Goal: Task Accomplishment & Management: Manage account settings

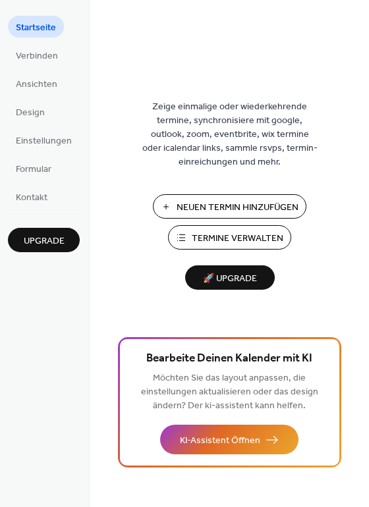
click at [267, 215] on span "Neuen Termin Hinzufügen" at bounding box center [238, 208] width 122 height 14
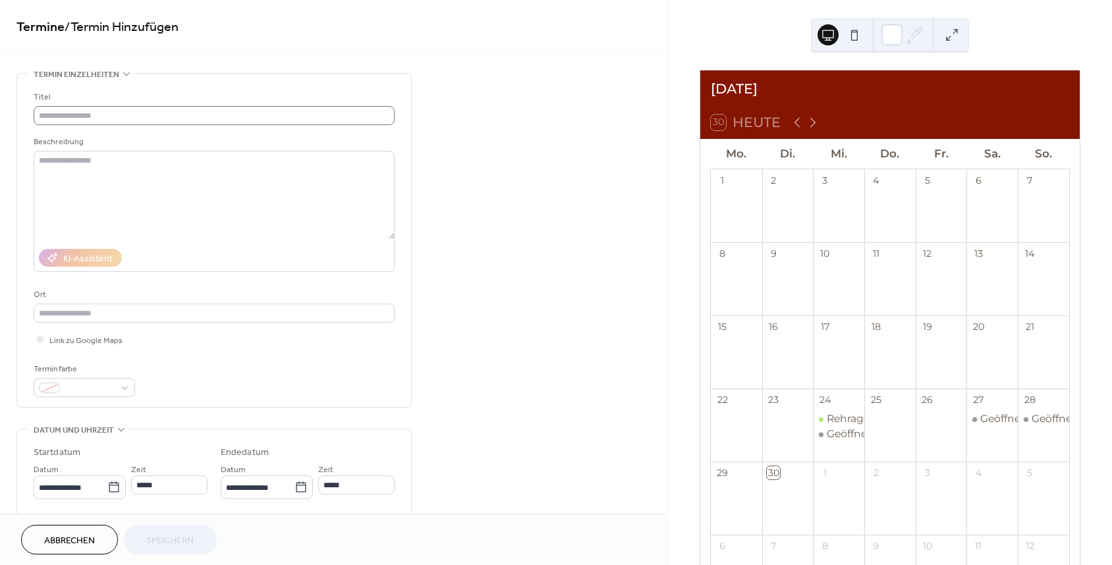
click at [181, 105] on div "Titel" at bounding box center [214, 107] width 361 height 35
click at [180, 115] on input "text" at bounding box center [214, 115] width 361 height 19
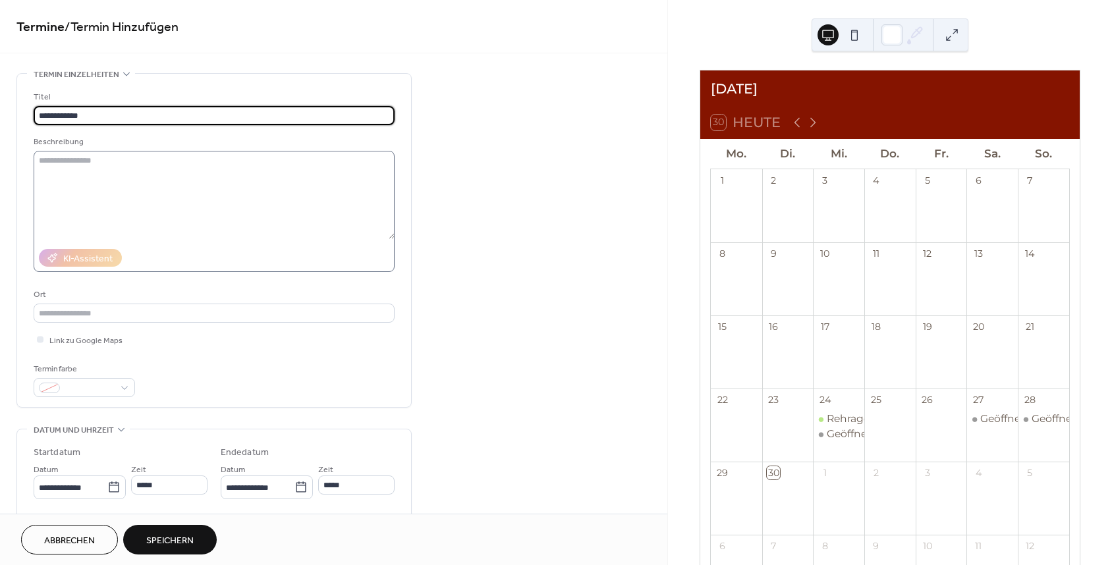
type input "**********"
click at [162, 172] on textarea at bounding box center [214, 195] width 361 height 88
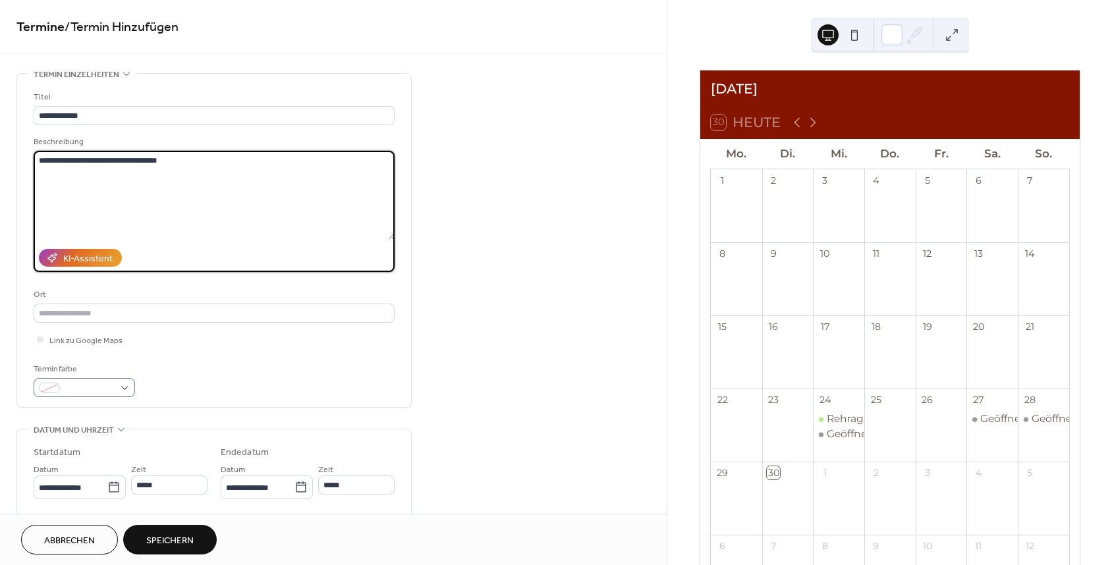
type textarea "**********"
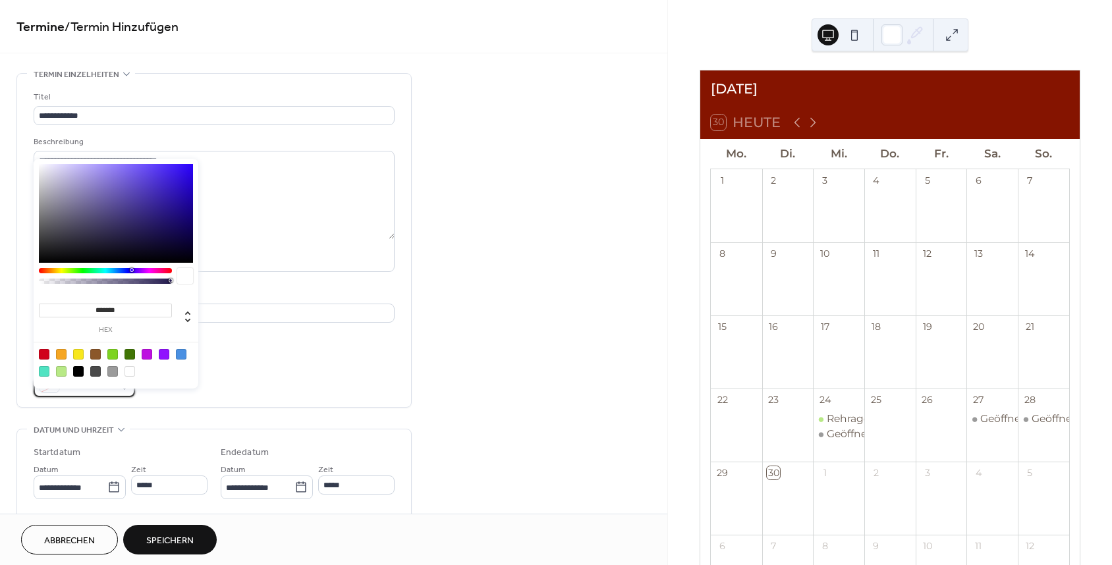
click at [124, 397] on div at bounding box center [84, 387] width 101 height 19
click at [62, 371] on div at bounding box center [61, 371] width 11 height 11
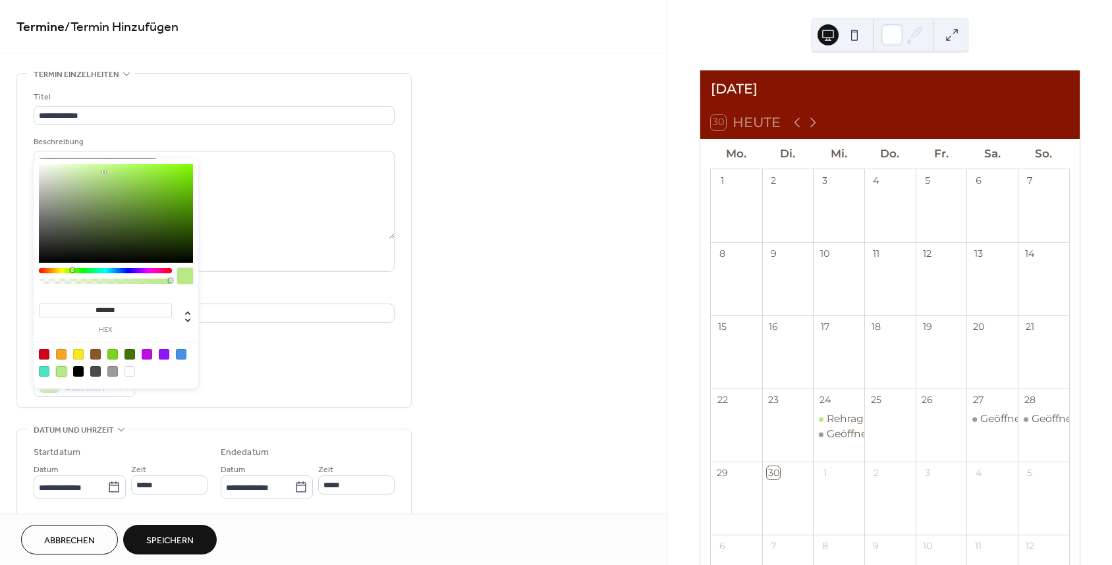
click at [185, 383] on div "******* hex" at bounding box center [116, 274] width 165 height 230
click at [109, 354] on div at bounding box center [112, 354] width 11 height 11
type input "*******"
click at [159, 385] on div "******* hex" at bounding box center [116, 274] width 165 height 230
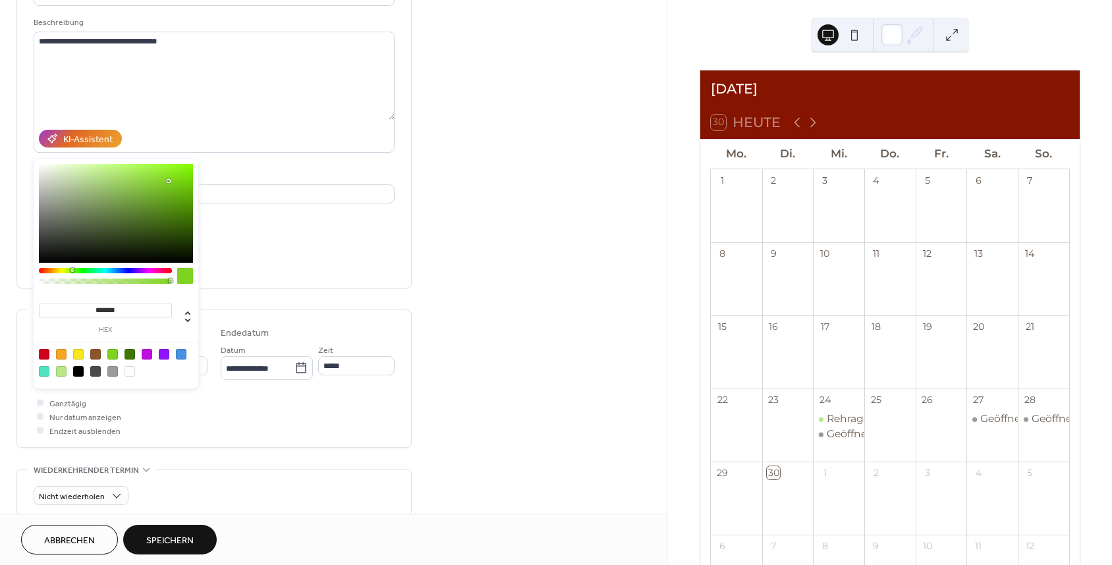
scroll to position [123, 0]
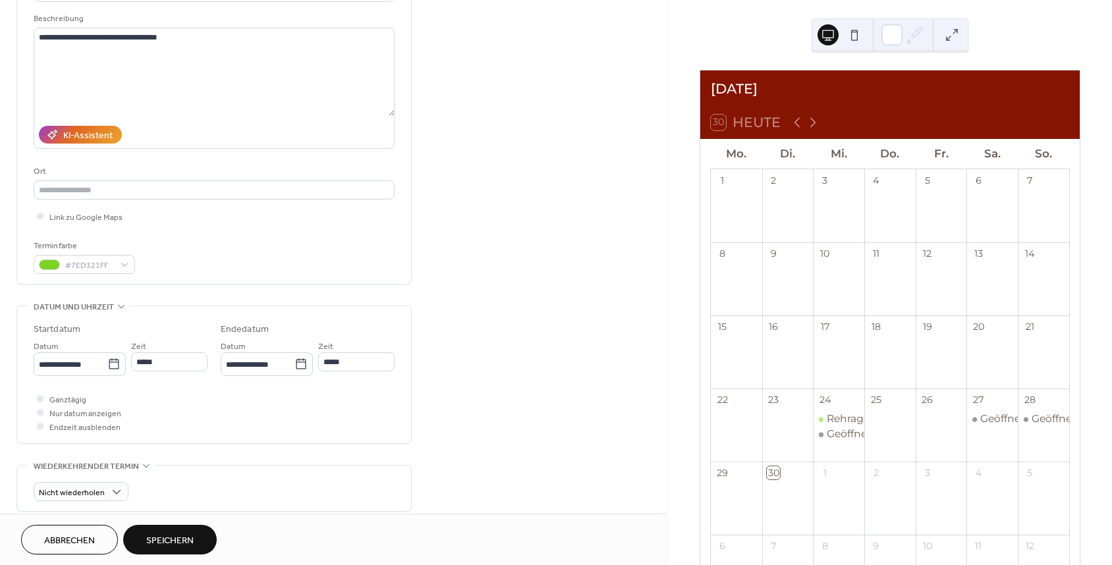
drag, startPoint x: 164, startPoint y: 416, endPoint x: 99, endPoint y: 397, distance: 67.8
click at [164, 416] on div "Ganztägig Nur datum anzeigen Endzeit ausblenden" at bounding box center [214, 412] width 361 height 41
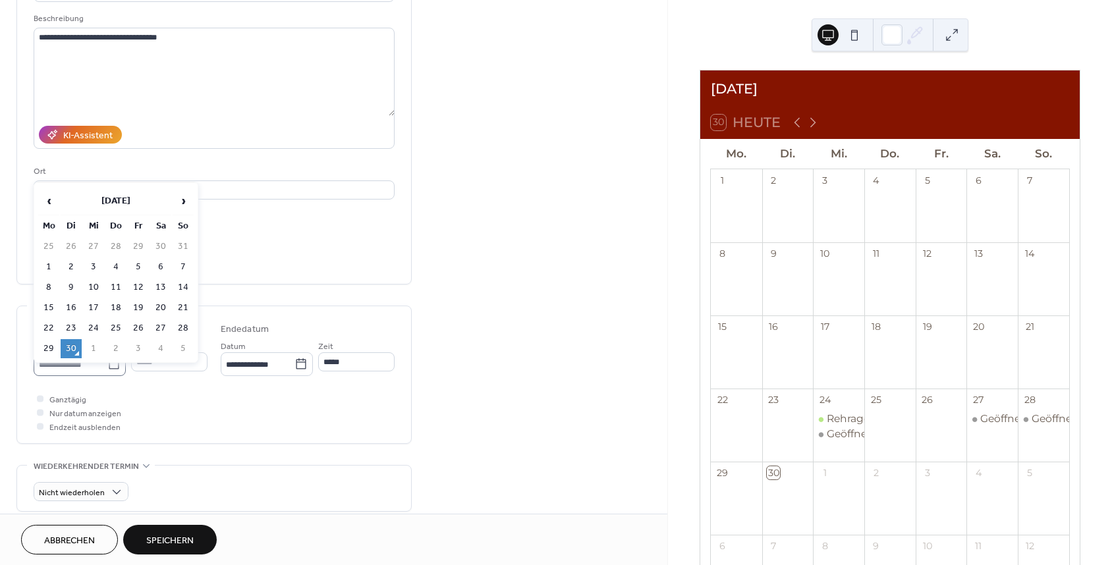
click at [113, 371] on icon at bounding box center [113, 364] width 13 height 13
click at [107, 371] on input "**********" at bounding box center [71, 364] width 74 height 19
click at [182, 204] on span "›" at bounding box center [183, 201] width 20 height 26
click at [134, 249] on td "3" at bounding box center [138, 246] width 21 height 19
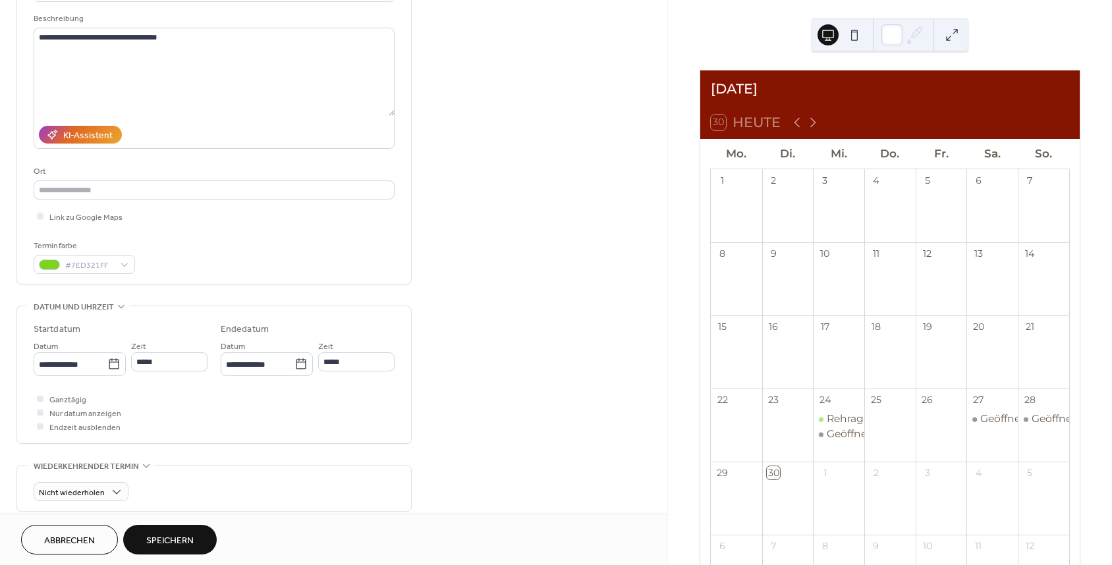
type input "**********"
click at [175, 371] on input "*****" at bounding box center [169, 361] width 76 height 19
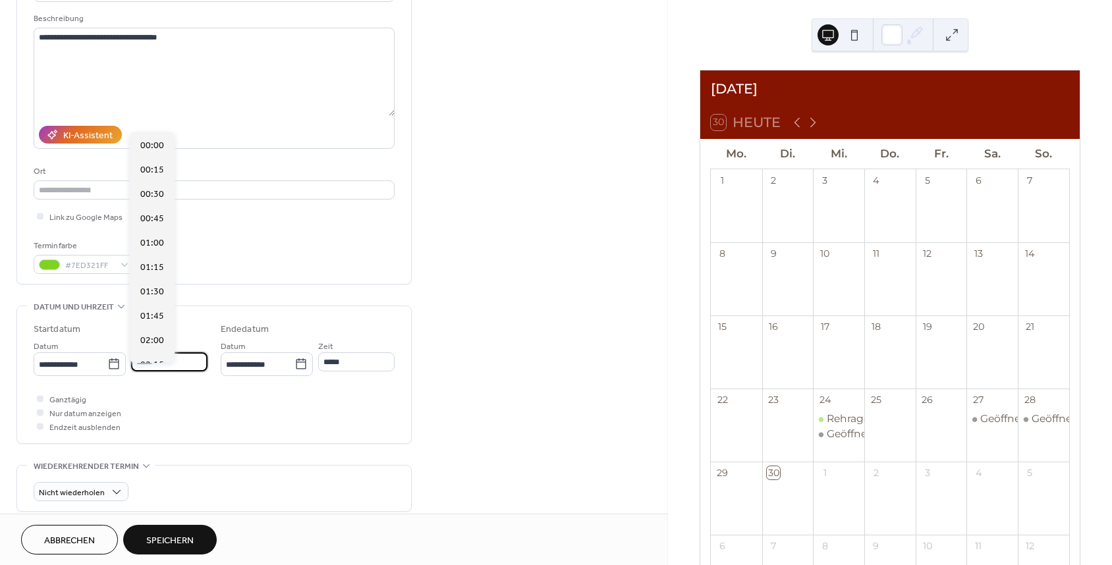
scroll to position [1170, 0]
drag, startPoint x: 141, startPoint y: 333, endPoint x: 148, endPoint y: 333, distance: 6.6
click at [141, 333] on div "14:00" at bounding box center [152, 339] width 45 height 24
type input "*****"
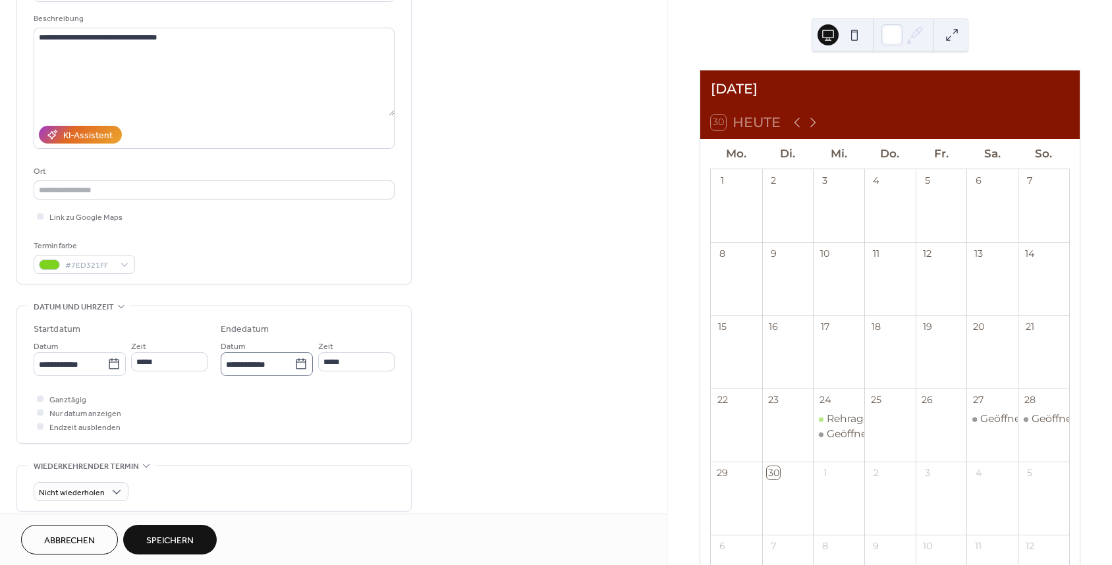
type input "*****"
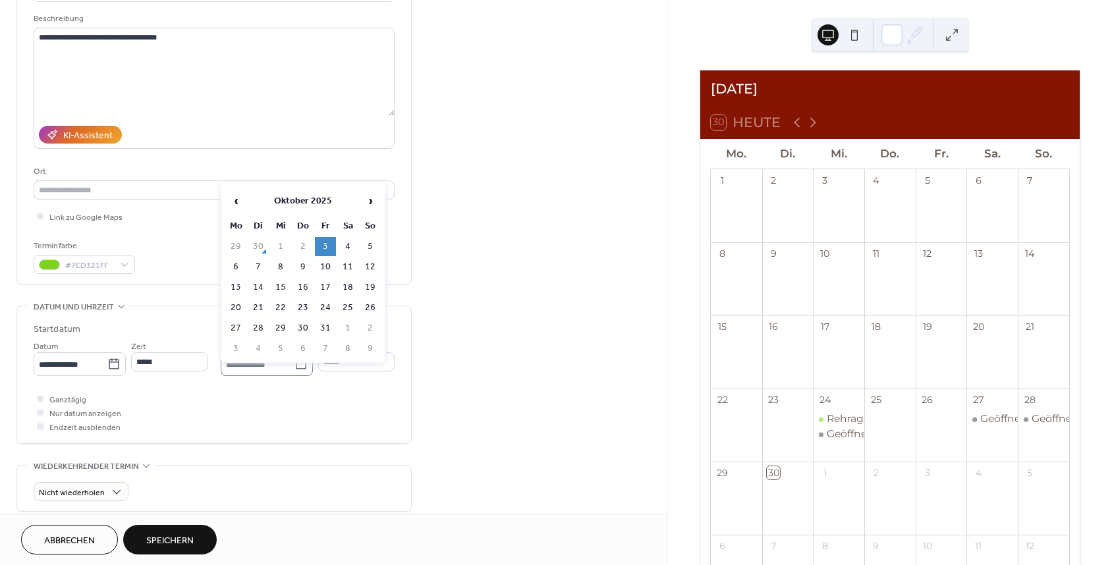
click at [299, 371] on icon at bounding box center [300, 364] width 13 height 13
click at [294, 374] on input "**********" at bounding box center [258, 364] width 74 height 19
drag, startPoint x: 375, startPoint y: 247, endPoint x: 375, endPoint y: 262, distance: 15.1
click at [375, 247] on td "5" at bounding box center [370, 246] width 21 height 19
type input "**********"
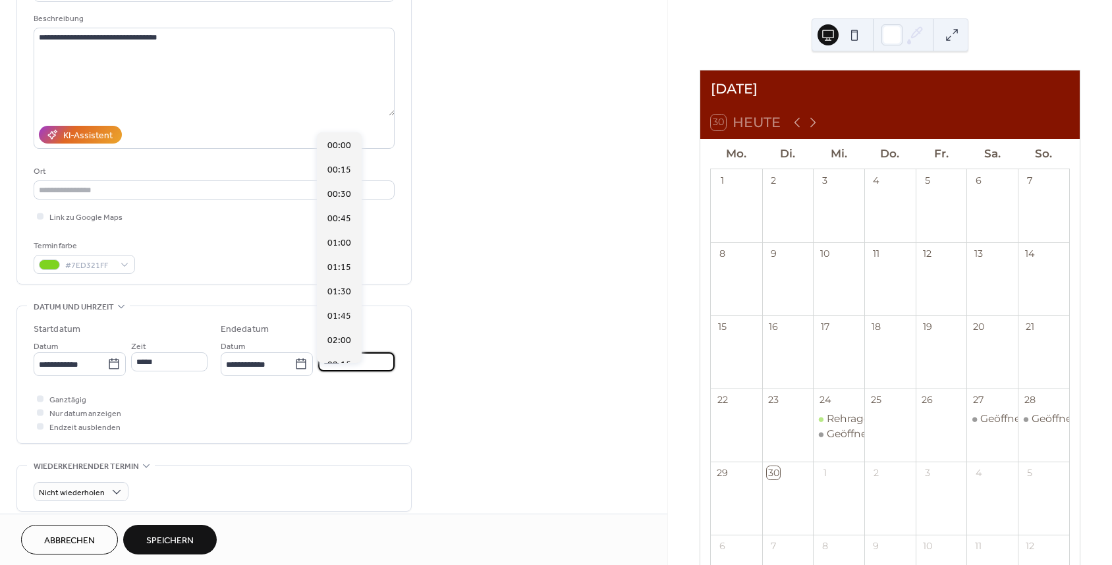
click at [375, 371] on input "*****" at bounding box center [356, 361] width 76 height 19
drag, startPoint x: 334, startPoint y: 157, endPoint x: 325, endPoint y: 217, distance: 59.9
click at [334, 157] on span "21:45" at bounding box center [339, 157] width 24 height 14
type input "*****"
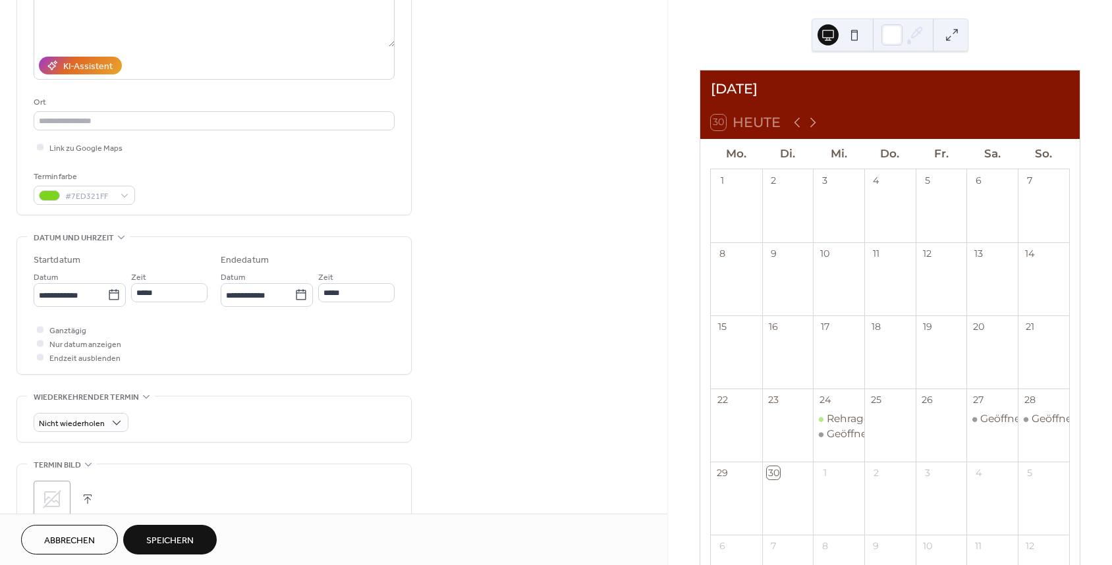
scroll to position [215, 0]
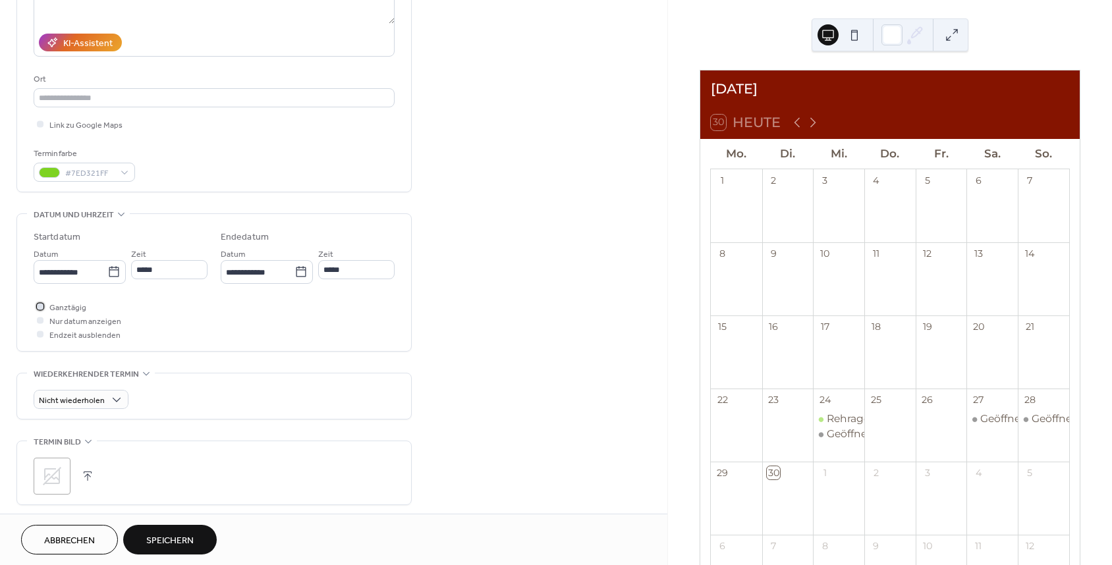
click at [40, 310] on div at bounding box center [40, 306] width 7 height 7
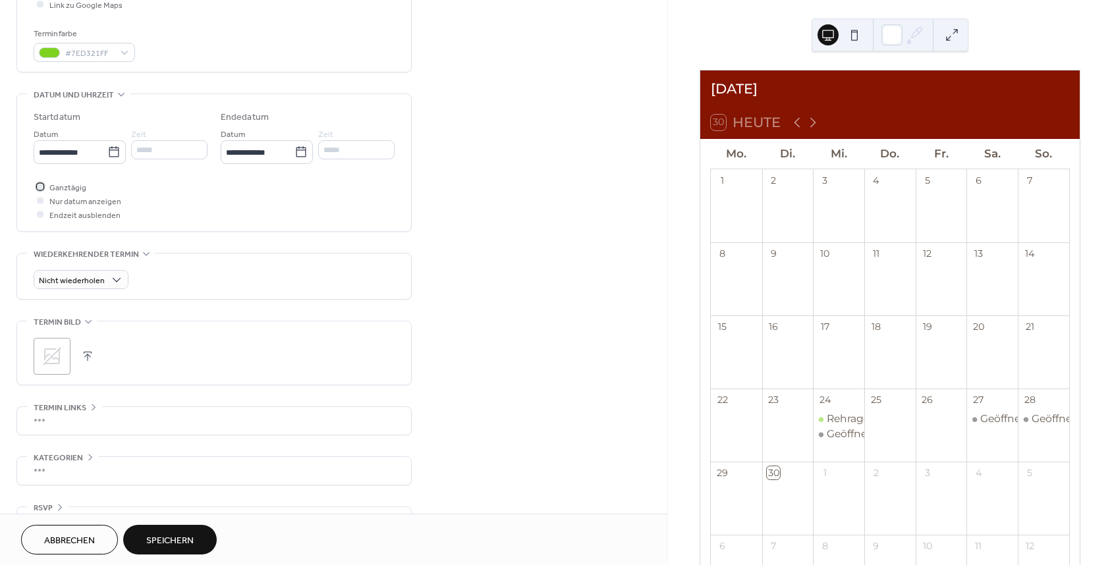
scroll to position [354, 0]
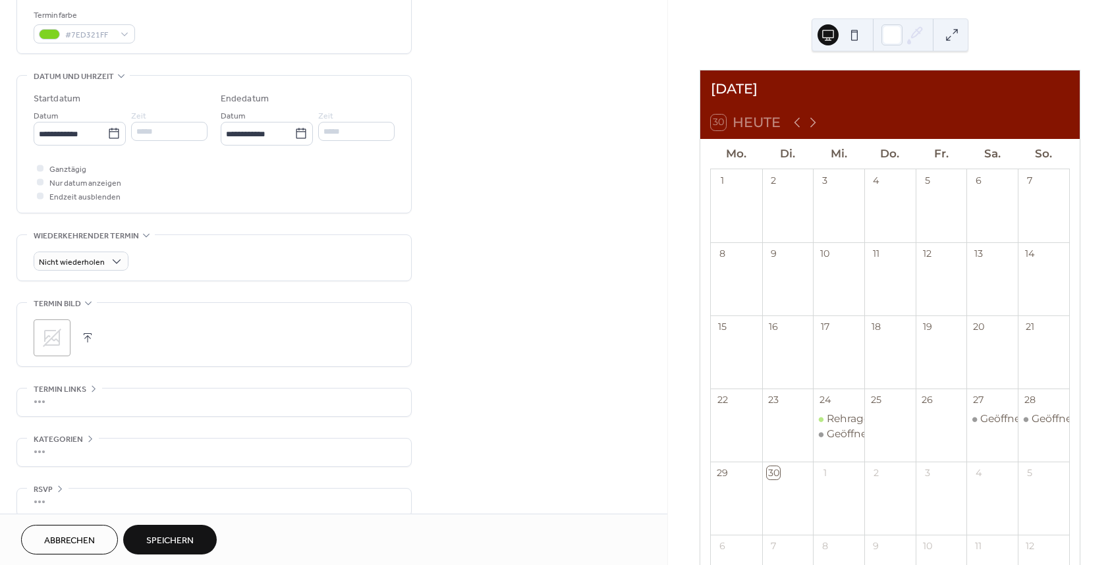
click at [38, 185] on div at bounding box center [40, 181] width 7 height 7
click at [41, 171] on div at bounding box center [40, 168] width 7 height 7
click at [39, 185] on div at bounding box center [40, 181] width 7 height 7
click at [87, 342] on button "button" at bounding box center [87, 338] width 18 height 18
click at [40, 333] on div ";" at bounding box center [52, 337] width 37 height 37
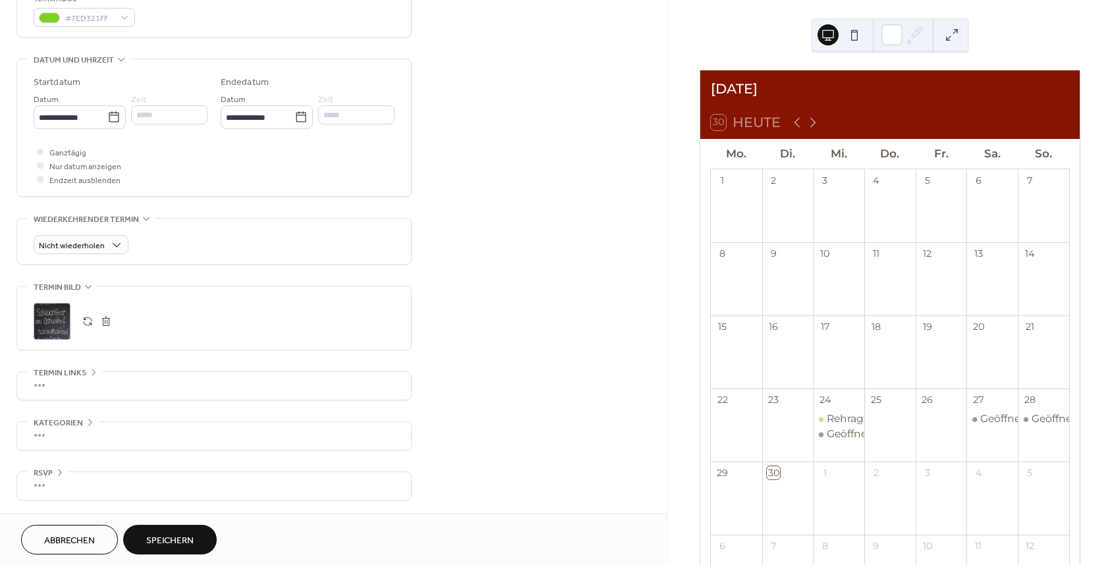
scroll to position [383, 0]
click at [190, 531] on button "Speichern" at bounding box center [170, 540] width 94 height 30
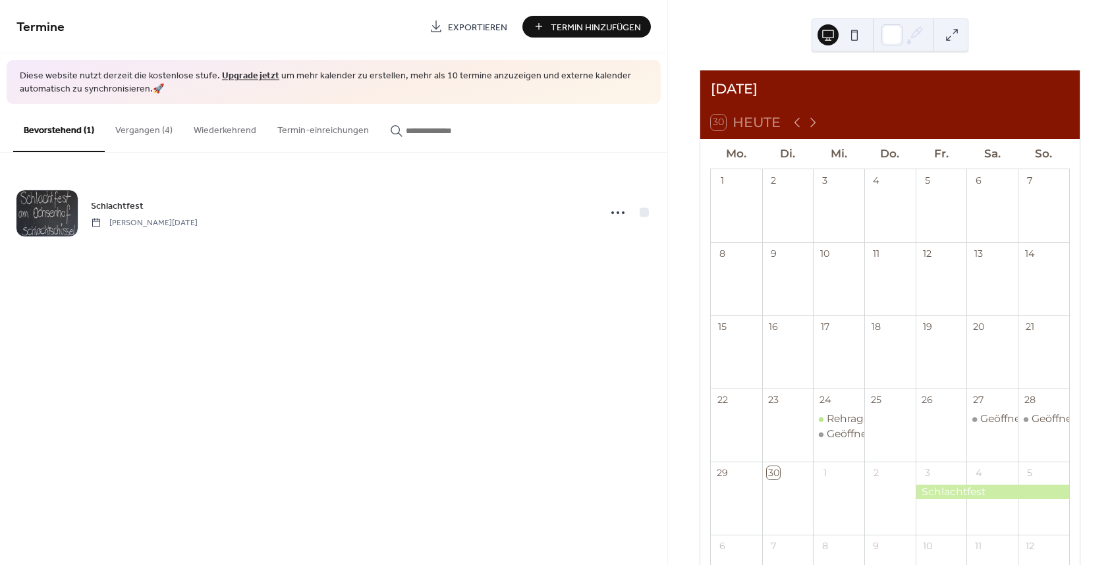
click at [146, 127] on button "Vergangen (4)" at bounding box center [144, 127] width 78 height 47
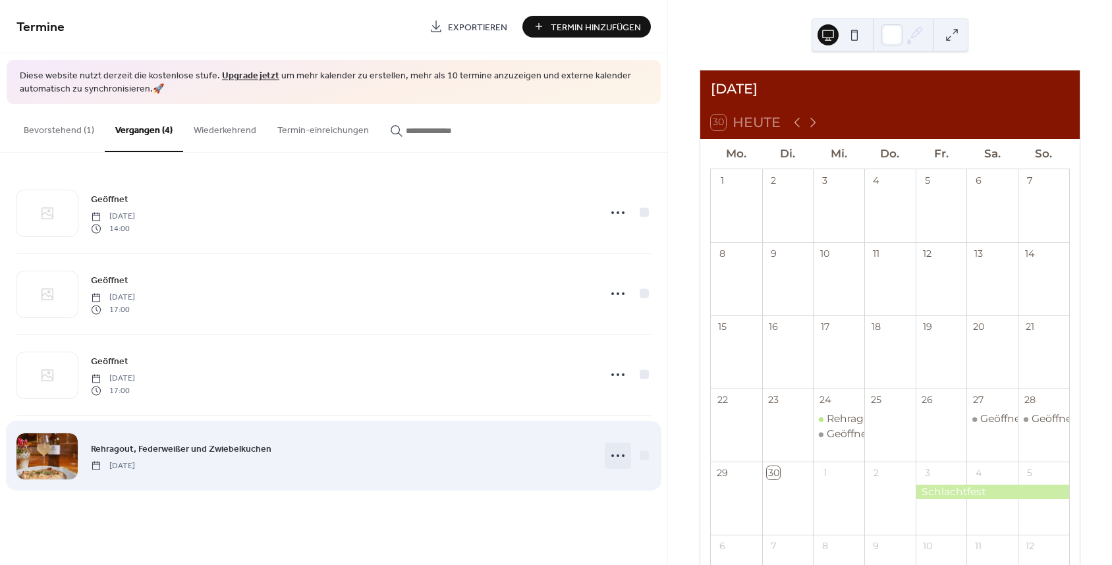
click at [610, 462] on icon at bounding box center [617, 455] width 21 height 21
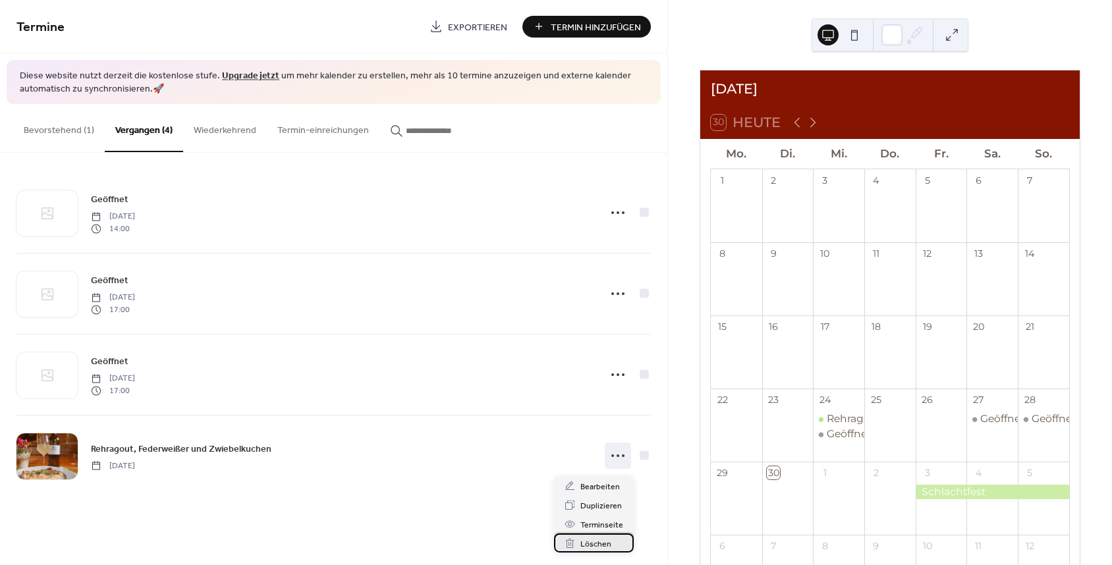
click at [593, 547] on span "Löschen" at bounding box center [595, 544] width 31 height 14
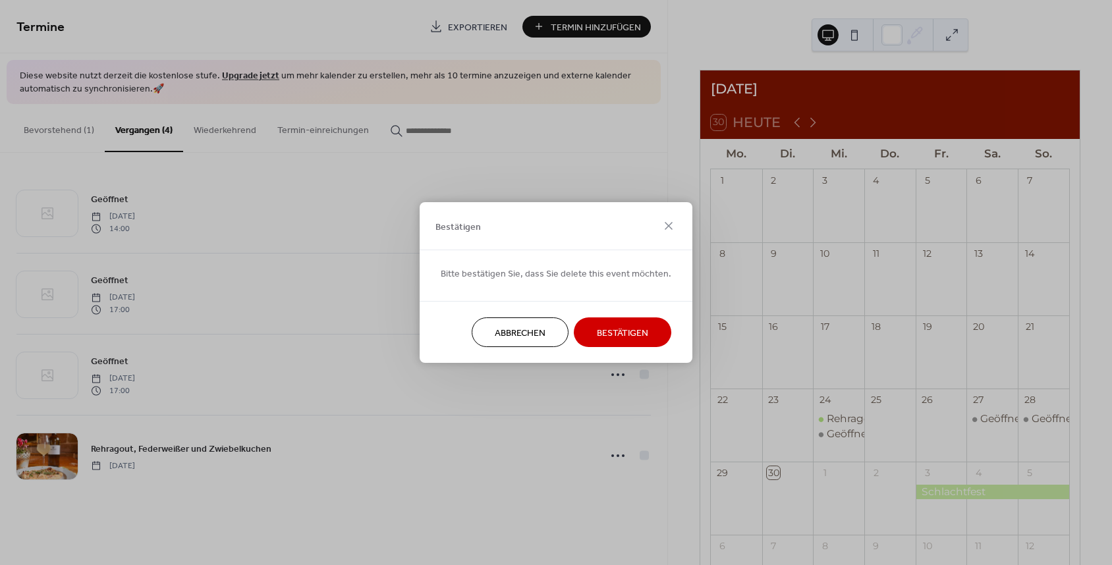
click at [605, 340] on span "Bestätigen" at bounding box center [622, 334] width 51 height 14
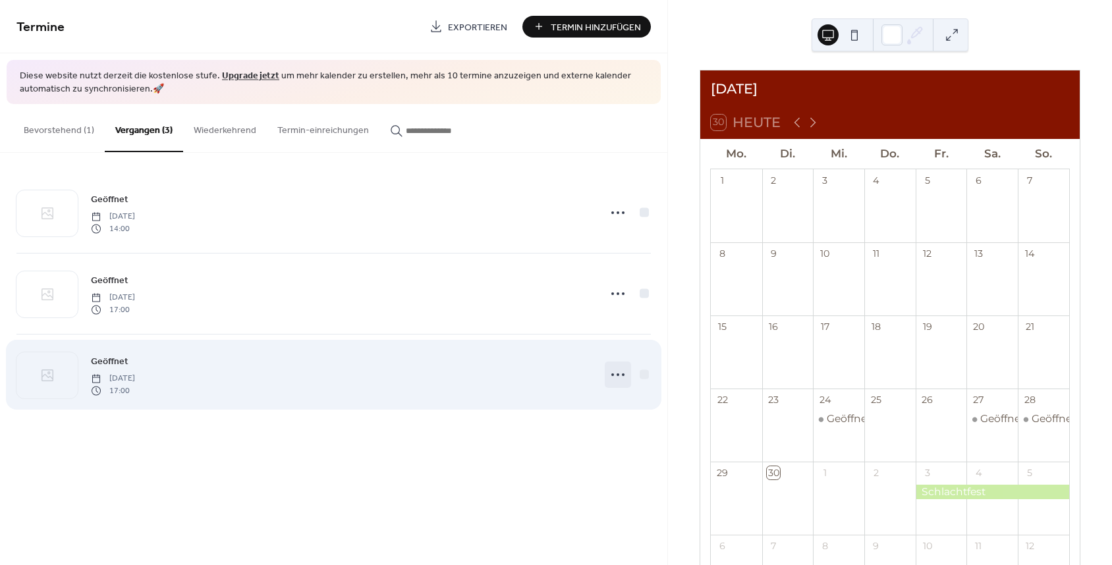
click at [624, 373] on icon at bounding box center [617, 374] width 21 height 21
click at [478, 406] on div "Geöffnet [DATE] 17:00" at bounding box center [333, 375] width 634 height 80
click at [621, 382] on icon at bounding box center [617, 374] width 21 height 21
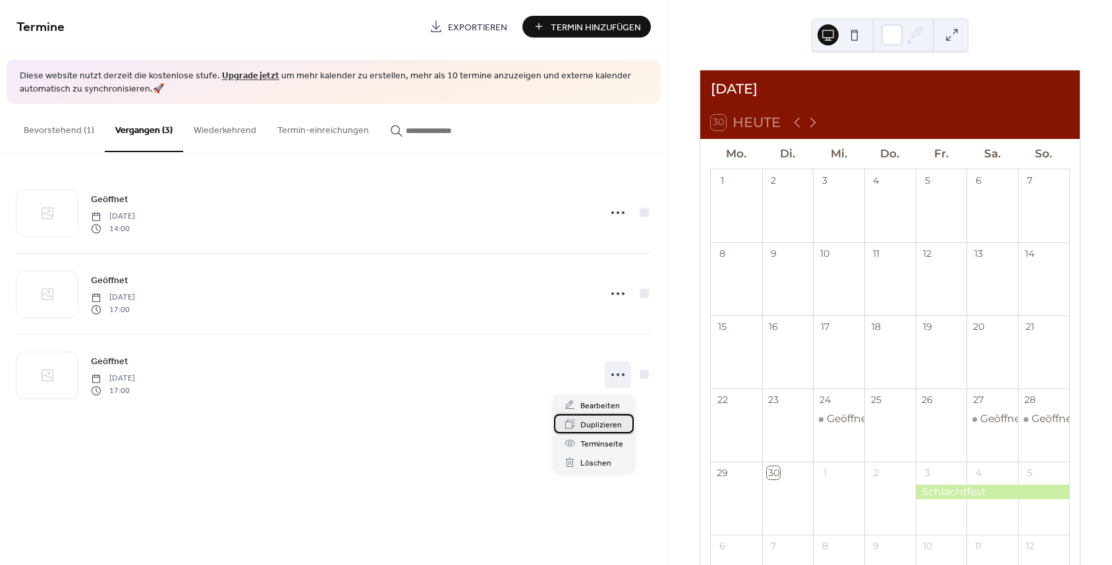
click at [610, 426] on span "Duplizieren" at bounding box center [600, 425] width 41 height 14
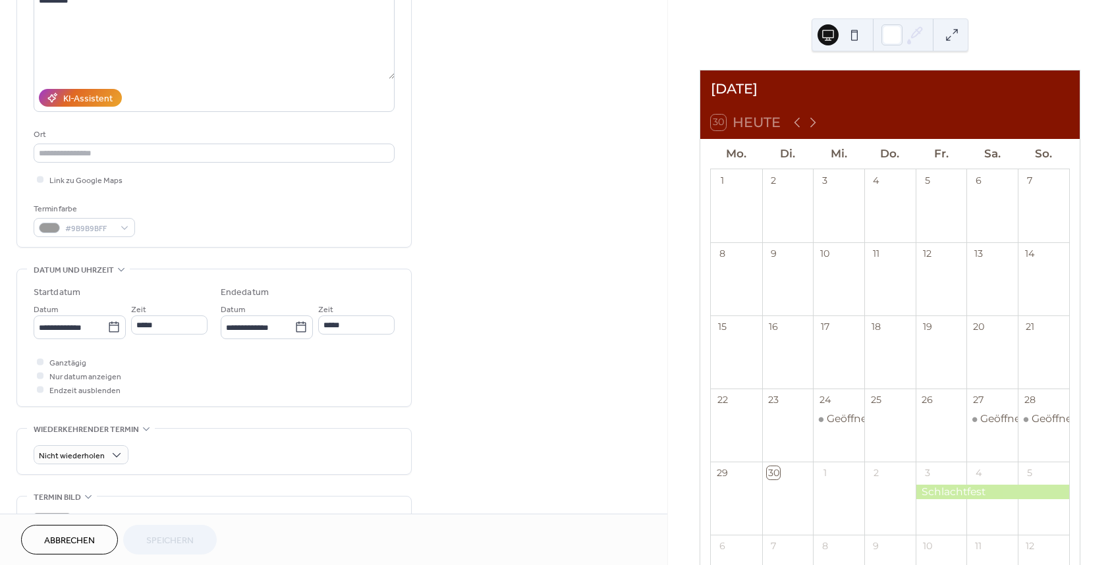
scroll to position [161, 0]
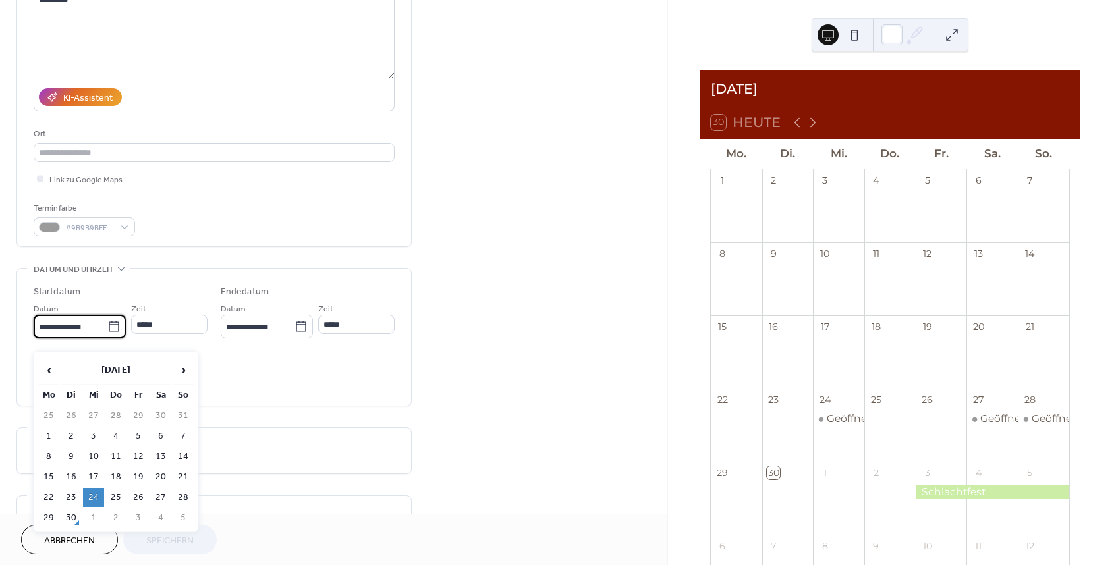
click at [97, 337] on input "**********" at bounding box center [71, 326] width 74 height 19
click at [87, 519] on td "1" at bounding box center [93, 517] width 21 height 19
type input "**********"
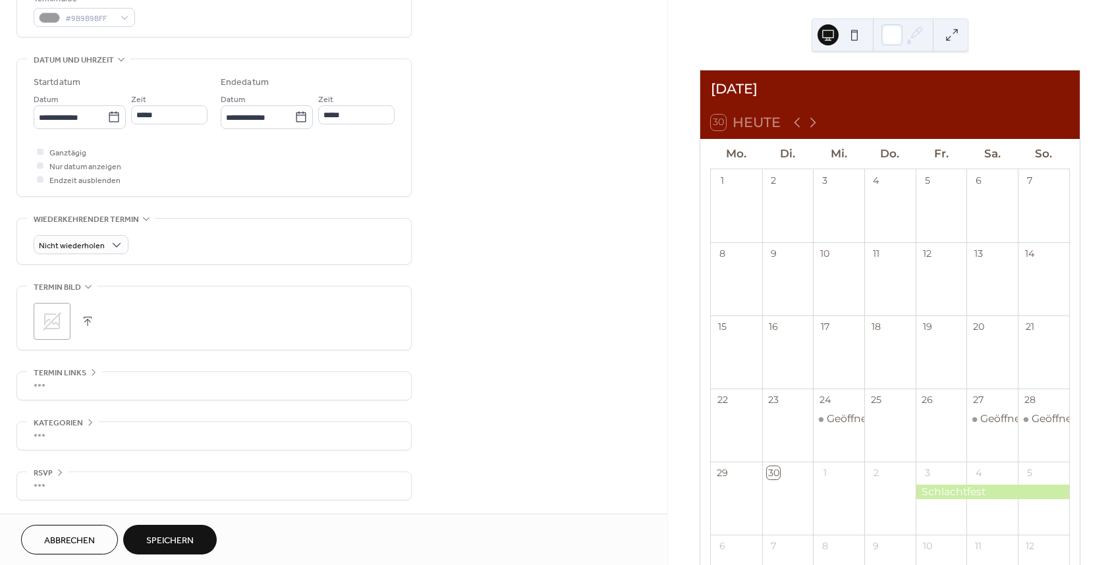
scroll to position [383, 0]
click at [184, 541] on span "Speichern" at bounding box center [169, 541] width 47 height 14
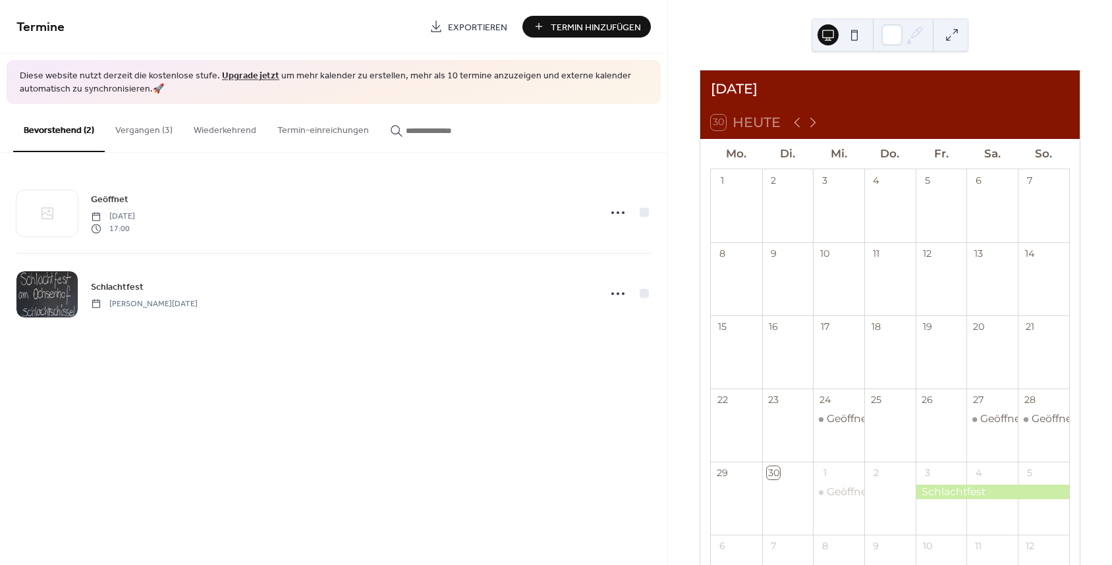
click at [157, 126] on button "Vergangen (3)" at bounding box center [144, 127] width 78 height 47
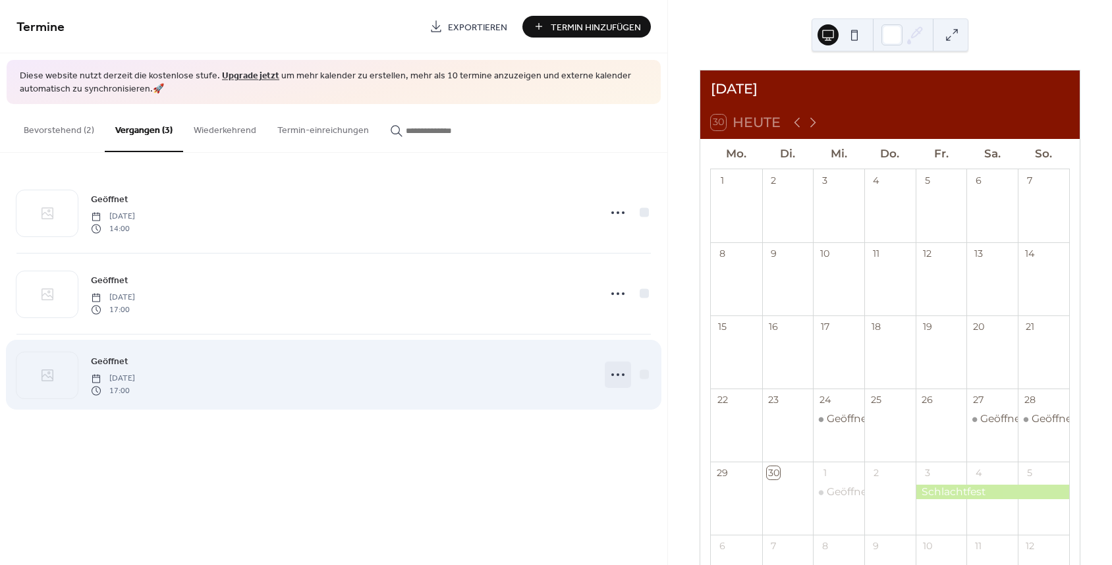
click at [619, 381] on icon at bounding box center [617, 374] width 21 height 21
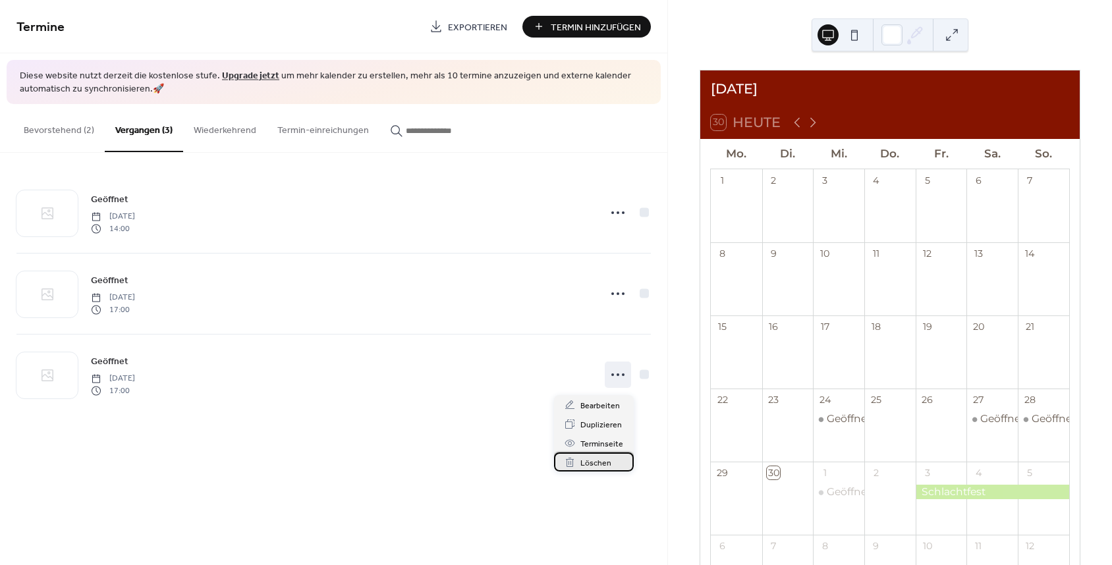
click at [585, 460] on span "Löschen" at bounding box center [595, 463] width 31 height 14
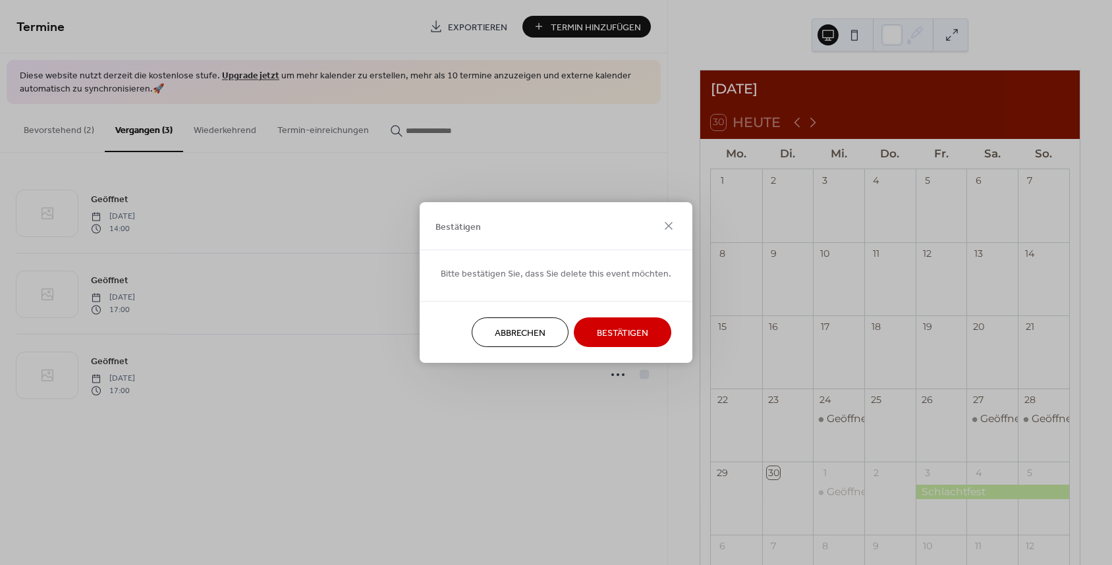
click at [606, 343] on button "Bestätigen" at bounding box center [622, 332] width 97 height 30
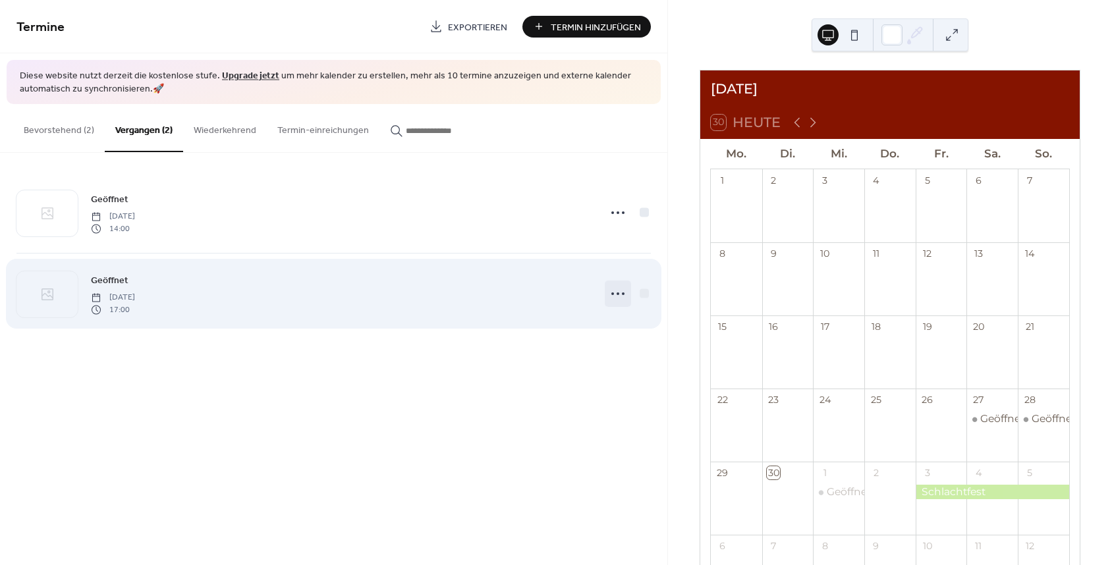
click at [613, 295] on icon at bounding box center [617, 293] width 21 height 21
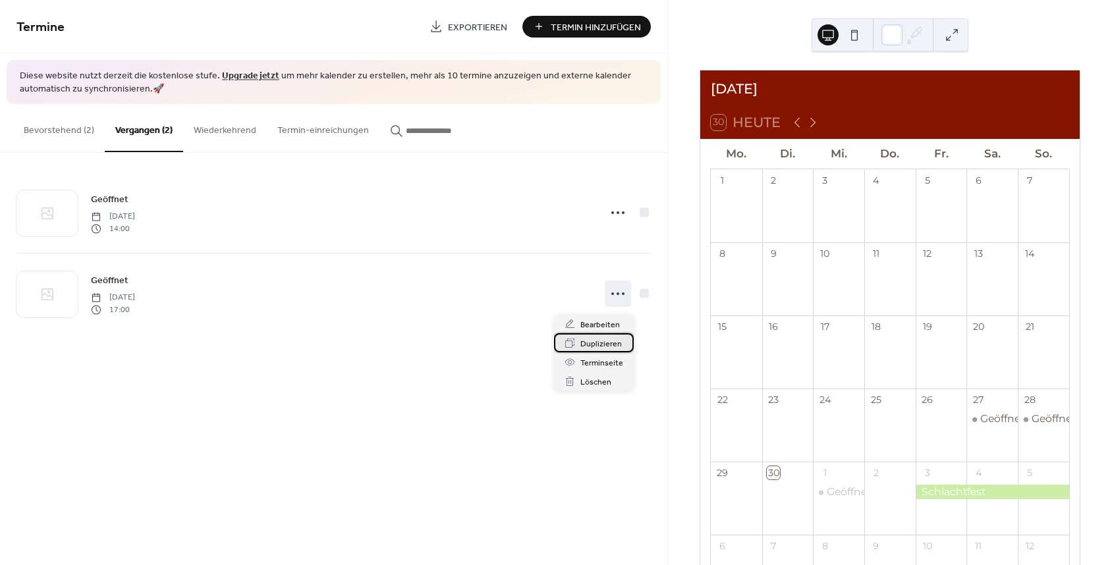
click at [595, 346] on span "Duplizieren" at bounding box center [600, 344] width 41 height 14
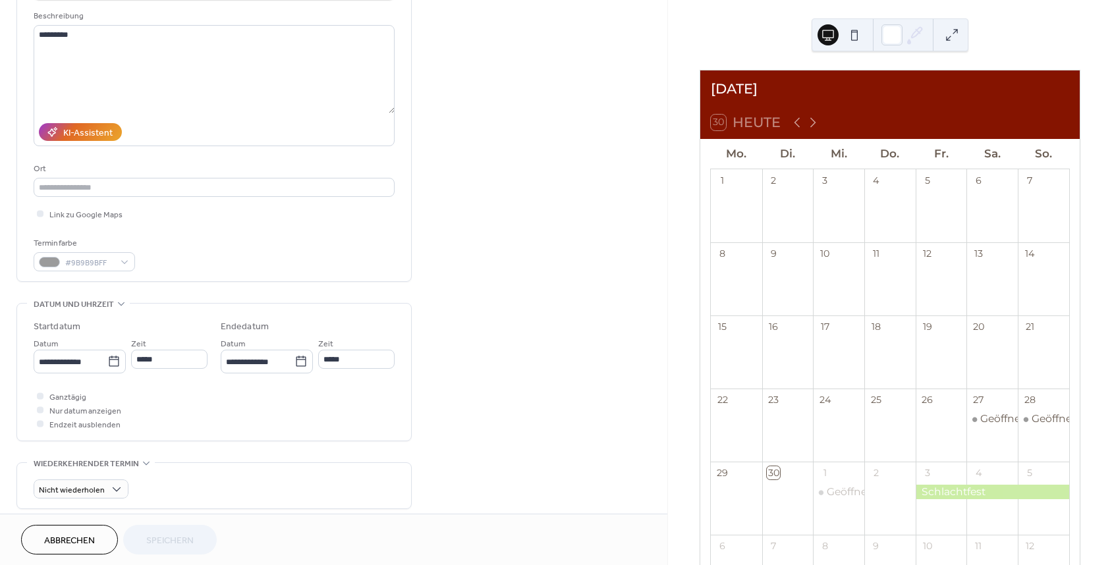
scroll to position [131, 0]
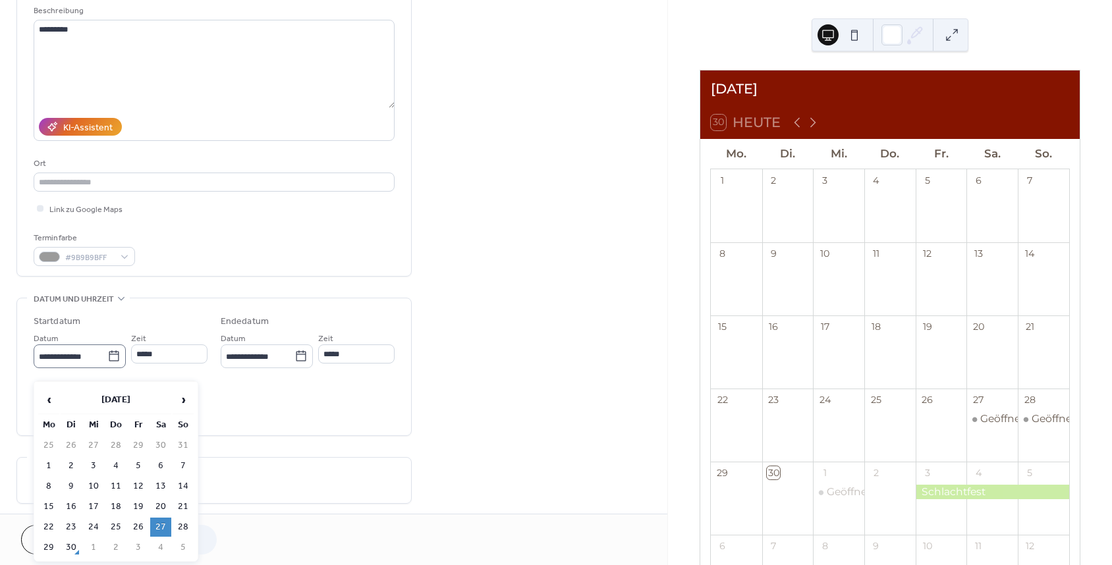
click at [111, 361] on icon at bounding box center [114, 355] width 10 height 11
click at [107, 365] on input "**********" at bounding box center [71, 356] width 74 height 19
drag, startPoint x: 153, startPoint y: 551, endPoint x: 173, endPoint y: 541, distance: 23.0
click at [153, 551] on td "4" at bounding box center [160, 547] width 21 height 19
type input "**********"
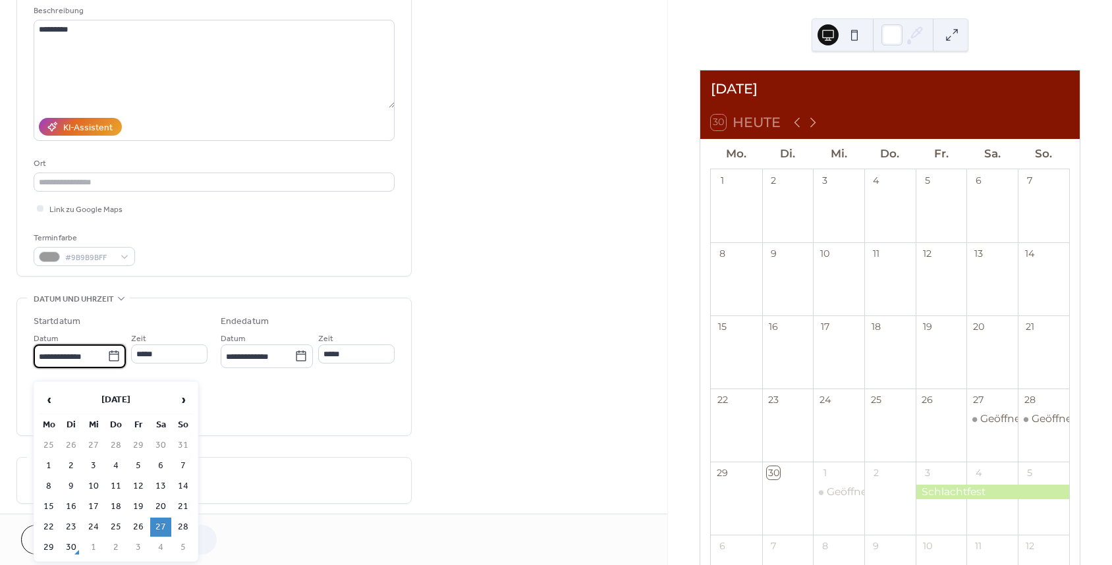
type input "**********"
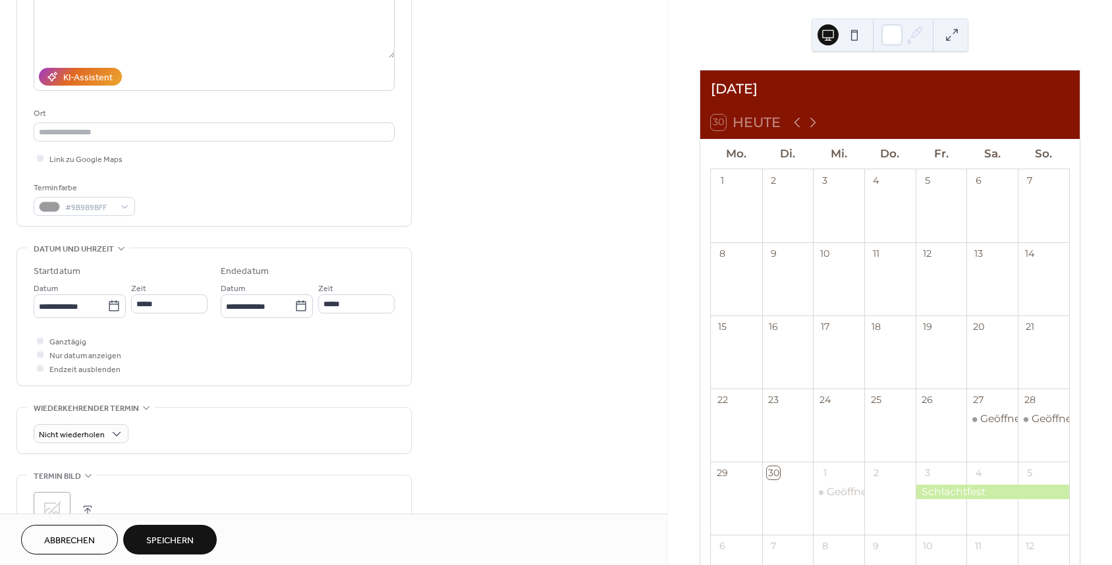
scroll to position [197, 0]
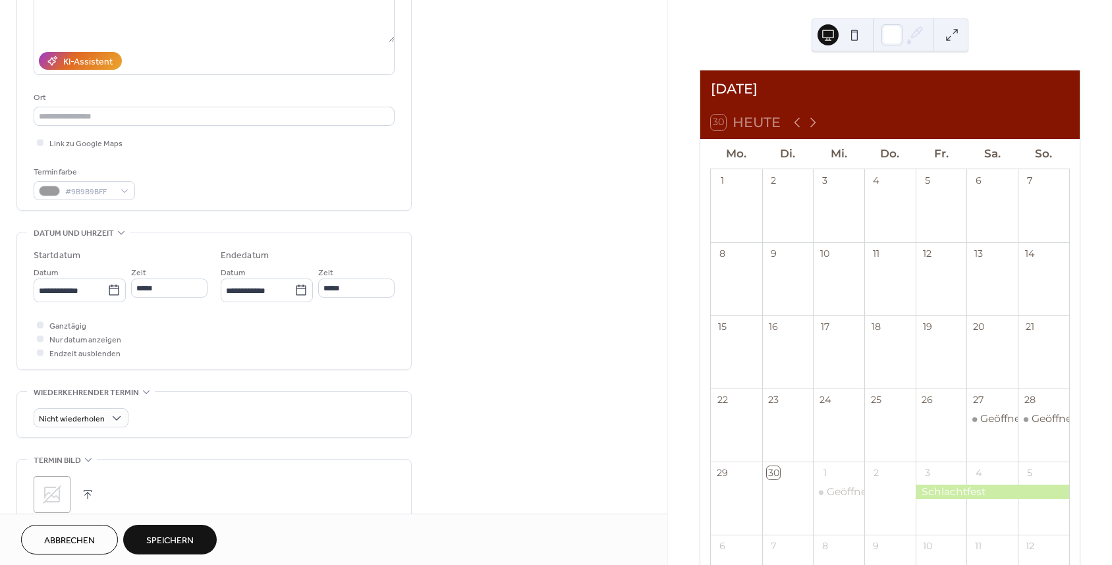
drag, startPoint x: 187, startPoint y: 533, endPoint x: 199, endPoint y: 517, distance: 19.8
click at [187, 534] on span "Speichern" at bounding box center [169, 541] width 47 height 14
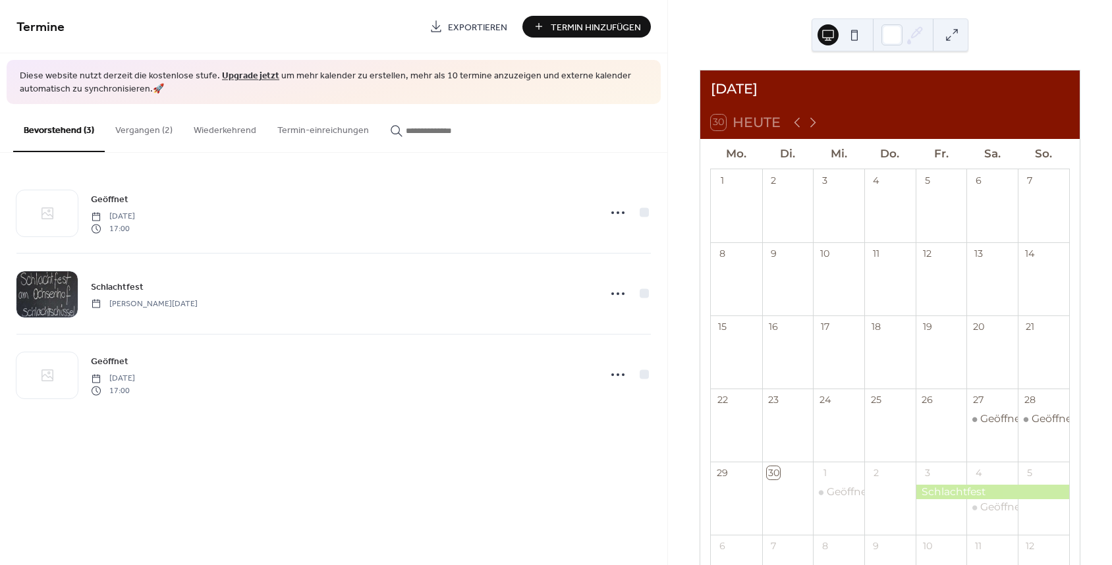
click at [138, 134] on button "Vergangen (2)" at bounding box center [144, 127] width 78 height 47
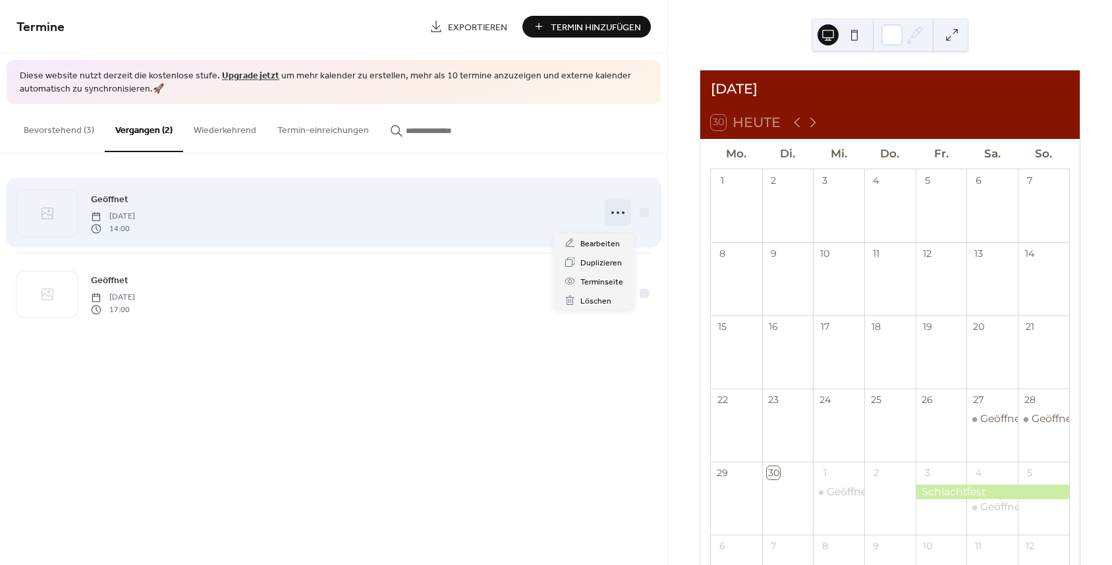
click at [609, 219] on icon at bounding box center [617, 212] width 21 height 21
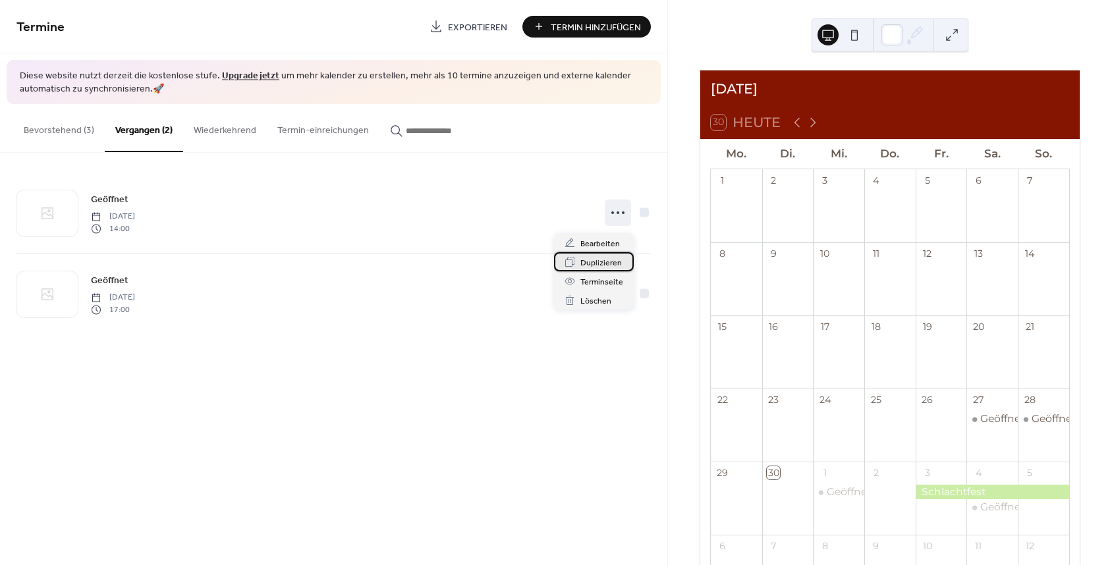
click at [593, 263] on span "Duplizieren" at bounding box center [600, 263] width 41 height 14
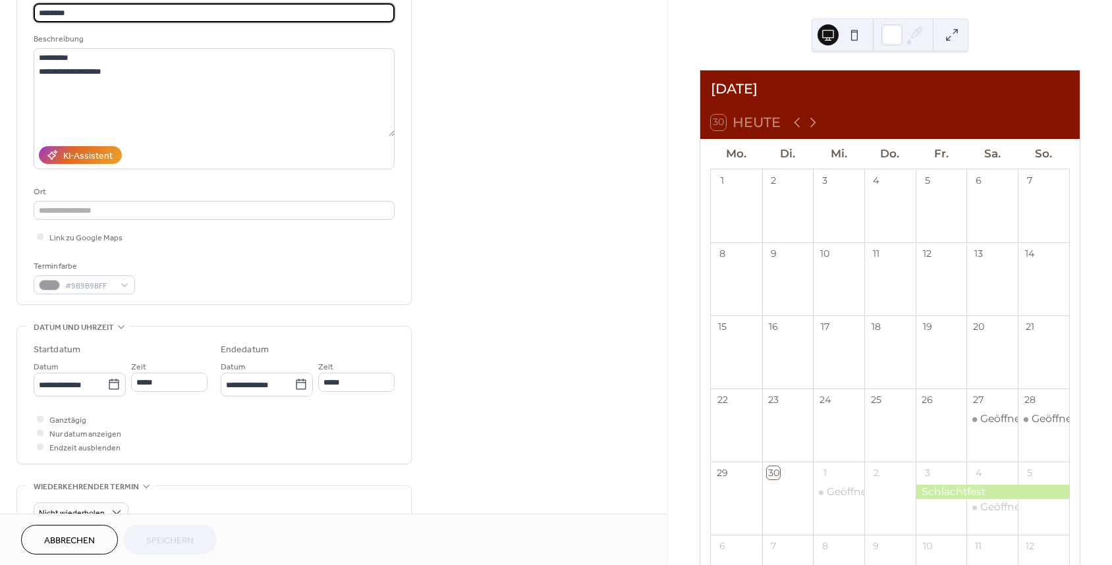
scroll to position [169, 0]
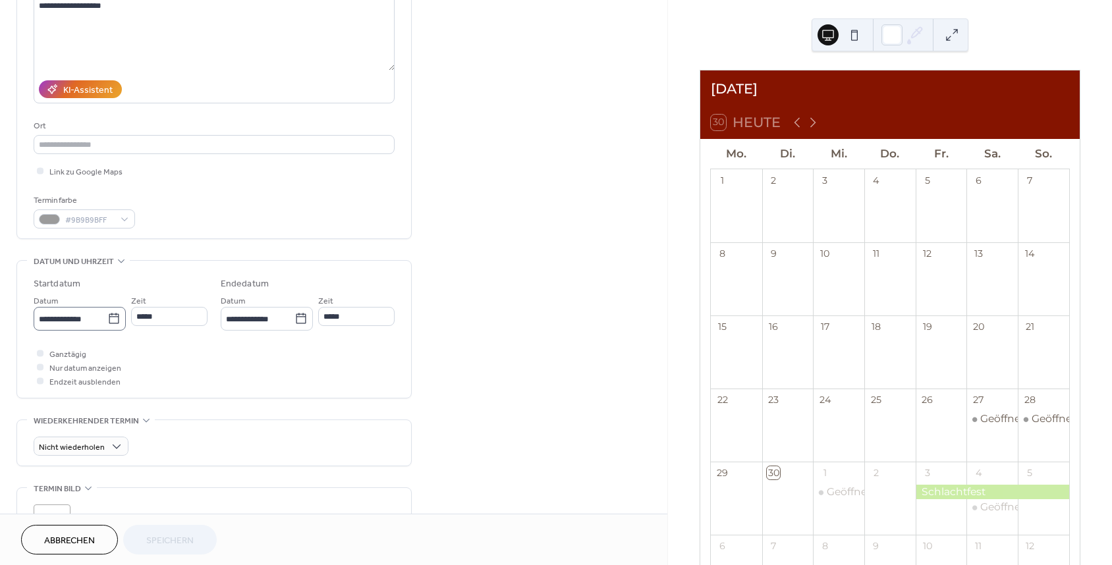
click at [113, 323] on icon at bounding box center [114, 318] width 10 height 11
click at [107, 329] on input "**********" at bounding box center [71, 319] width 74 height 19
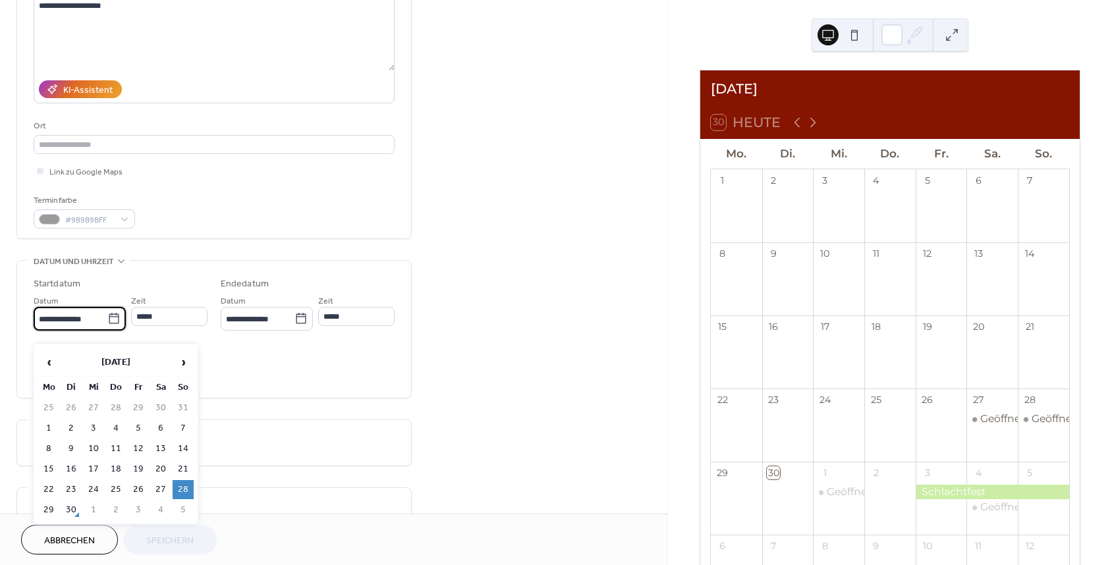
click at [180, 507] on td "5" at bounding box center [183, 510] width 21 height 19
type input "**********"
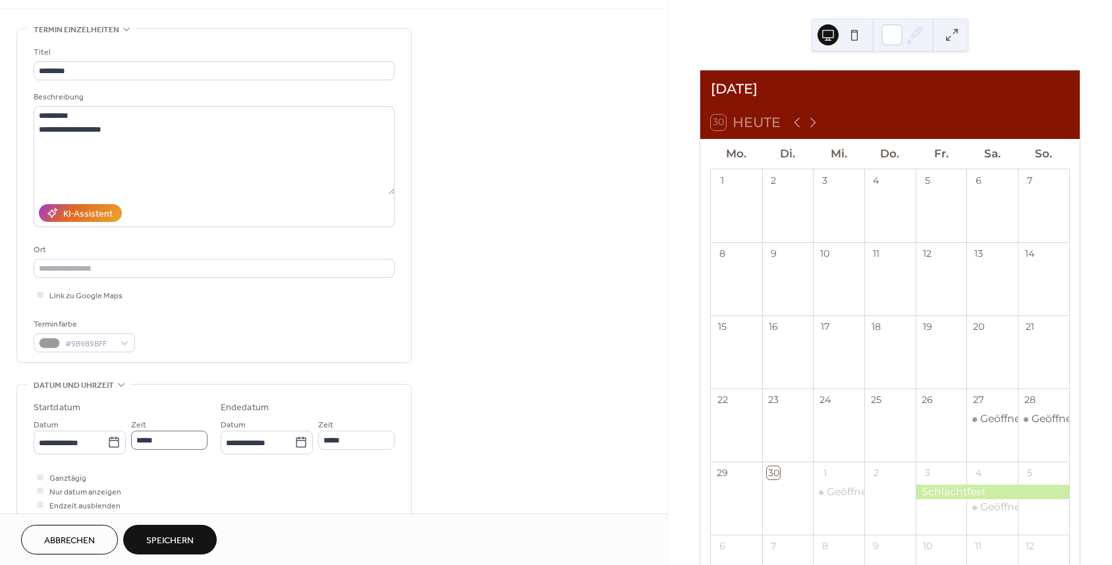
scroll to position [43, 0]
click at [164, 535] on span "Speichern" at bounding box center [169, 541] width 47 height 14
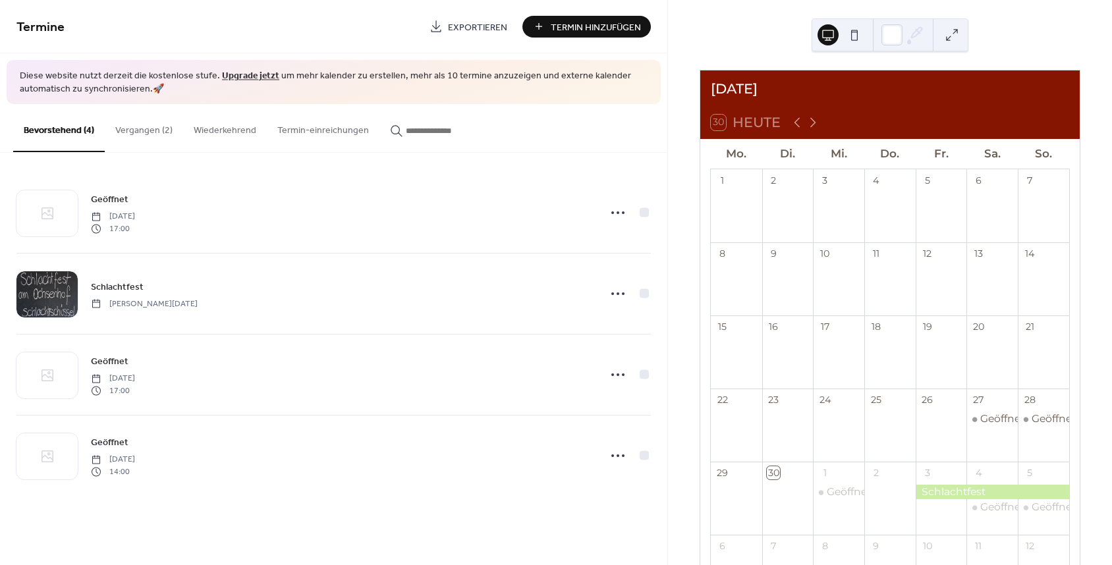
click at [146, 133] on button "Vergangen (2)" at bounding box center [144, 127] width 78 height 47
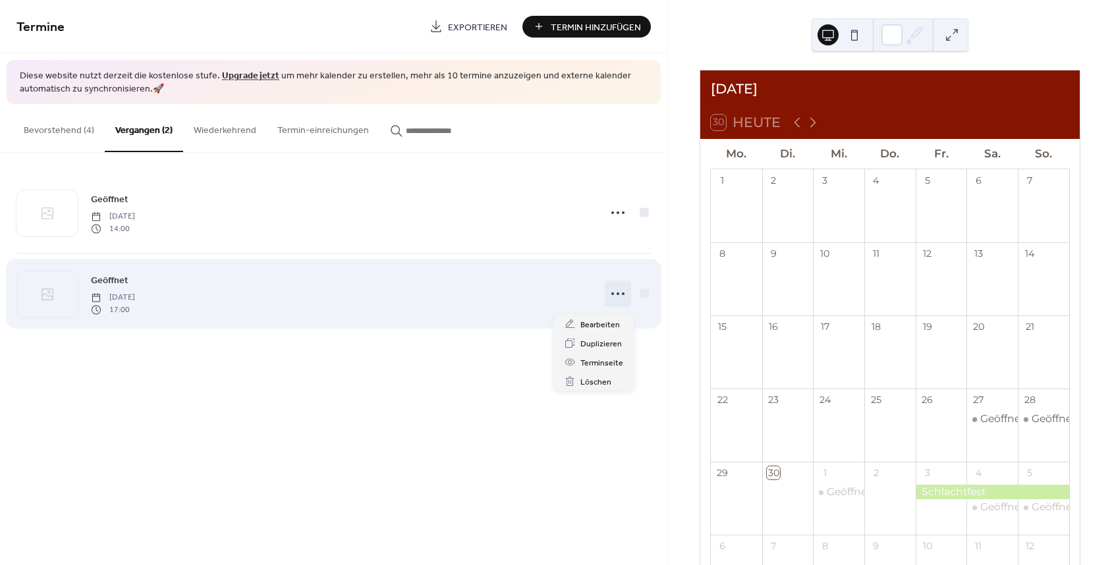
click at [613, 295] on circle at bounding box center [612, 293] width 3 height 3
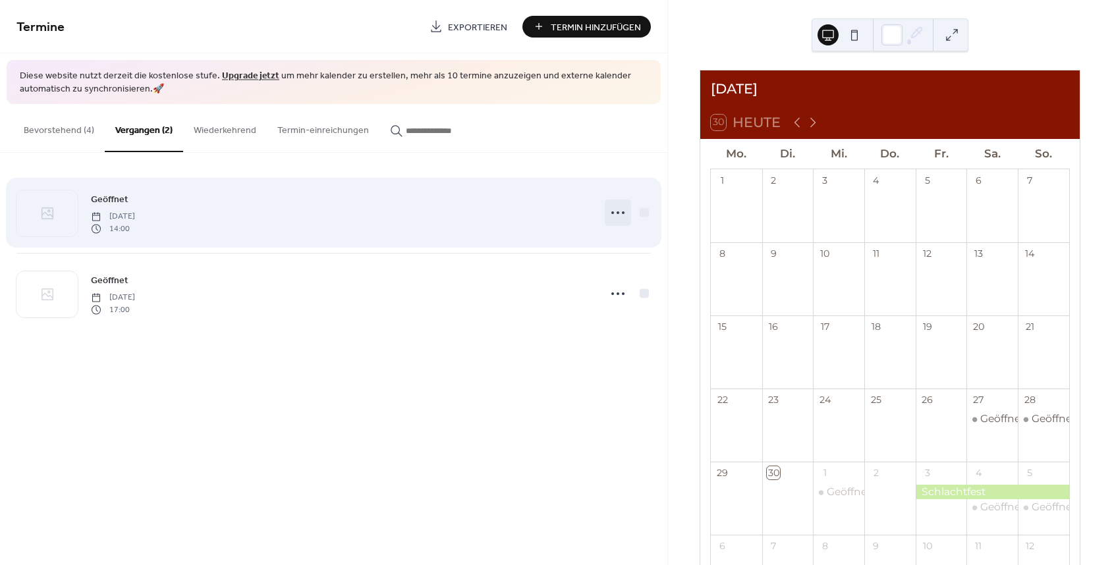
click at [615, 217] on icon at bounding box center [617, 212] width 21 height 21
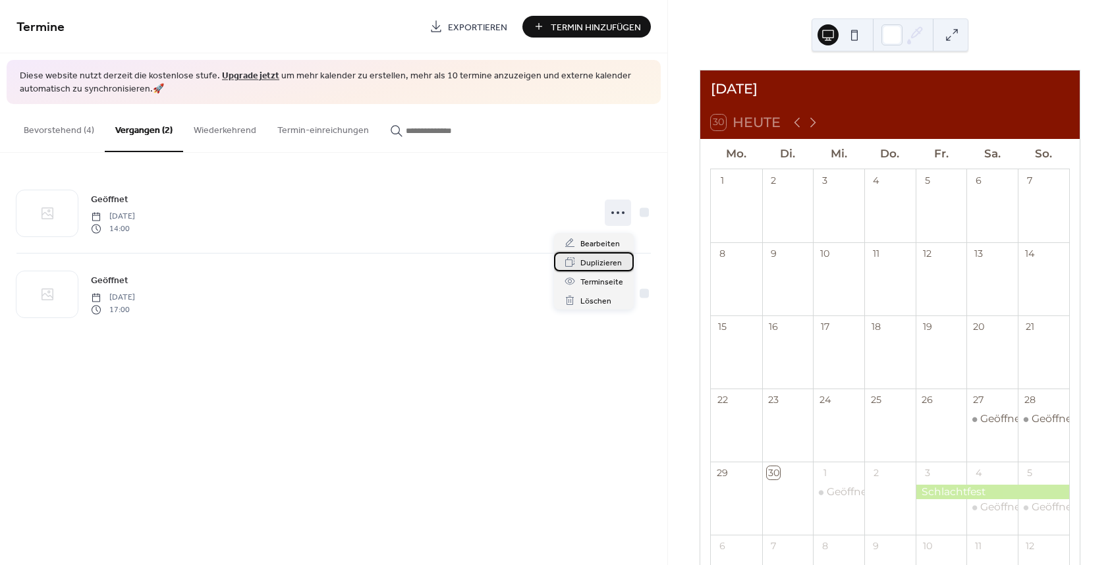
click at [593, 263] on span "Duplizieren" at bounding box center [600, 263] width 41 height 14
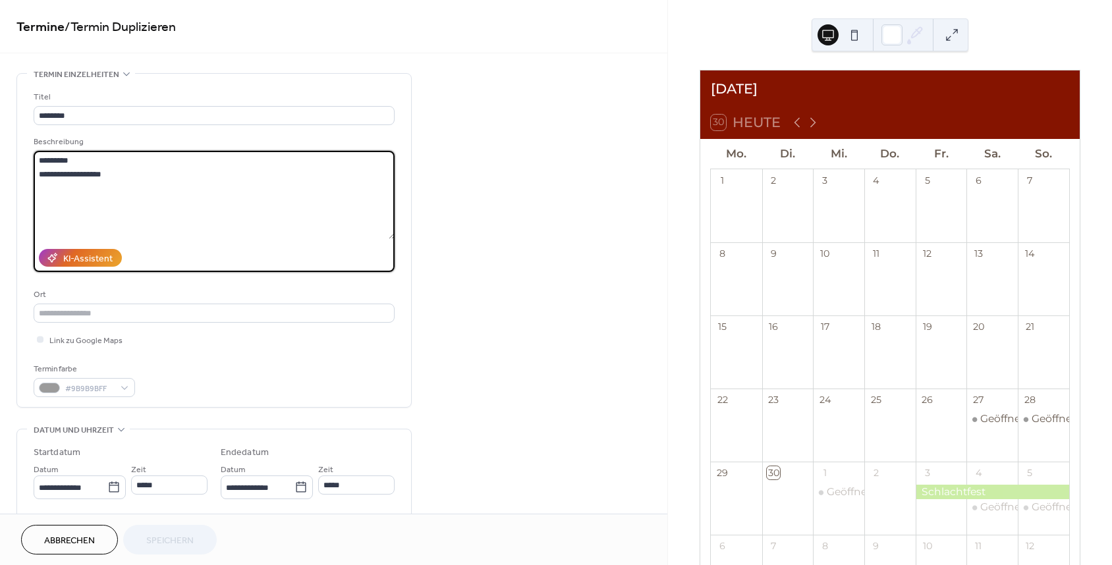
drag, startPoint x: 64, startPoint y: 169, endPoint x: 7, endPoint y: 182, distance: 58.8
click at [7, 182] on div "**********" at bounding box center [333, 478] width 667 height 811
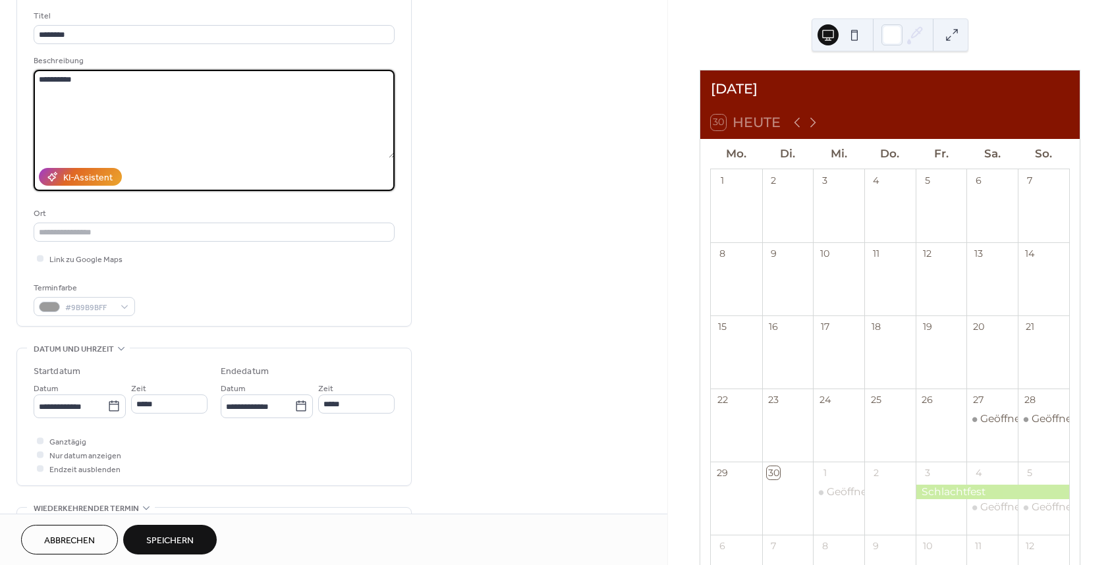
scroll to position [97, 0]
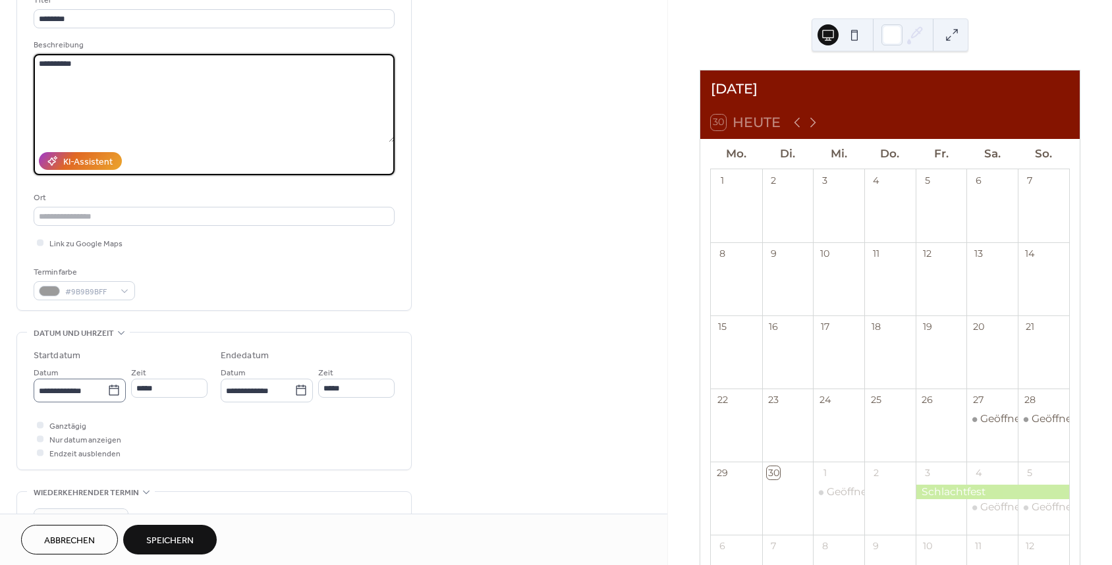
type textarea "*********"
drag, startPoint x: 117, startPoint y: 400, endPoint x: 124, endPoint y: 427, distance: 27.5
click at [116, 397] on icon at bounding box center [113, 390] width 13 height 13
click at [107, 400] on input "**********" at bounding box center [71, 390] width 74 height 19
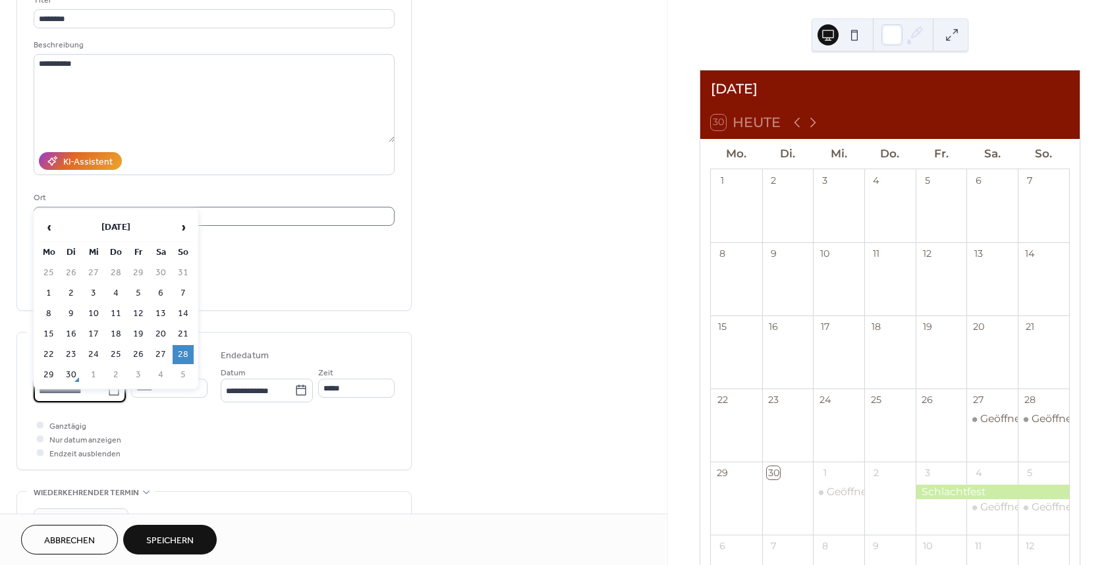
drag, startPoint x: 133, startPoint y: 357, endPoint x: 231, endPoint y: 220, distance: 168.1
click at [133, 357] on td "26" at bounding box center [138, 354] width 21 height 19
type input "**********"
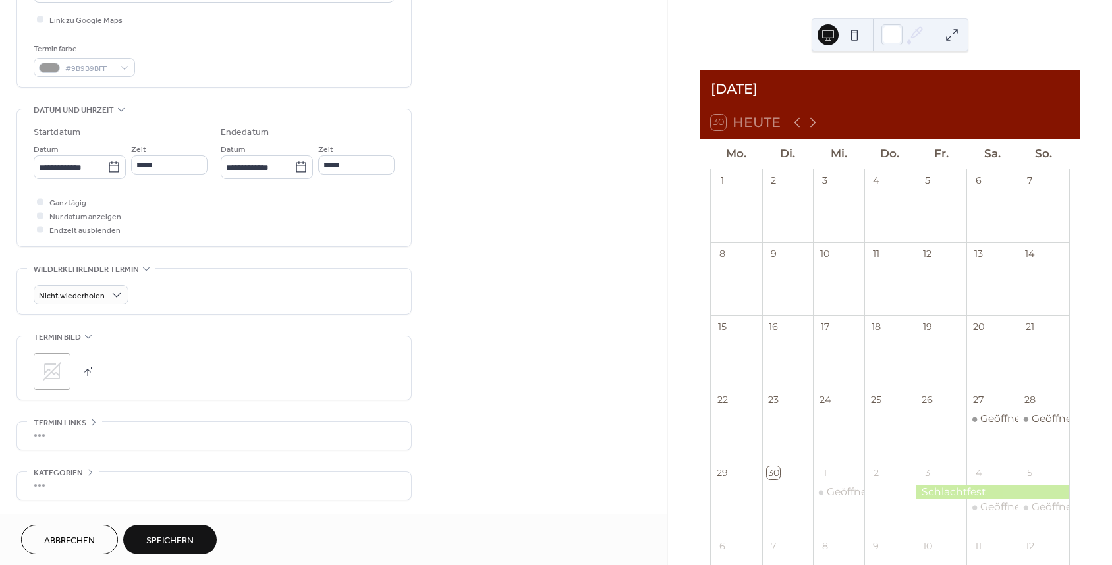
scroll to position [357, 0]
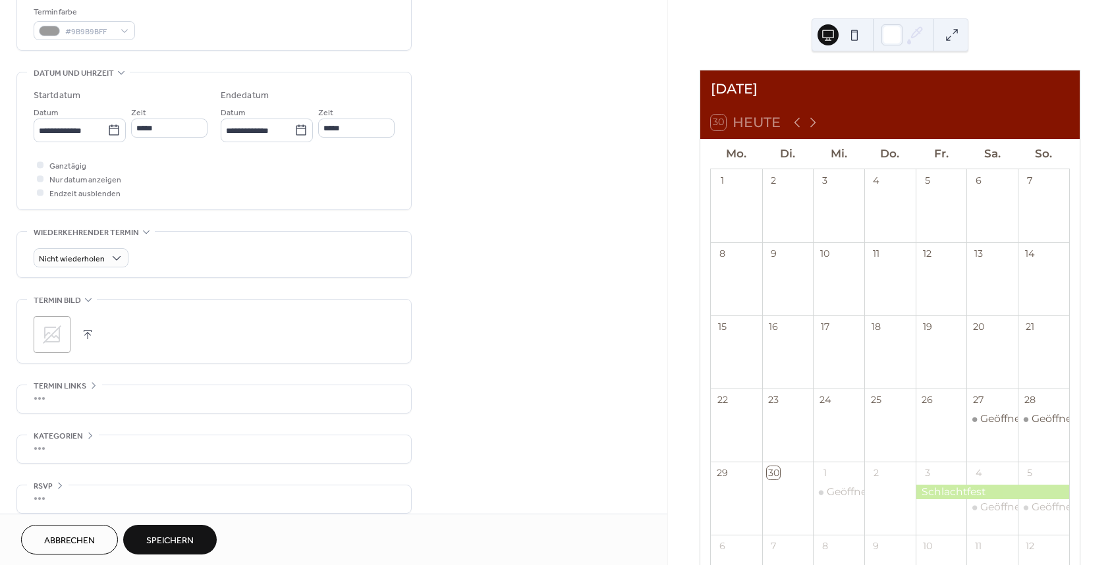
click at [187, 540] on span "Speichern" at bounding box center [169, 541] width 47 height 14
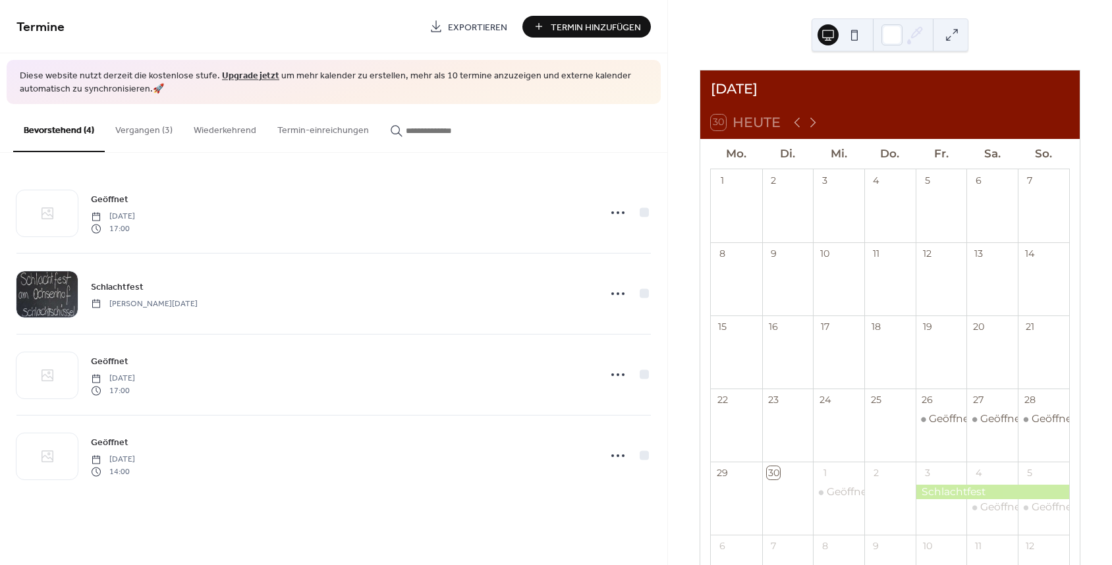
click at [165, 127] on button "Vergangen (3)" at bounding box center [144, 127] width 78 height 47
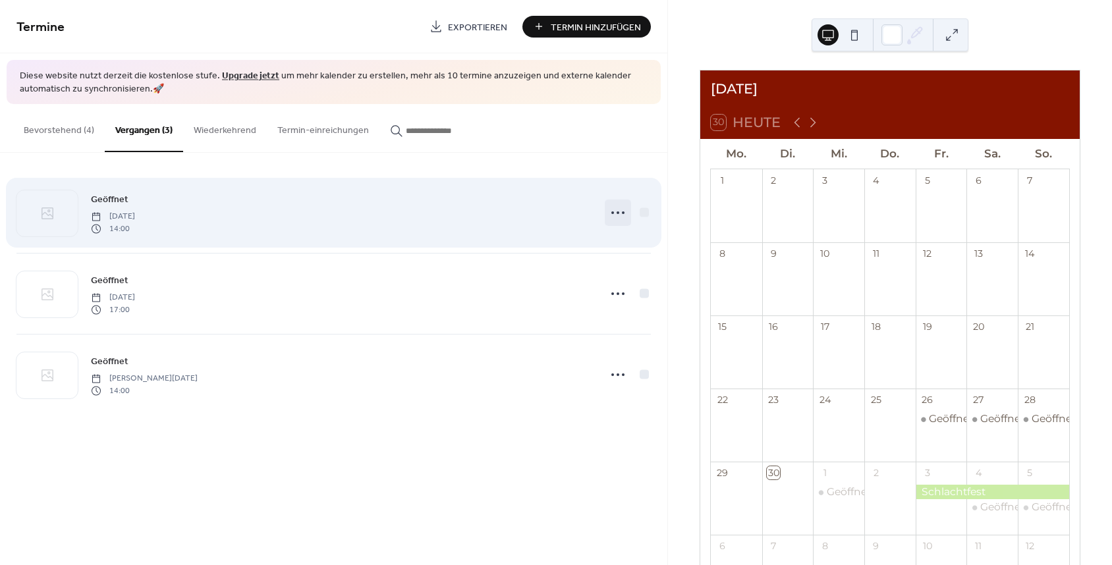
click at [618, 214] on circle at bounding box center [618, 212] width 3 height 3
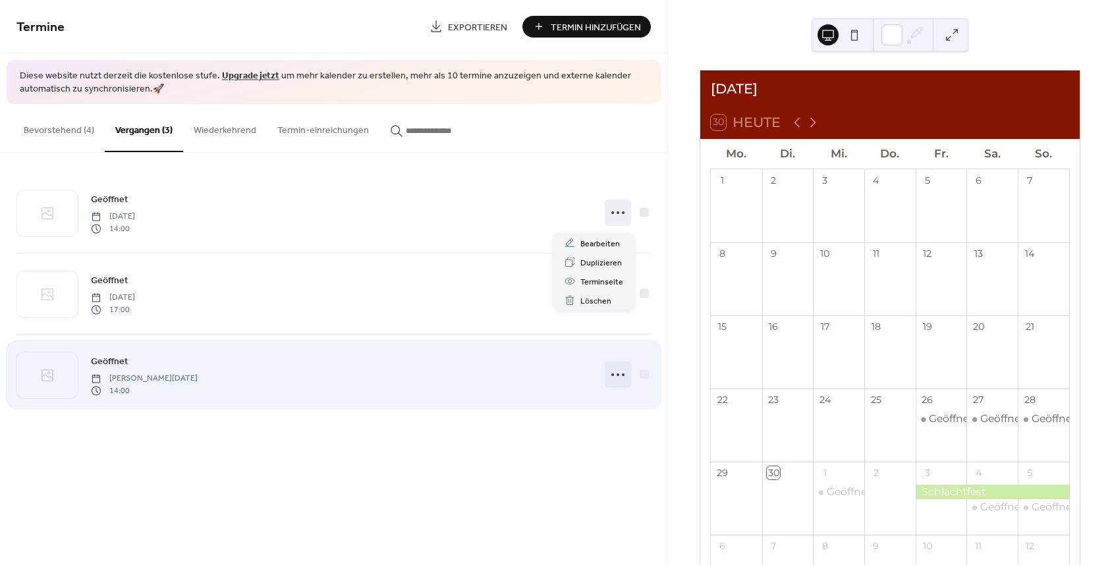
click at [615, 379] on icon at bounding box center [617, 374] width 21 height 21
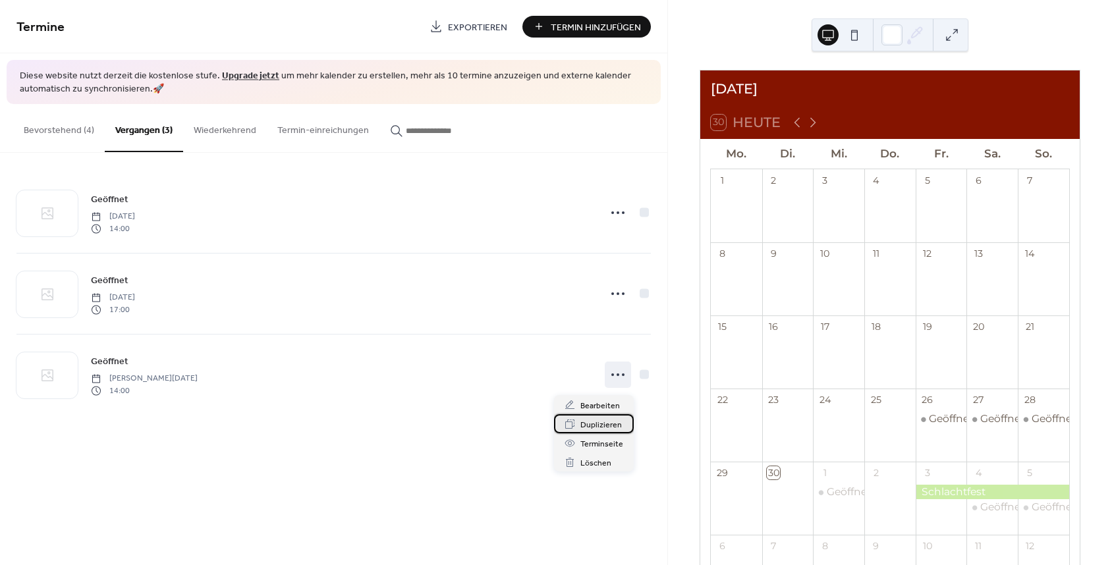
click at [598, 420] on span "Duplizieren" at bounding box center [600, 425] width 41 height 14
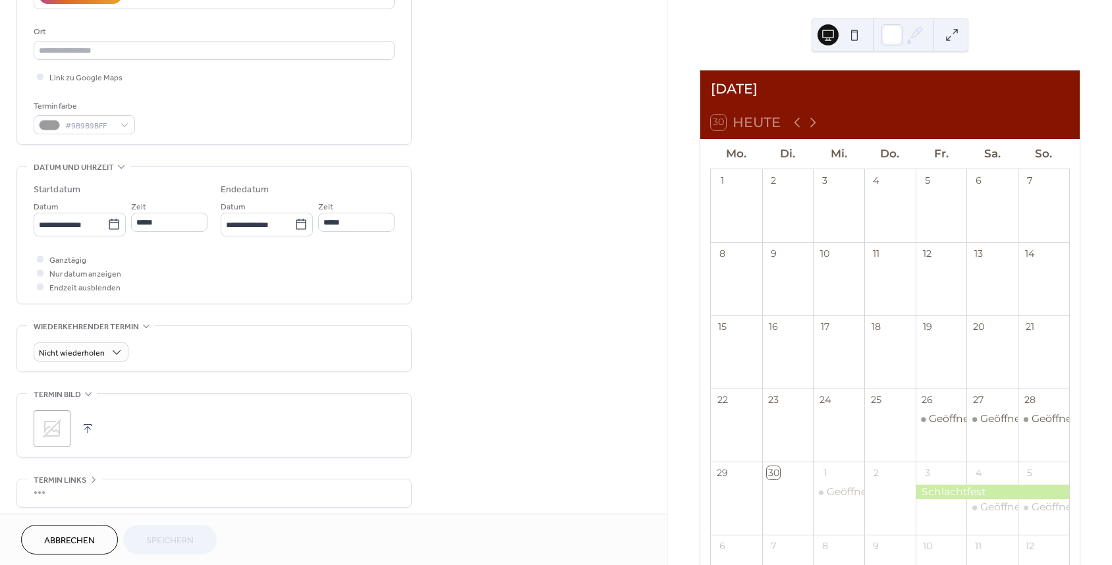
scroll to position [283, 0]
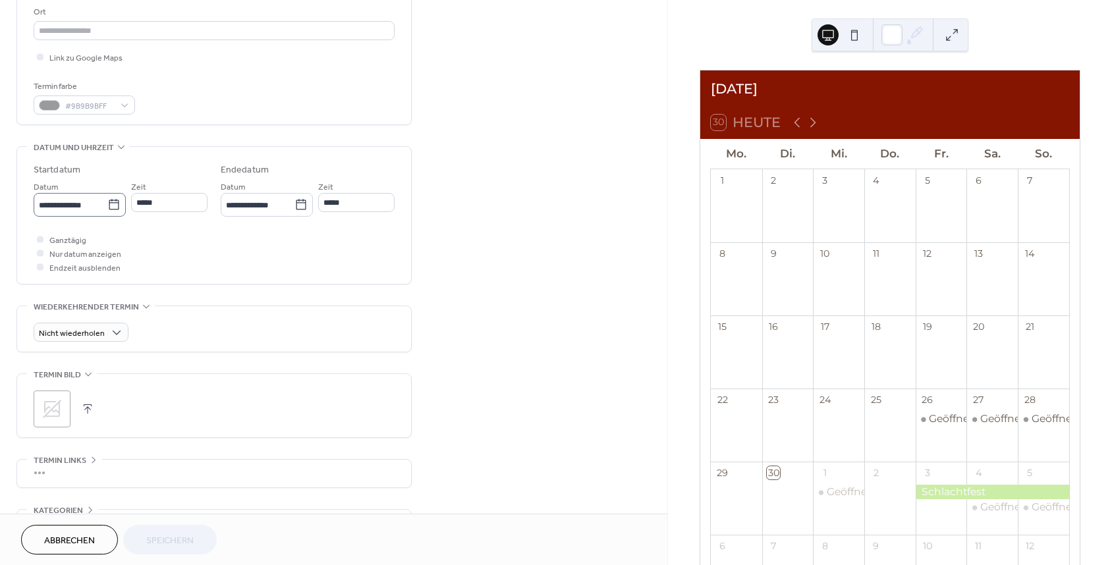
click at [111, 211] on icon at bounding box center [113, 204] width 13 height 13
click at [107, 211] on input "**********" at bounding box center [71, 205] width 74 height 19
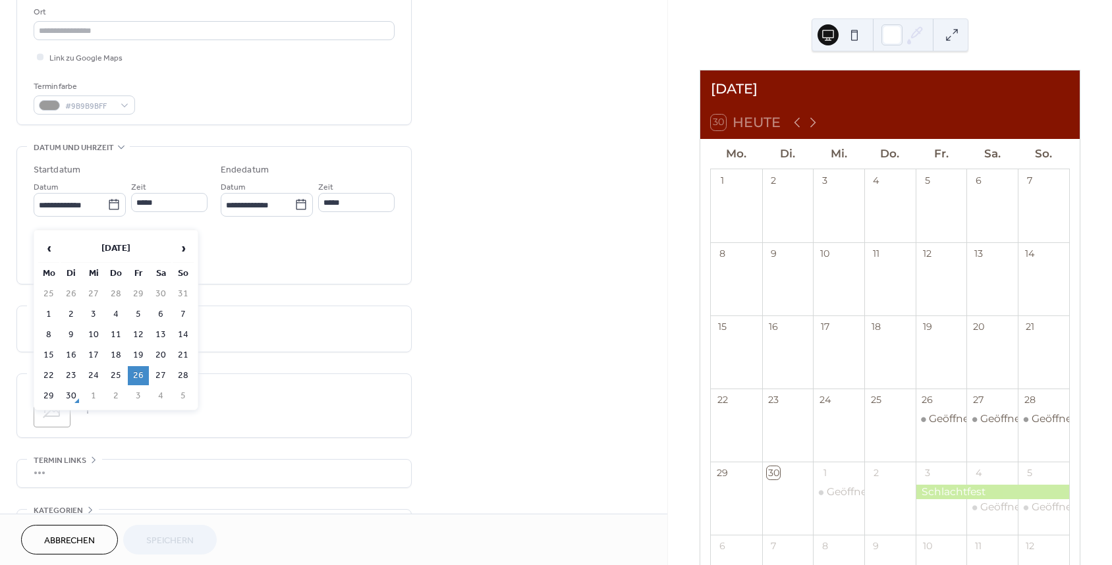
click at [139, 394] on td "3" at bounding box center [138, 396] width 21 height 19
type input "**********"
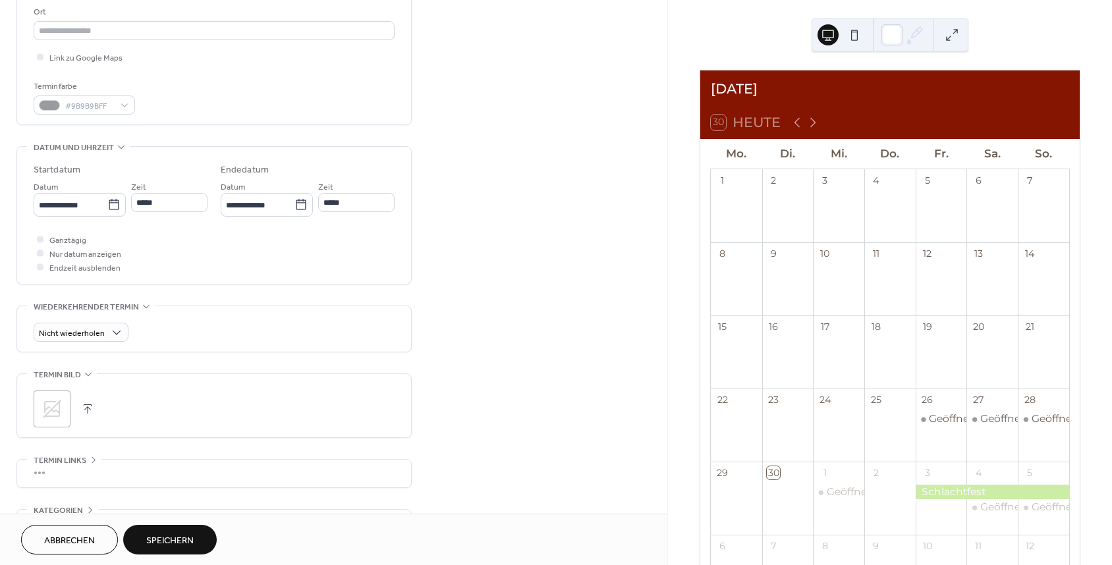
click at [168, 536] on span "Speichern" at bounding box center [169, 541] width 47 height 14
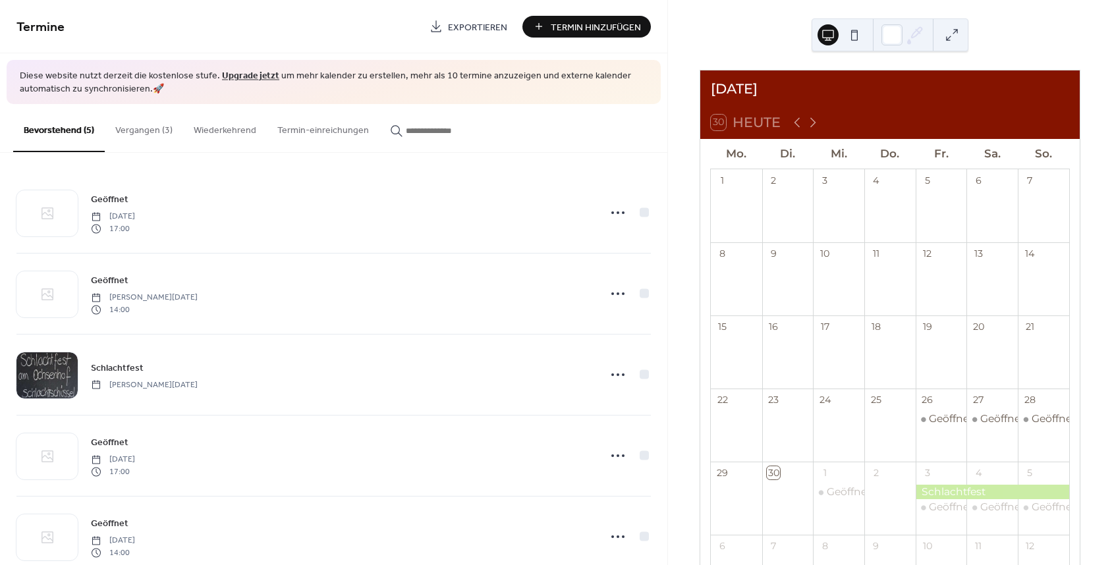
click at [141, 128] on button "Vergangen (3)" at bounding box center [144, 127] width 78 height 47
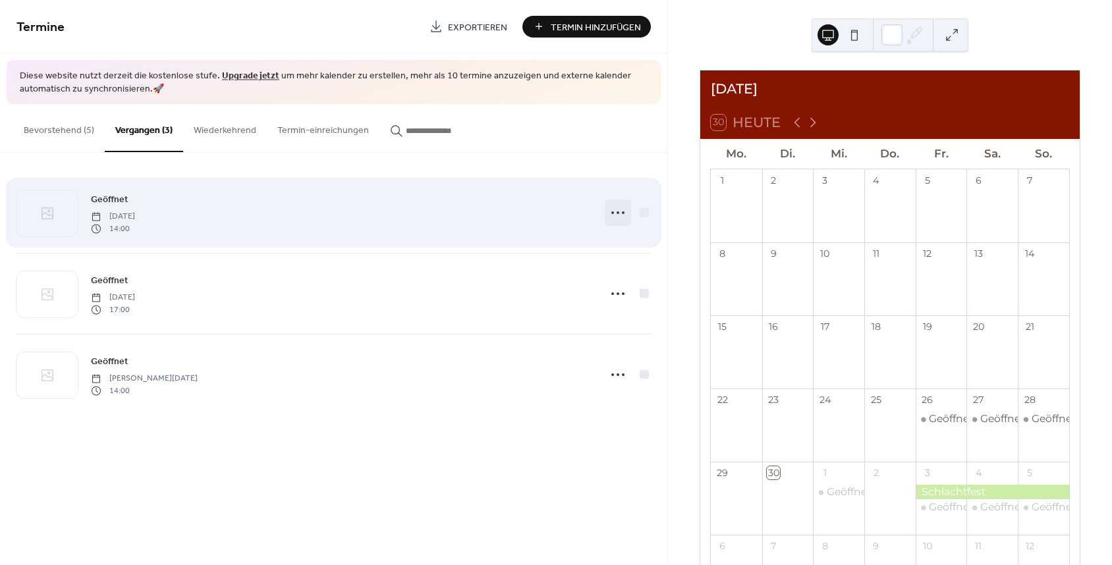
click at [616, 217] on icon at bounding box center [617, 212] width 21 height 21
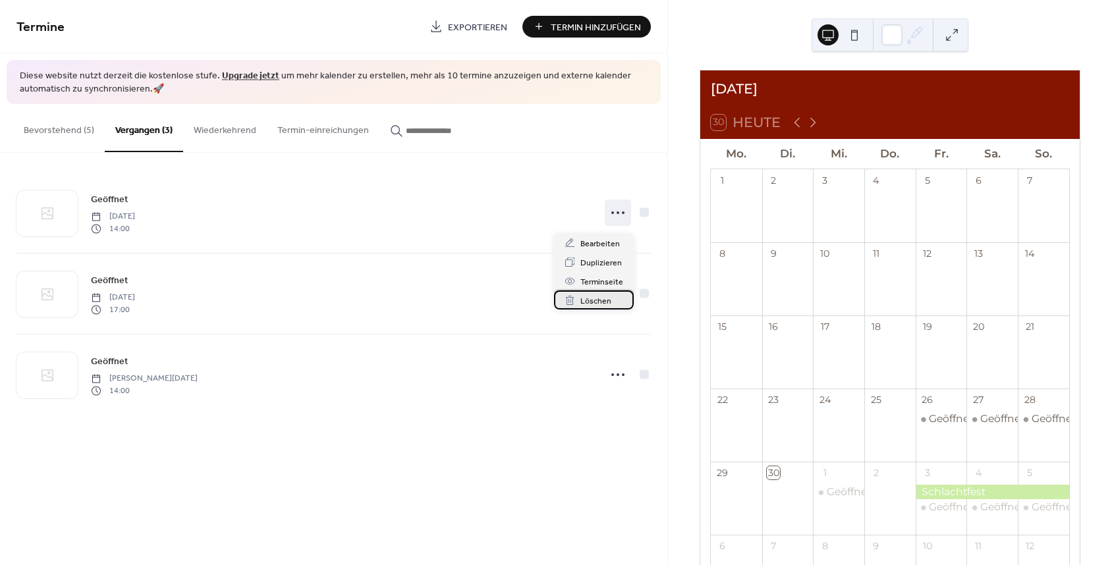
click at [584, 302] on span "Löschen" at bounding box center [595, 301] width 31 height 14
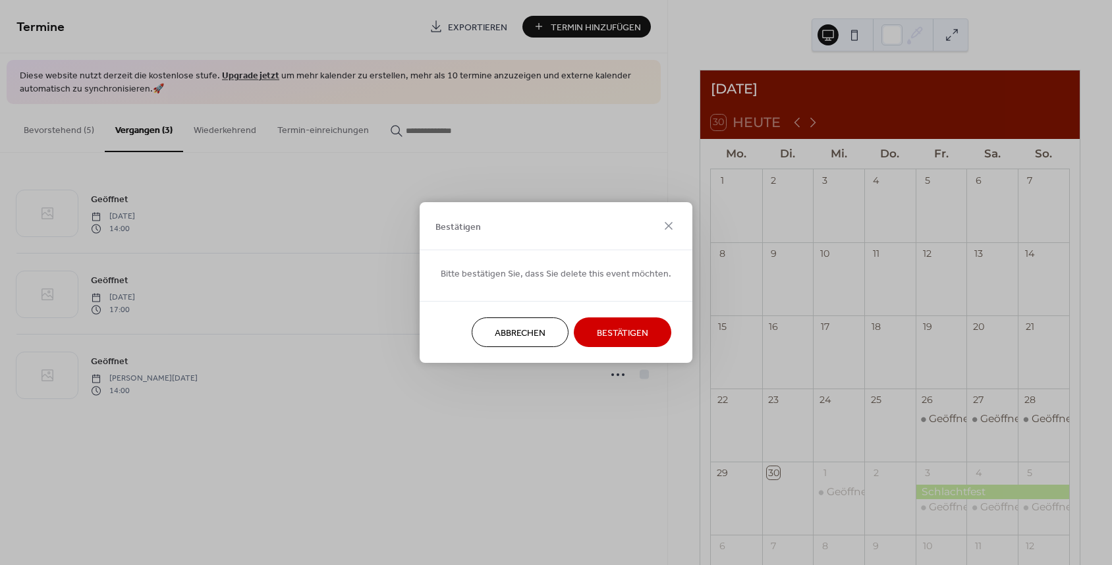
drag, startPoint x: 597, startPoint y: 338, endPoint x: 611, endPoint y: 269, distance: 70.4
click at [597, 338] on span "Bestätigen" at bounding box center [622, 334] width 51 height 14
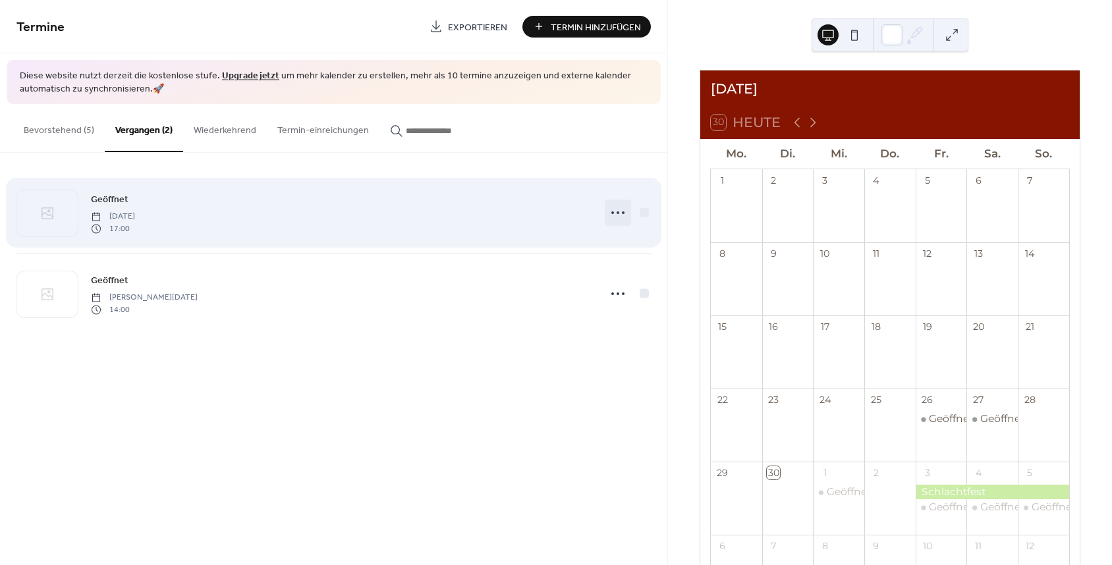
click at [617, 221] on icon at bounding box center [617, 212] width 21 height 21
click at [615, 220] on icon at bounding box center [617, 212] width 21 height 21
click at [623, 213] on icon at bounding box center [617, 212] width 21 height 21
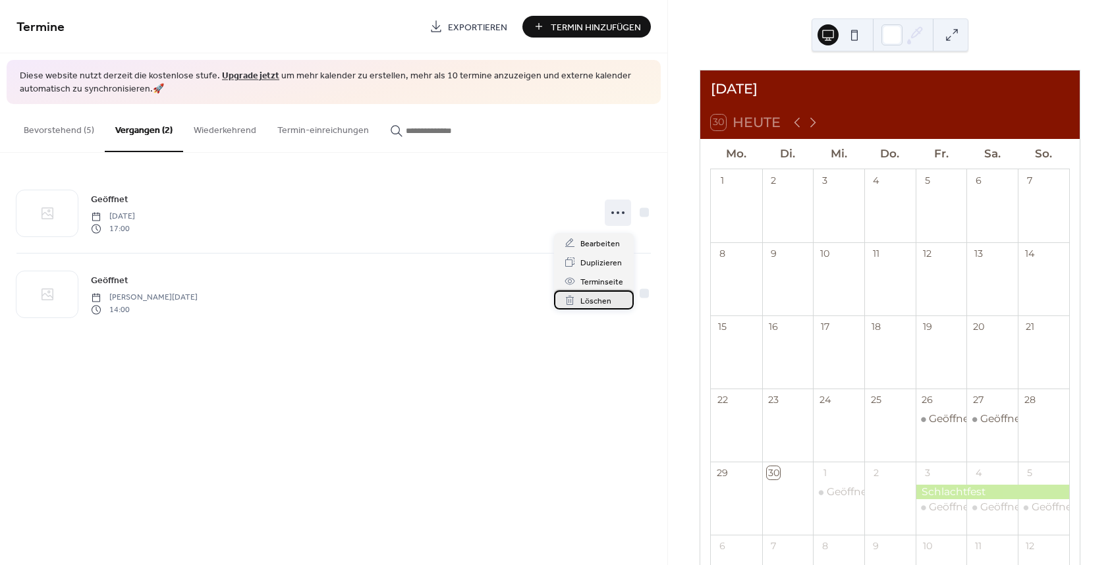
click at [586, 296] on span "Löschen" at bounding box center [595, 301] width 31 height 14
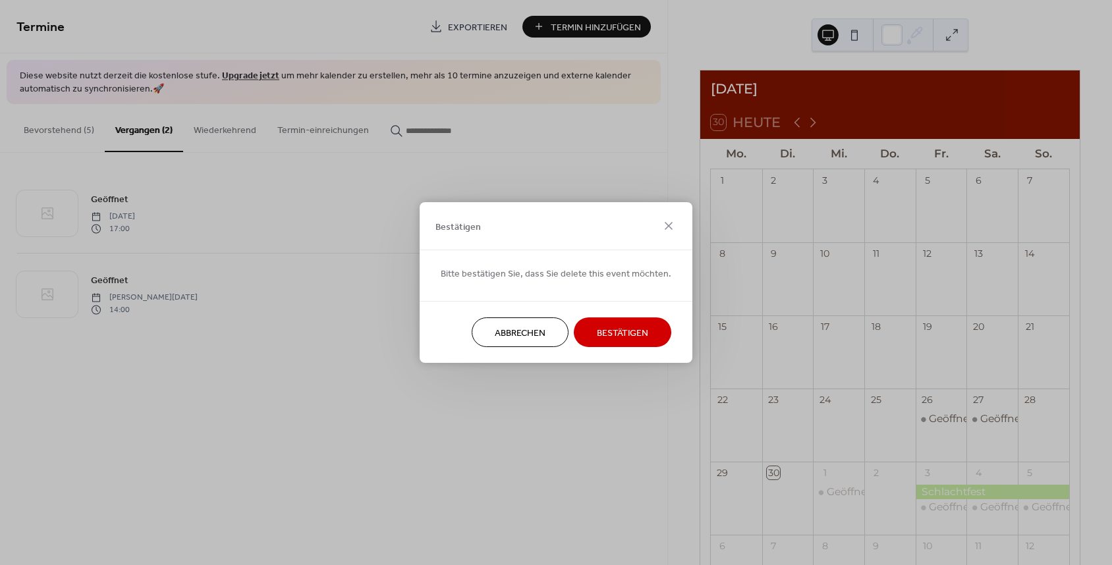
click at [601, 332] on span "Bestätigen" at bounding box center [622, 334] width 51 height 14
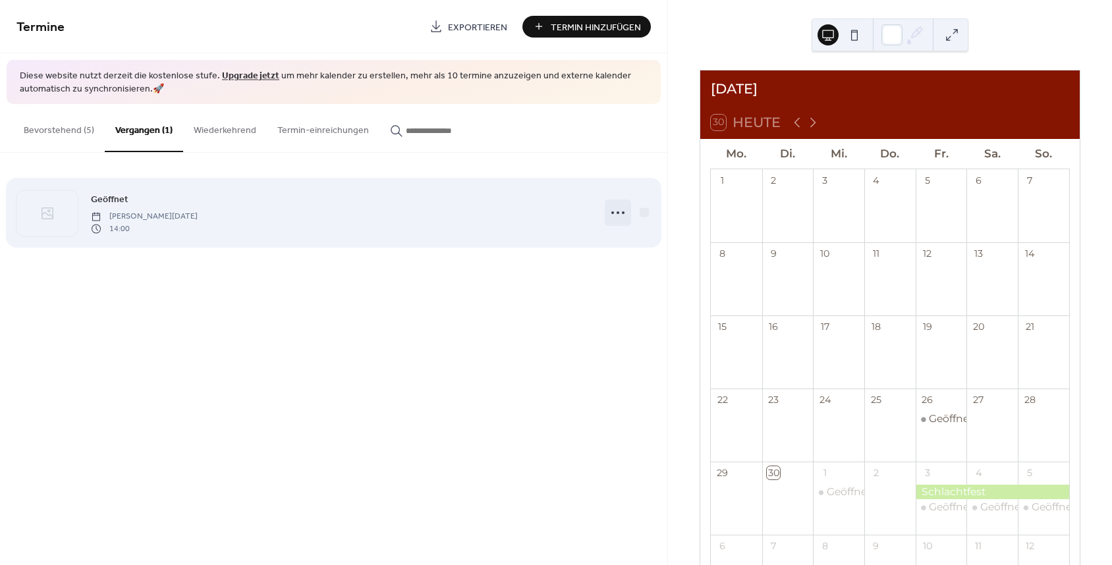
drag, startPoint x: 613, startPoint y: 219, endPoint x: 613, endPoint y: 227, distance: 8.6
click at [613, 219] on icon at bounding box center [617, 212] width 21 height 21
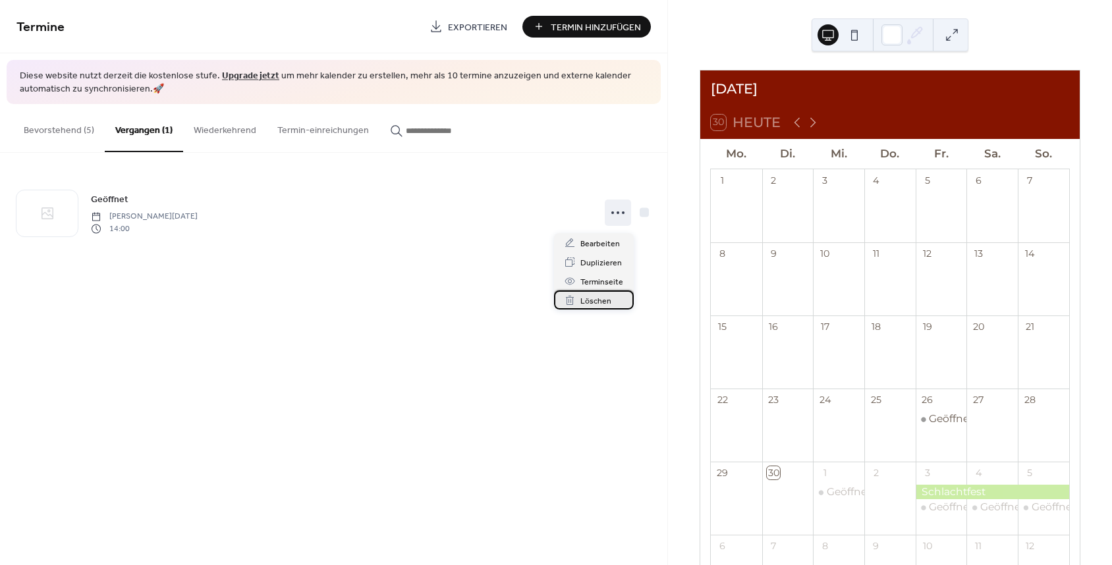
click at [599, 300] on span "Löschen" at bounding box center [595, 301] width 31 height 14
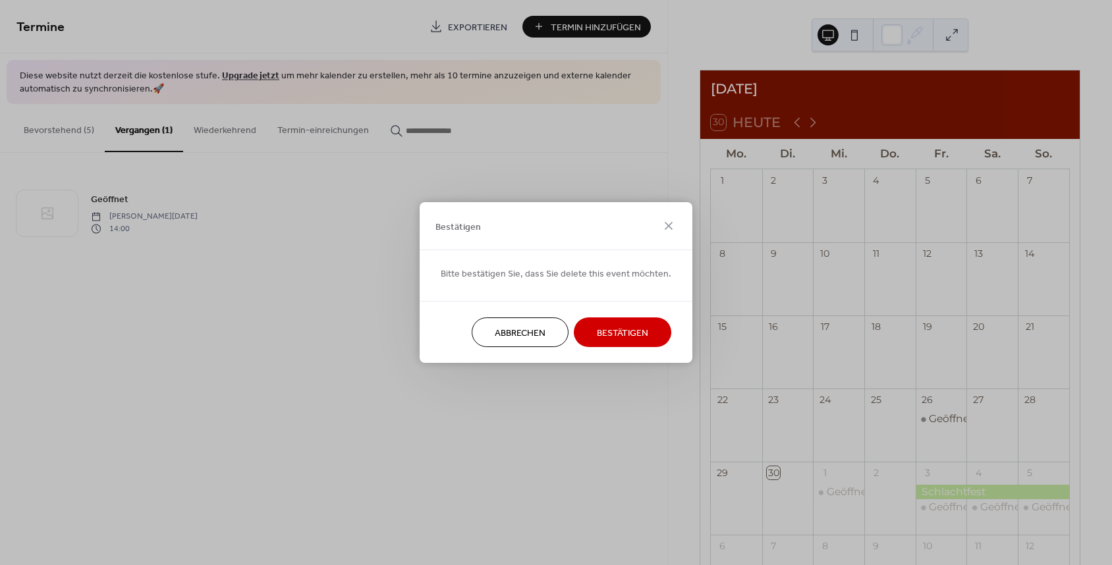
click at [602, 334] on span "Bestätigen" at bounding box center [622, 334] width 51 height 14
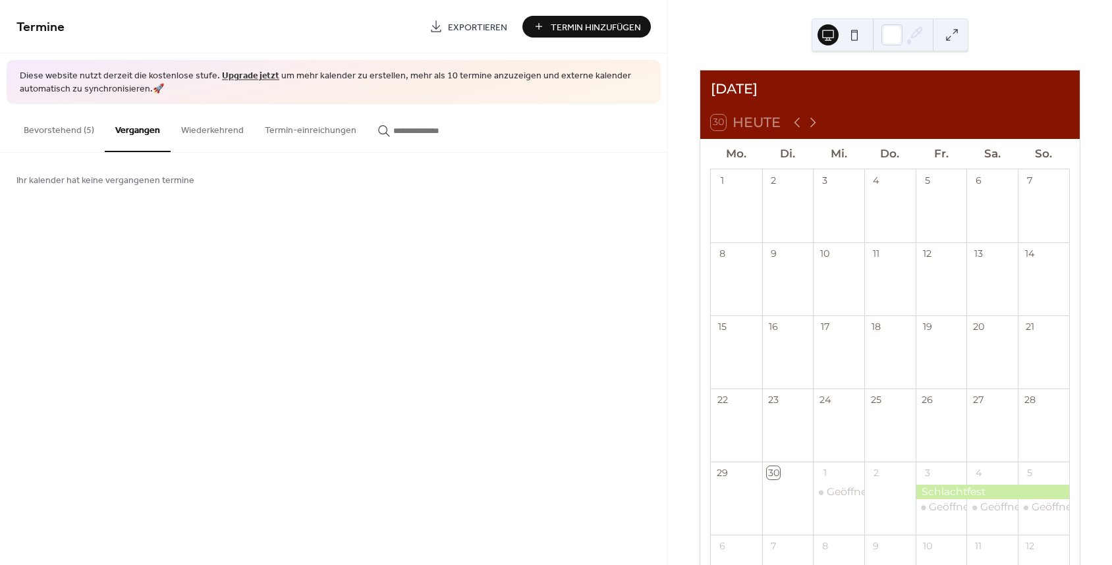
click at [67, 129] on button "Bevorstehend (5)" at bounding box center [59, 127] width 92 height 47
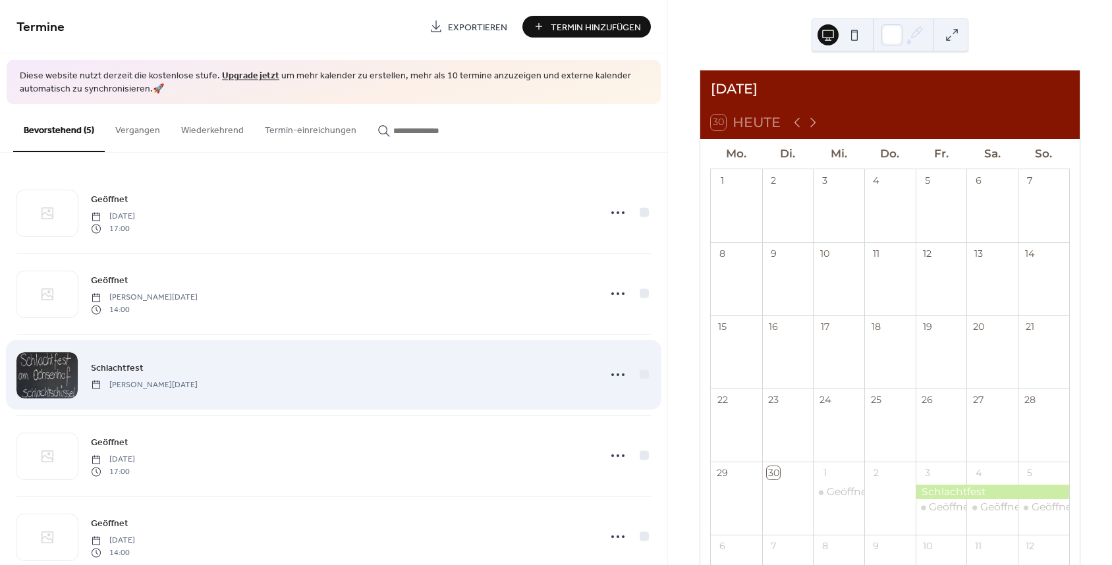
click at [207, 388] on div "Schlachtfest [PERSON_NAME][DATE]" at bounding box center [341, 375] width 500 height 30
click at [57, 373] on div at bounding box center [46, 375] width 61 height 46
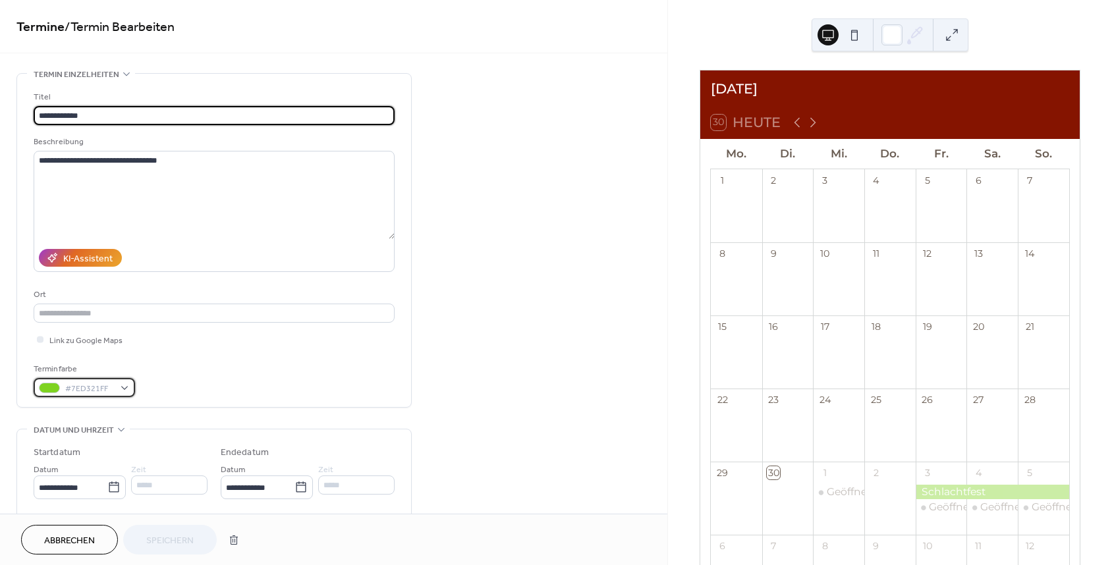
click at [119, 397] on div "#7ED321FF" at bounding box center [84, 387] width 101 height 19
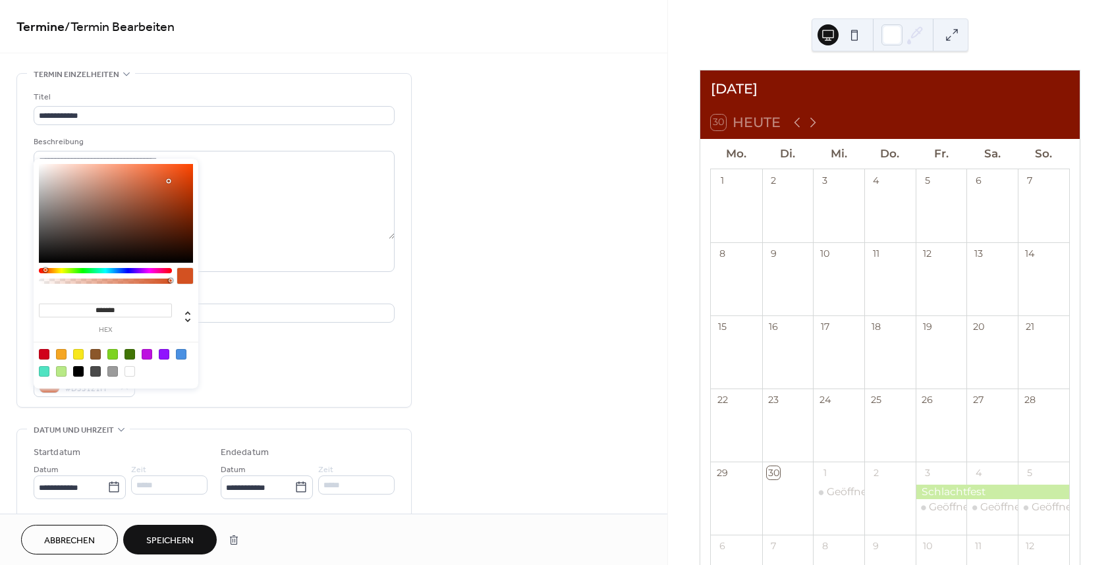
click at [45, 270] on div at bounding box center [105, 270] width 133 height 5
click at [61, 359] on div at bounding box center [61, 354] width 11 height 11
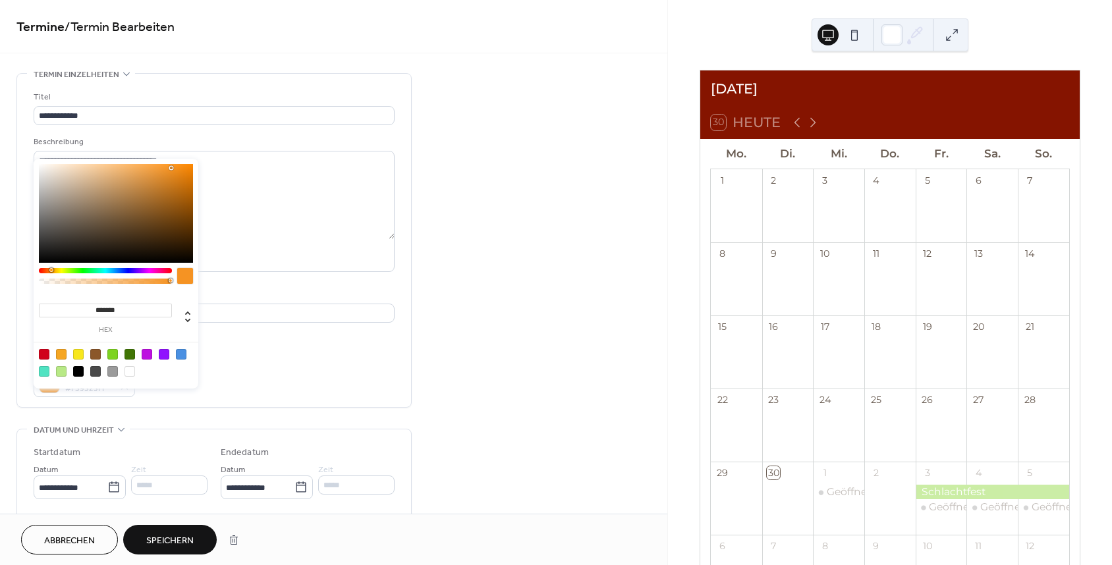
type input "*******"
click at [49, 270] on div at bounding box center [51, 270] width 4 height 4
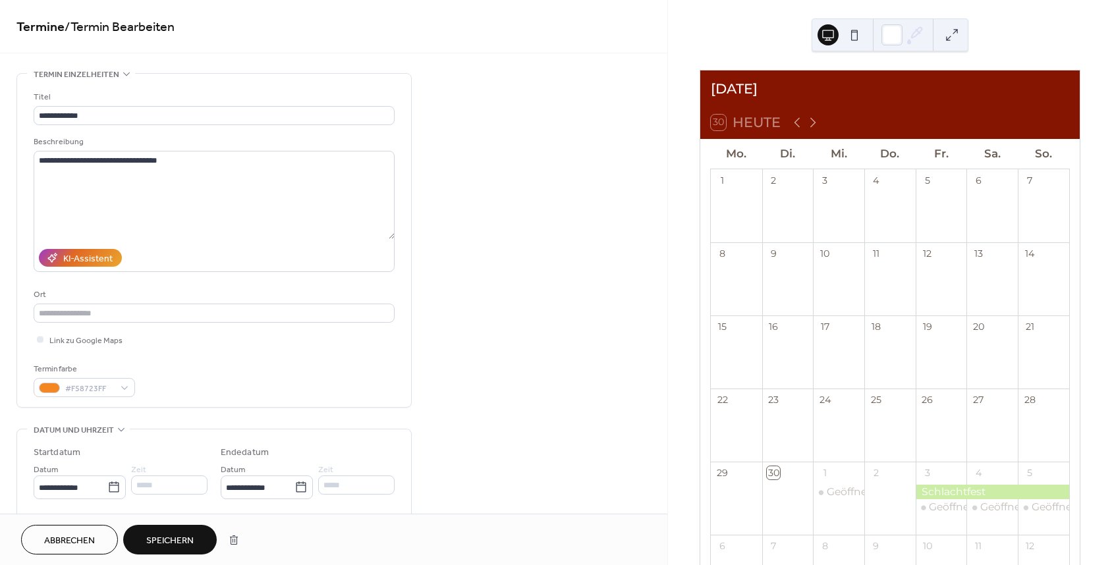
click at [221, 343] on div "Link zu Google Maps" at bounding box center [214, 340] width 361 height 14
click at [188, 537] on span "Speichern" at bounding box center [169, 541] width 47 height 14
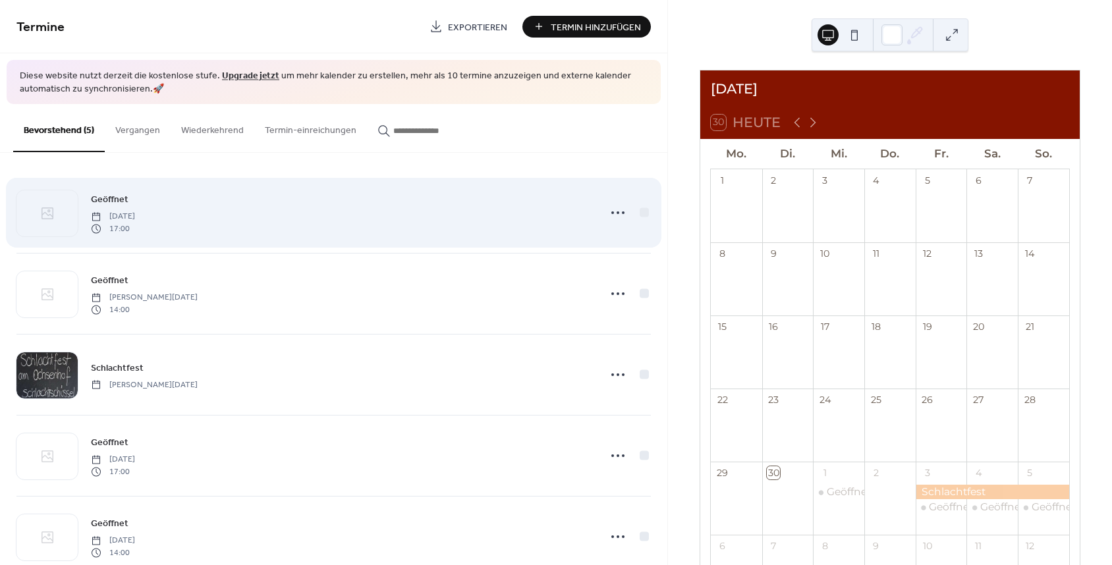
click at [135, 228] on span "17:00" at bounding box center [113, 229] width 44 height 12
click at [609, 217] on icon at bounding box center [617, 212] width 21 height 21
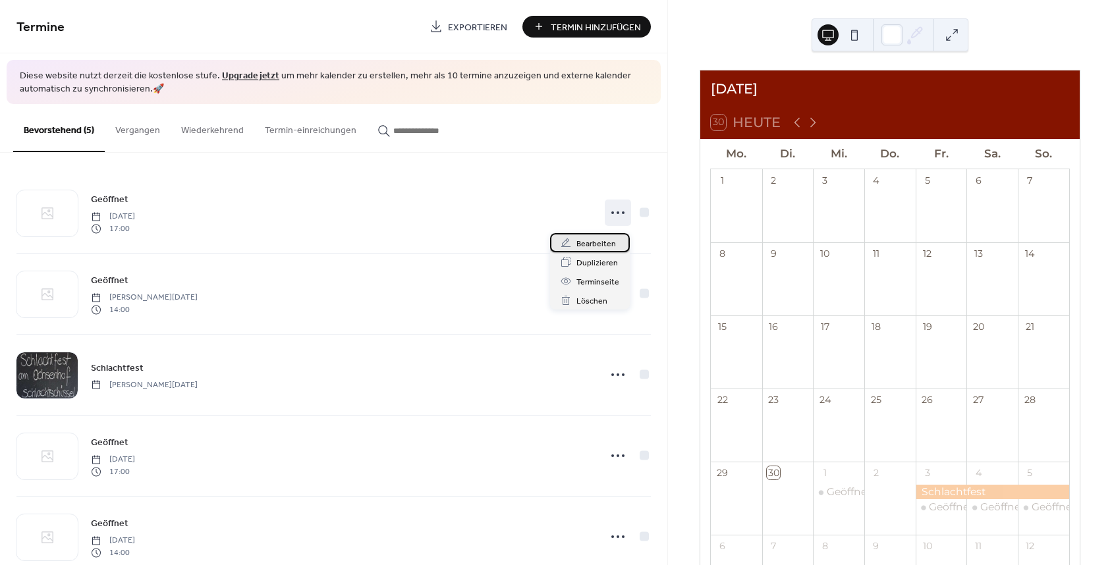
click at [595, 247] on span "Bearbeiten" at bounding box center [596, 244] width 40 height 14
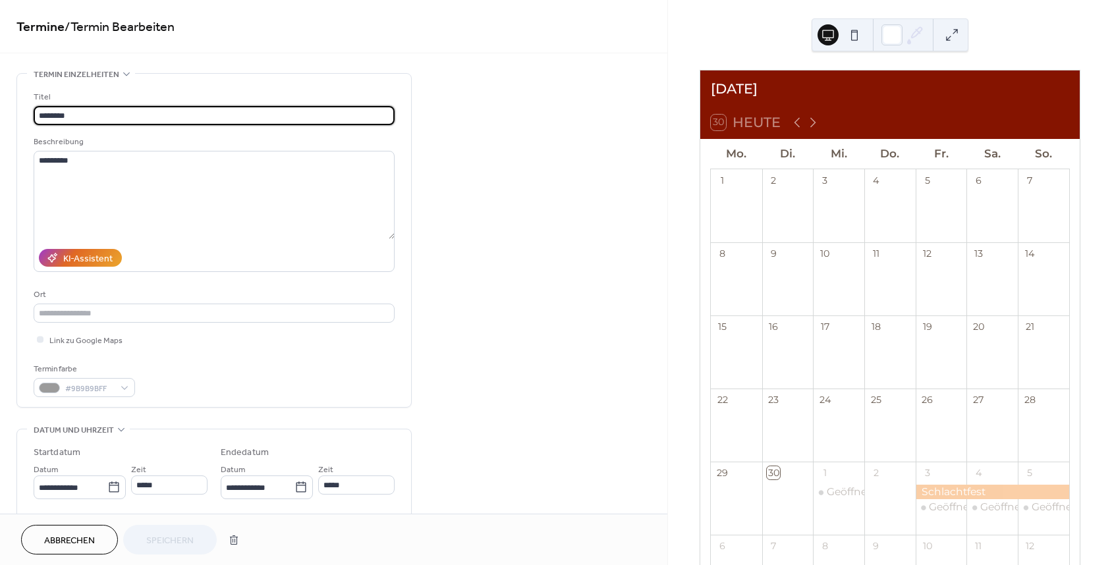
scroll to position [177, 0]
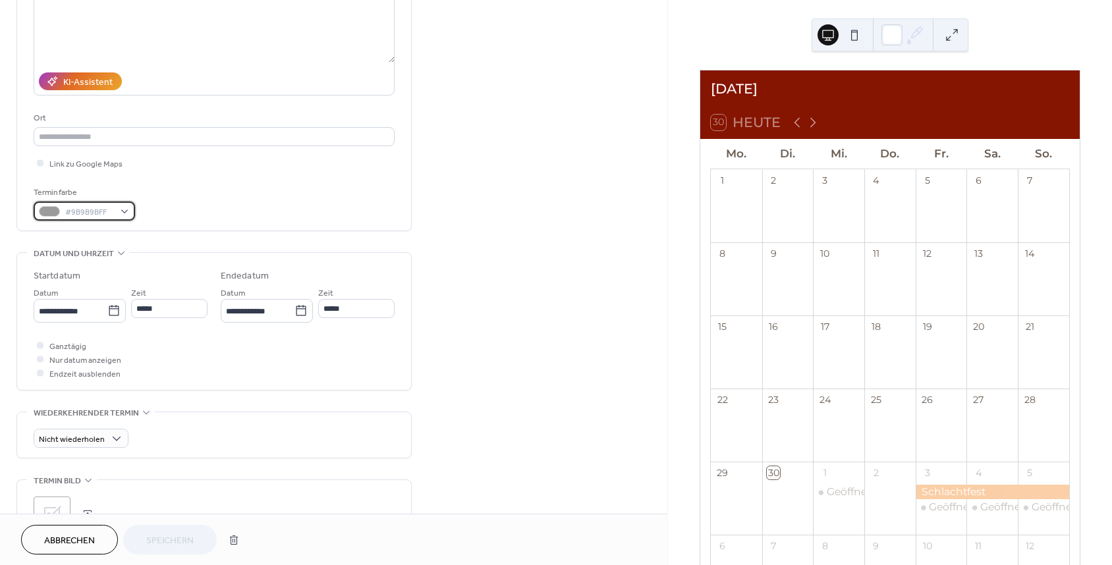
click at [45, 217] on div at bounding box center [49, 211] width 21 height 11
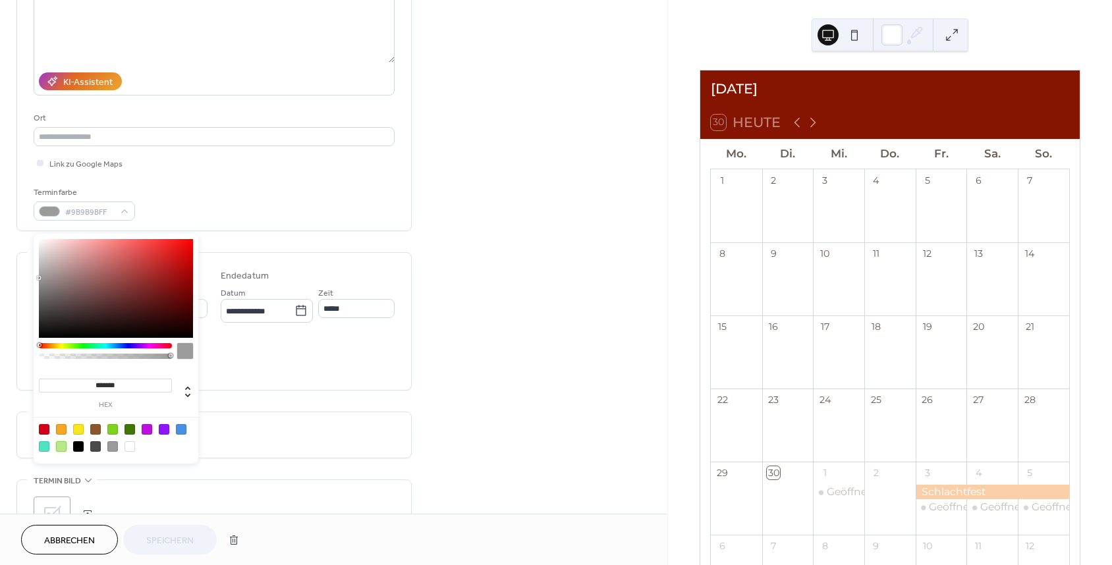
click at [61, 447] on div at bounding box center [61, 446] width 11 height 11
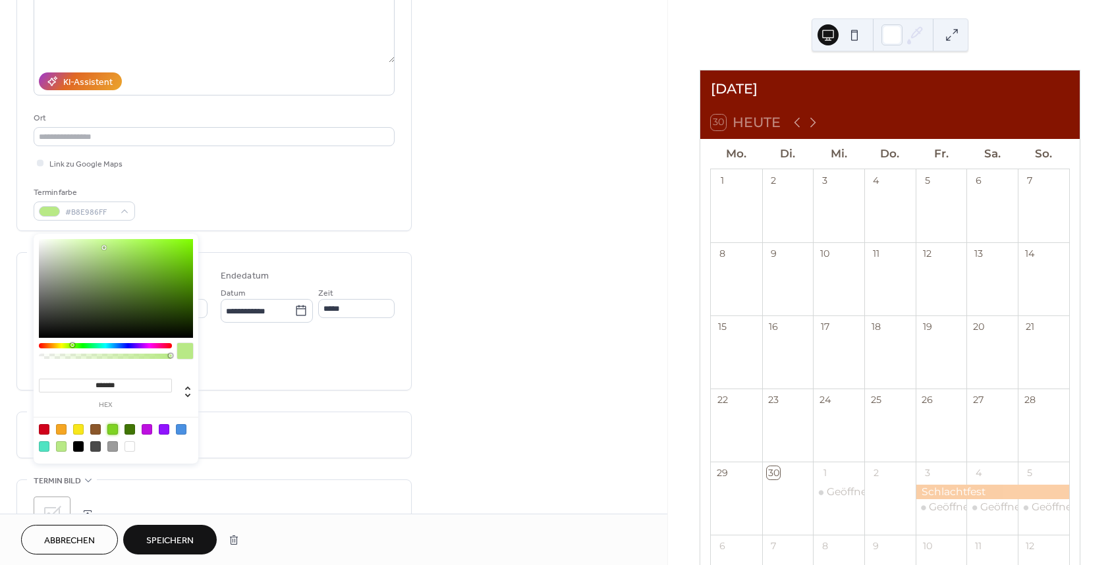
click at [114, 429] on div at bounding box center [112, 429] width 11 height 11
type input "*******"
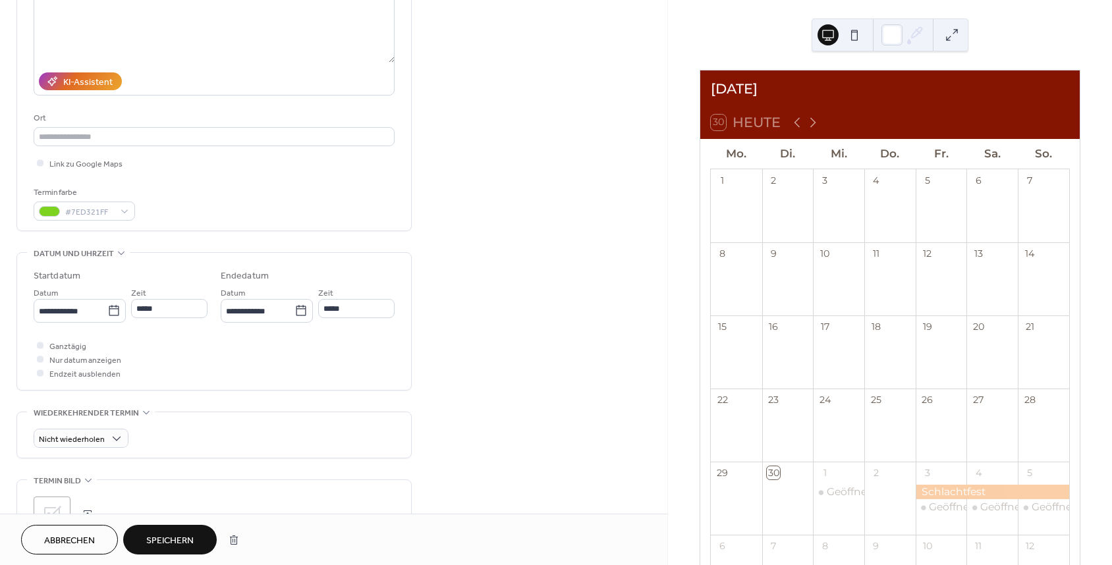
drag, startPoint x: 159, startPoint y: 540, endPoint x: 223, endPoint y: 467, distance: 97.1
click at [159, 540] on span "Speichern" at bounding box center [169, 541] width 47 height 14
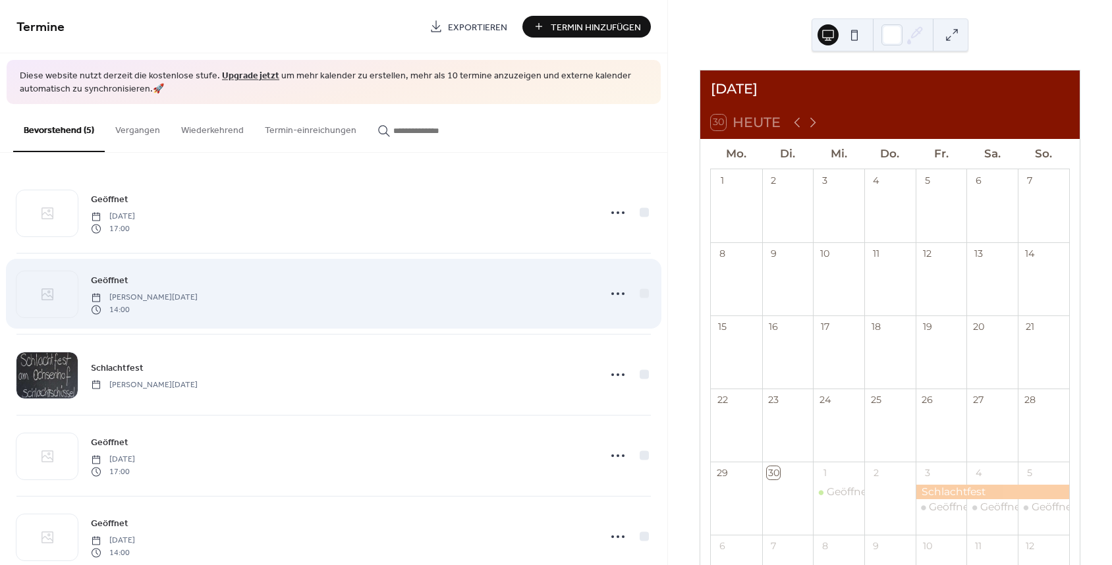
click at [163, 286] on div "Geöffnet [PERSON_NAME][DATE] 14:00" at bounding box center [341, 294] width 500 height 42
click at [607, 304] on icon at bounding box center [617, 293] width 21 height 21
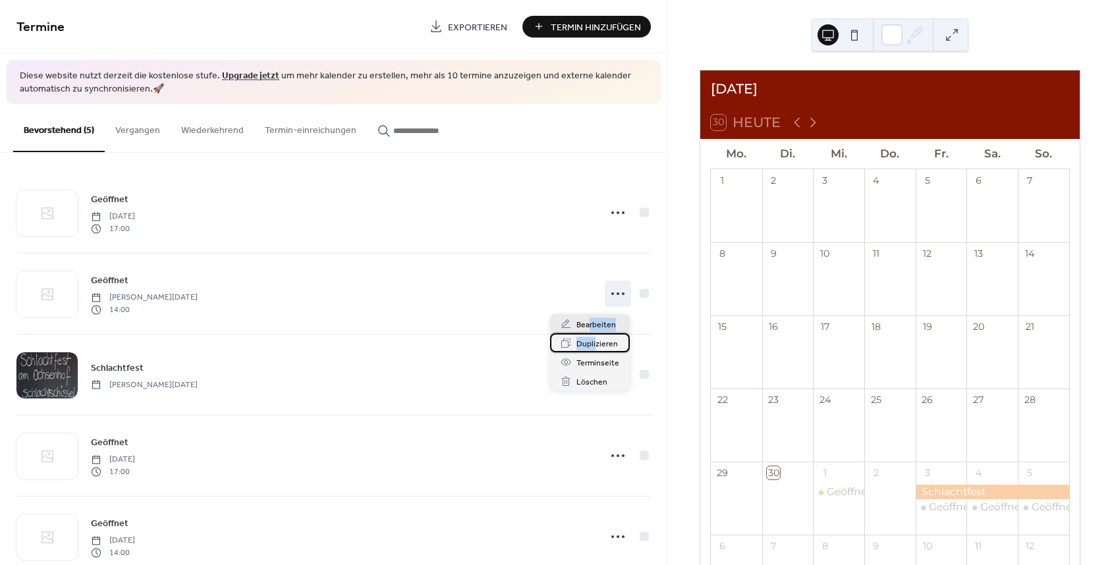
drag, startPoint x: 593, startPoint y: 344, endPoint x: 589, endPoint y: 325, distance: 20.3
click at [590, 325] on div "Bearbeiten Duplizieren Terminseite Löschen" at bounding box center [590, 352] width 80 height 76
click at [583, 325] on span "Bearbeiten" at bounding box center [596, 325] width 40 height 14
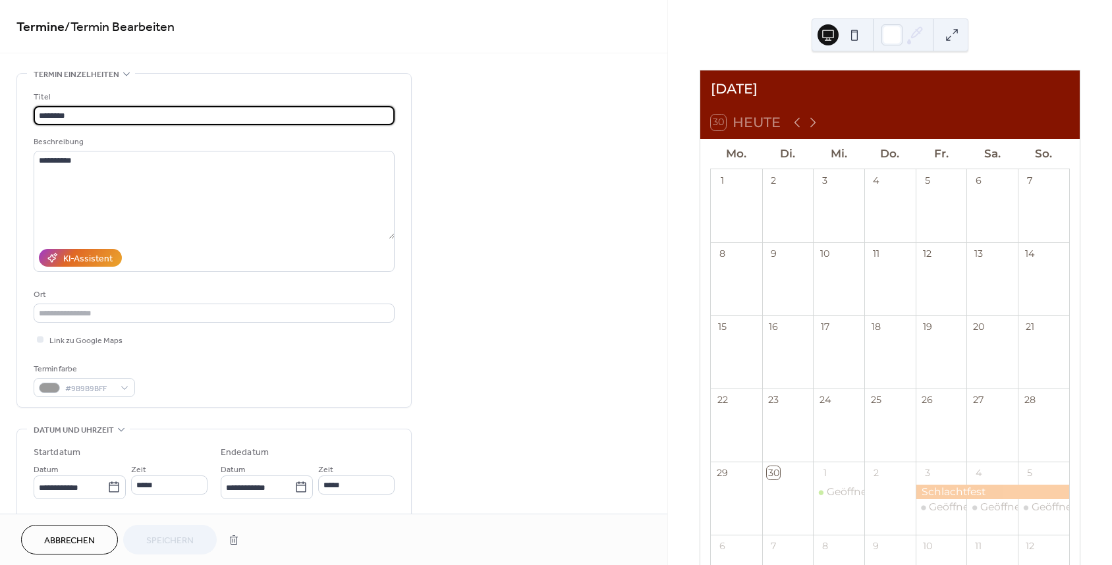
click at [584, 327] on div "**********" at bounding box center [333, 478] width 667 height 811
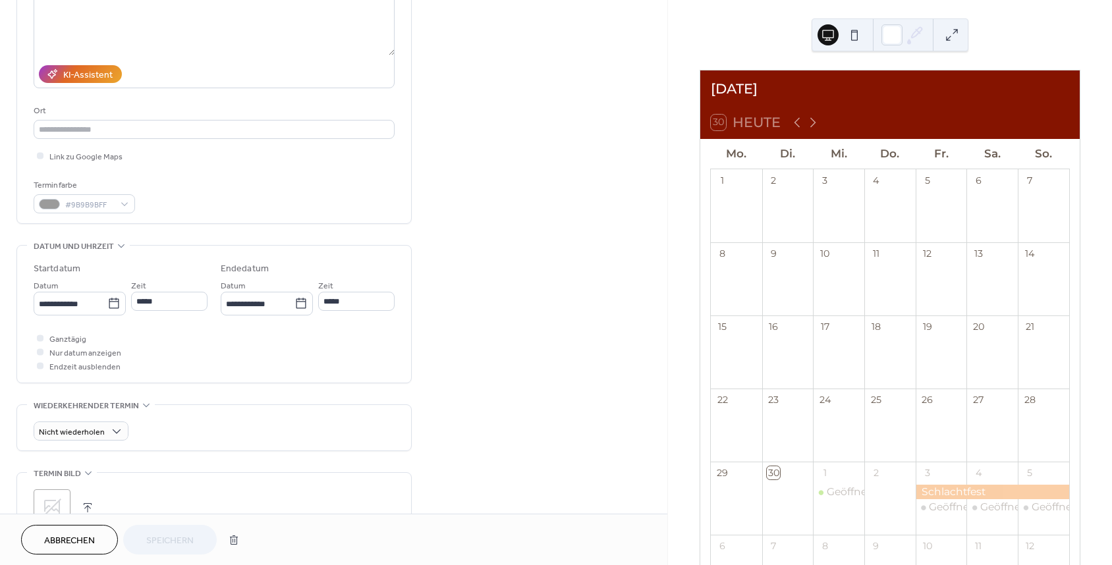
scroll to position [210, 0]
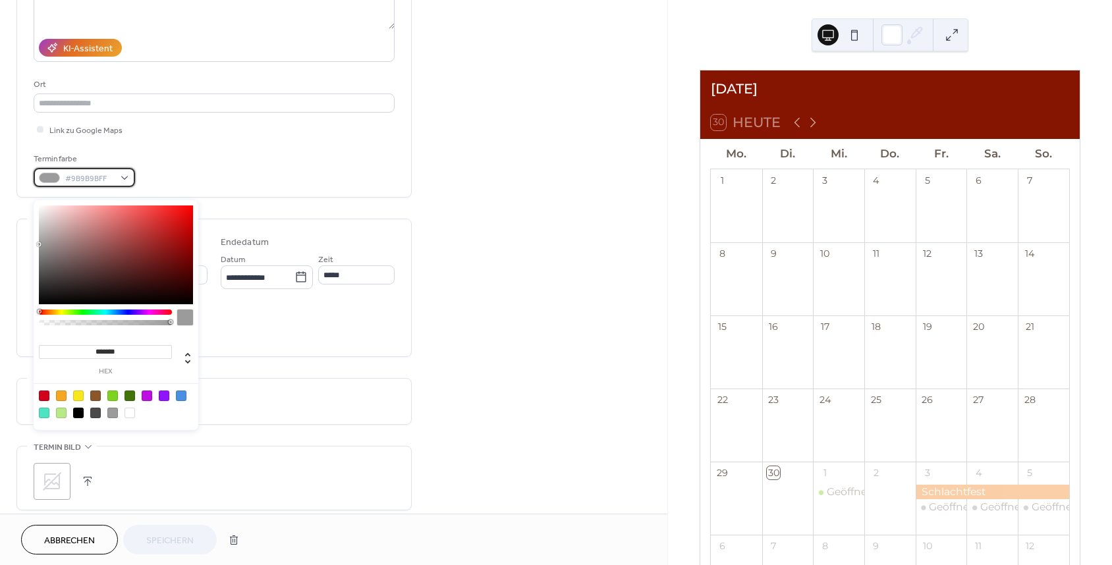
click at [57, 183] on div at bounding box center [49, 178] width 21 height 11
click at [115, 396] on div at bounding box center [112, 396] width 11 height 11
type input "*******"
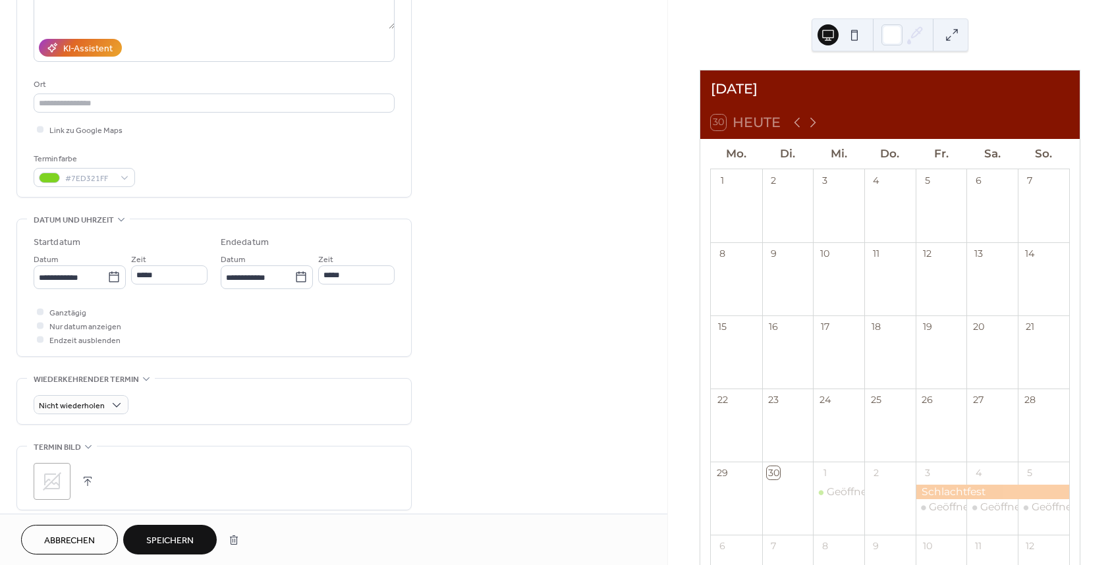
click at [165, 543] on span "Speichern" at bounding box center [169, 541] width 47 height 14
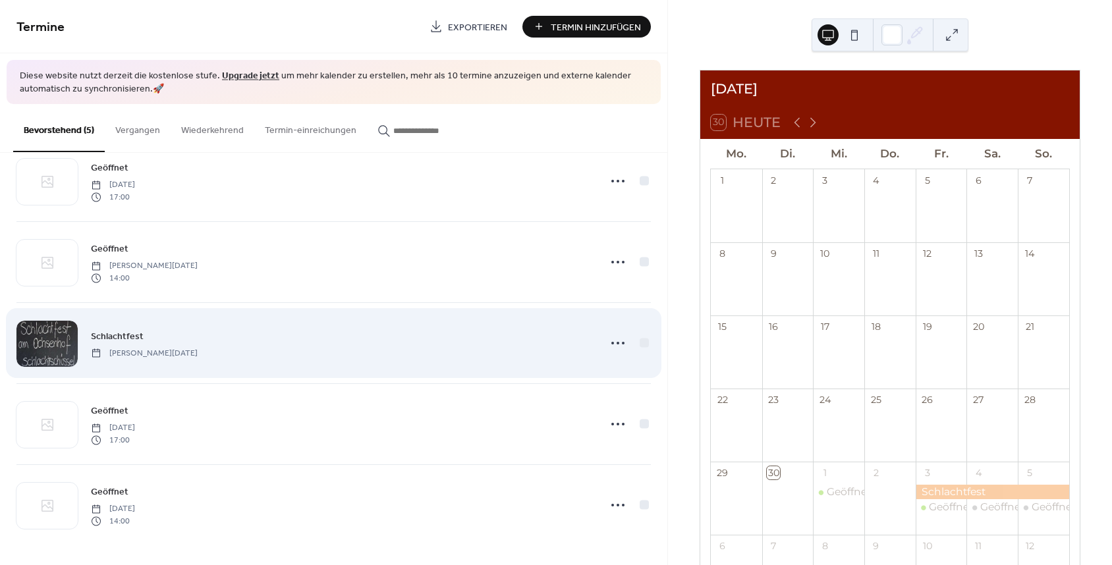
scroll to position [36, 0]
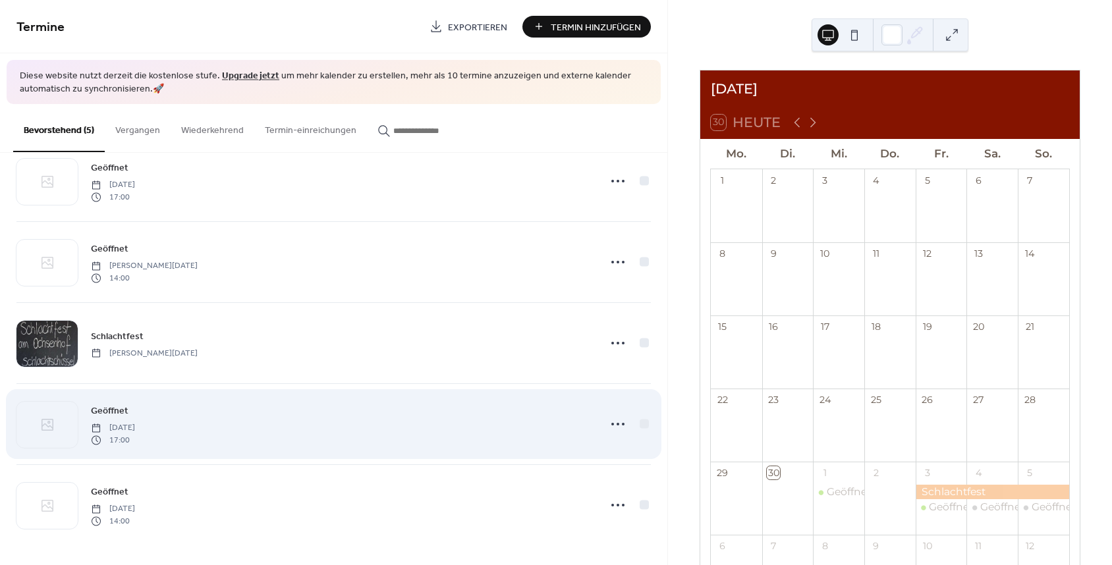
click at [134, 433] on span "[DATE]" at bounding box center [113, 428] width 44 height 12
click at [611, 419] on icon at bounding box center [617, 424] width 21 height 21
drag, startPoint x: 591, startPoint y: 474, endPoint x: 530, endPoint y: 416, distance: 84.4
click at [514, 418] on body "Termine Exportieren Termin Hinzufügen Diese website nutzt derzeit die kostenlos…" at bounding box center [556, 282] width 1112 height 565
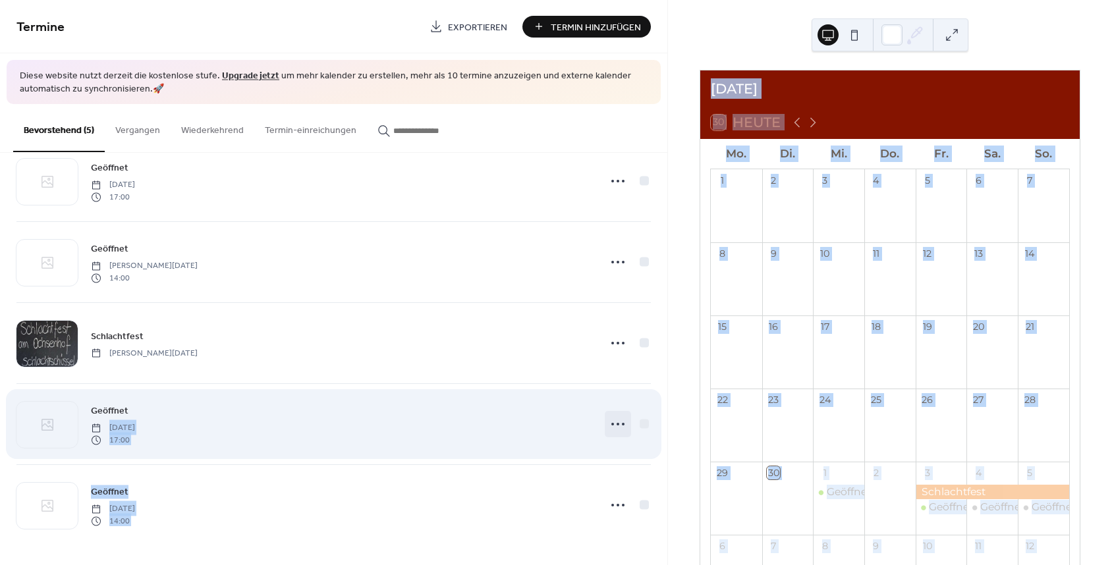
drag, startPoint x: 617, startPoint y: 424, endPoint x: 580, endPoint y: 414, distance: 38.0
click at [617, 424] on icon at bounding box center [617, 424] width 21 height 21
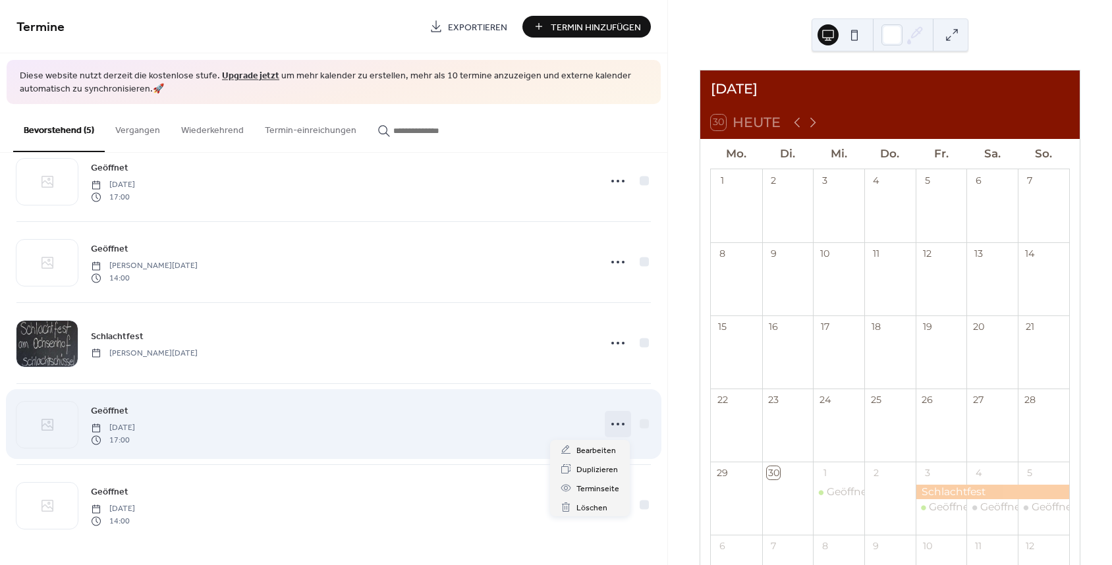
drag, startPoint x: 570, startPoint y: 411, endPoint x: 589, endPoint y: 416, distance: 19.8
click at [570, 411] on div "Geöffnet [DATE] 17:00" at bounding box center [341, 424] width 500 height 42
click at [613, 427] on icon at bounding box center [617, 424] width 21 height 21
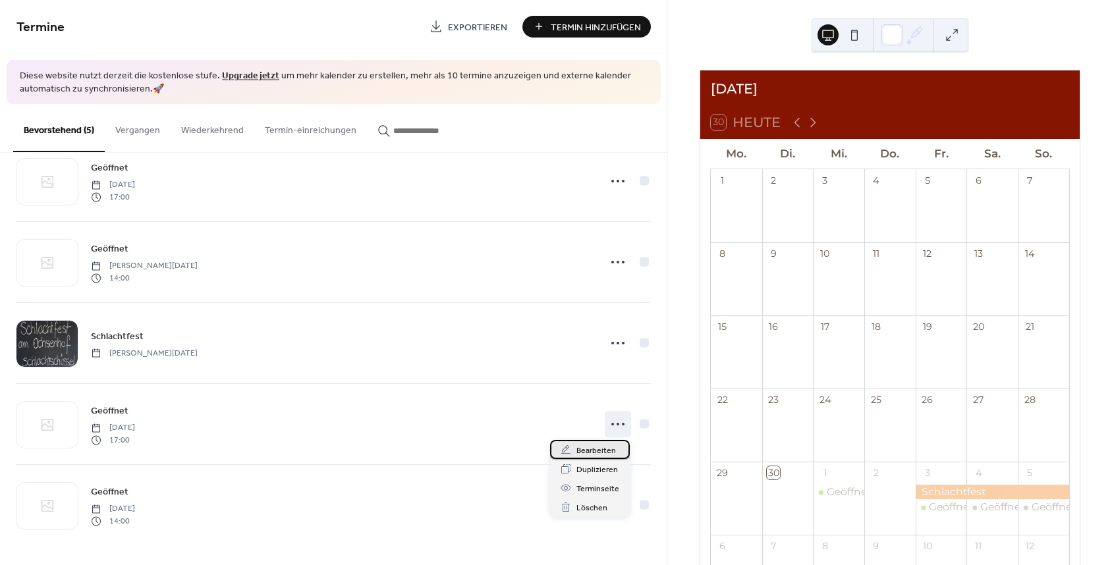
click at [575, 453] on div "Bearbeiten" at bounding box center [590, 449] width 80 height 19
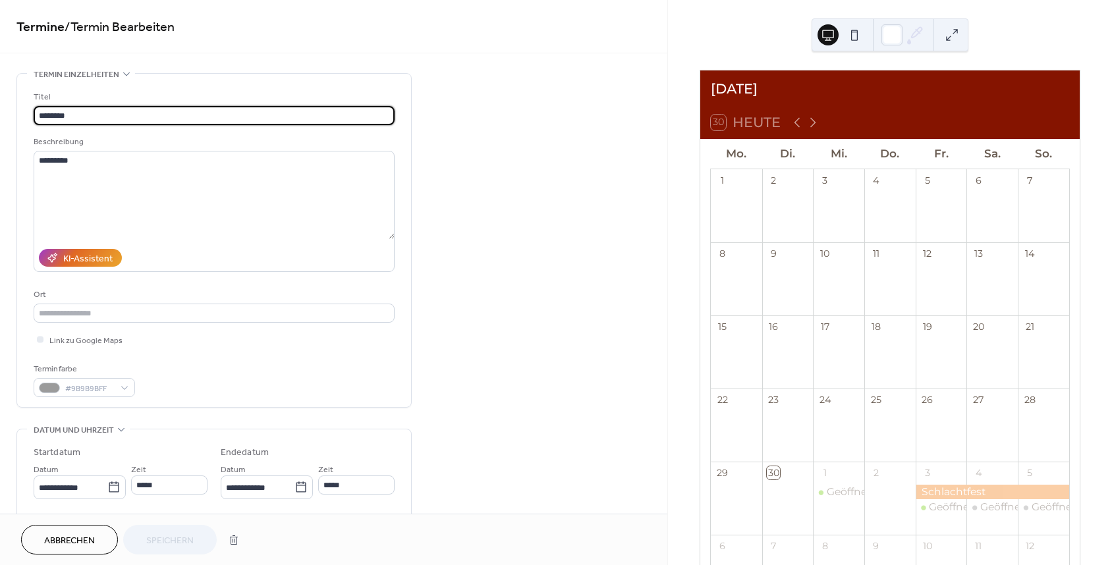
scroll to position [161, 0]
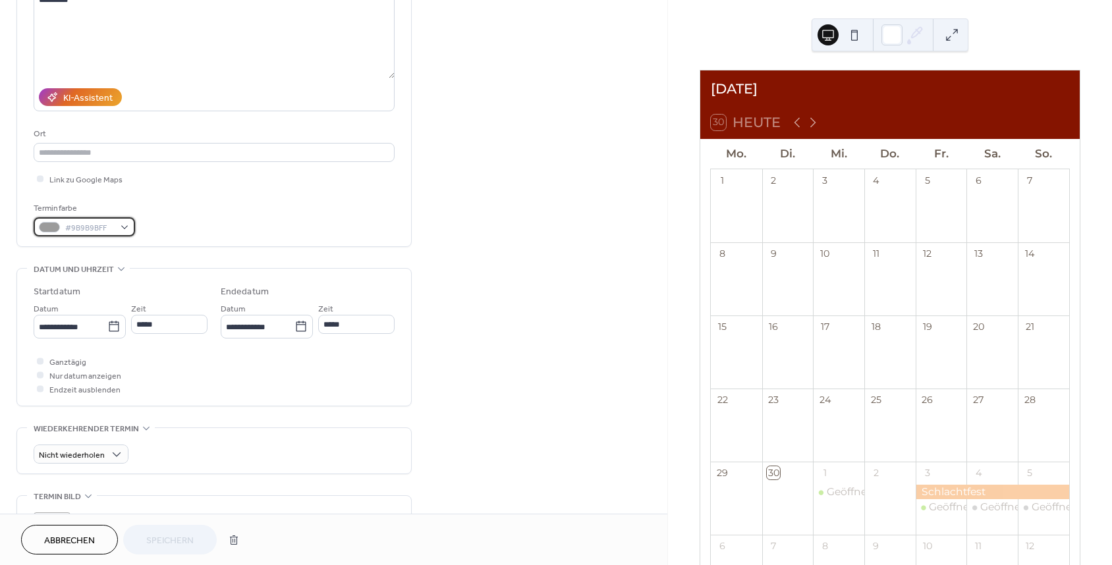
click at [120, 233] on div "#9B9B9BFF" at bounding box center [84, 226] width 101 height 19
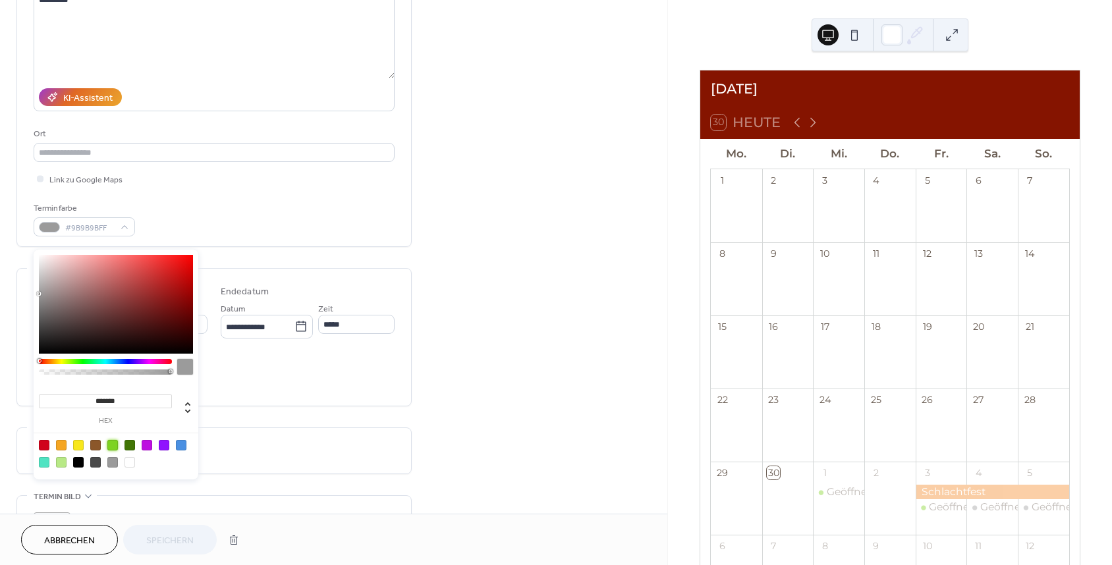
drag, startPoint x: 111, startPoint y: 446, endPoint x: 110, endPoint y: 454, distance: 8.6
click at [111, 446] on div at bounding box center [112, 445] width 11 height 11
type input "*******"
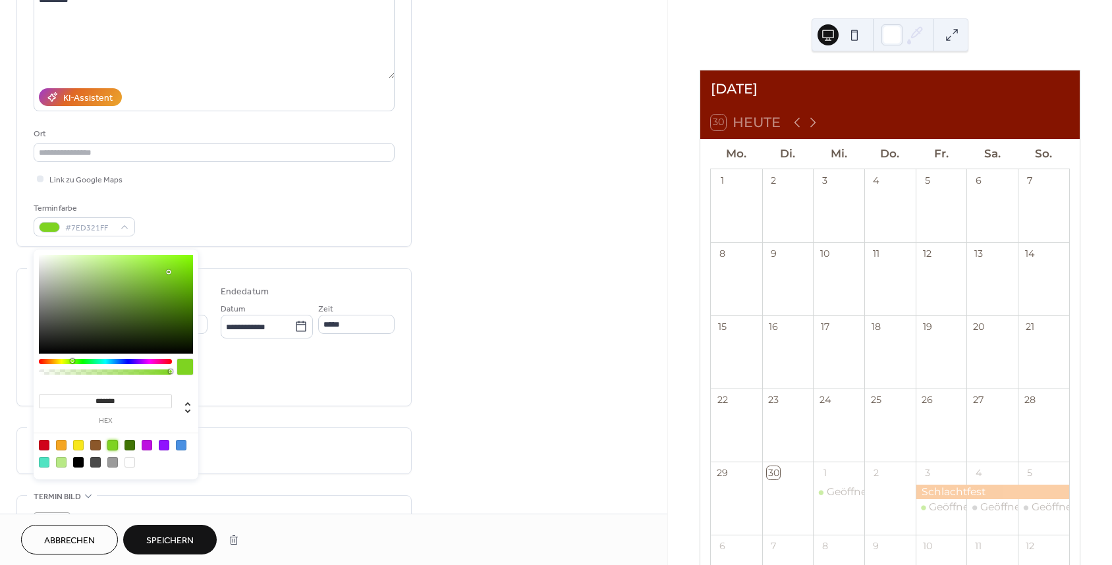
click at [194, 536] on span "Speichern" at bounding box center [169, 541] width 47 height 14
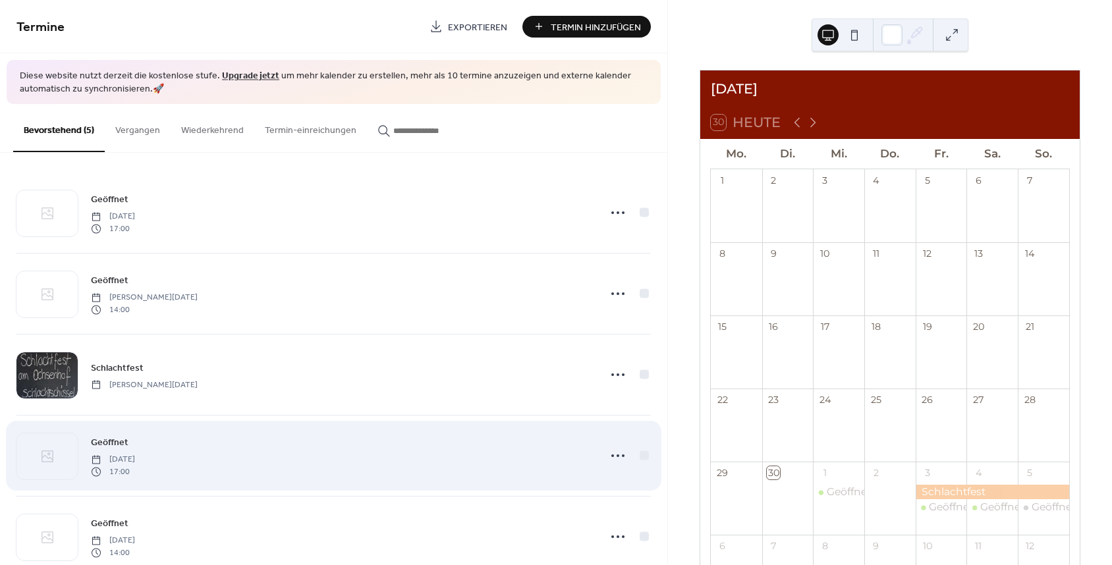
scroll to position [36, 0]
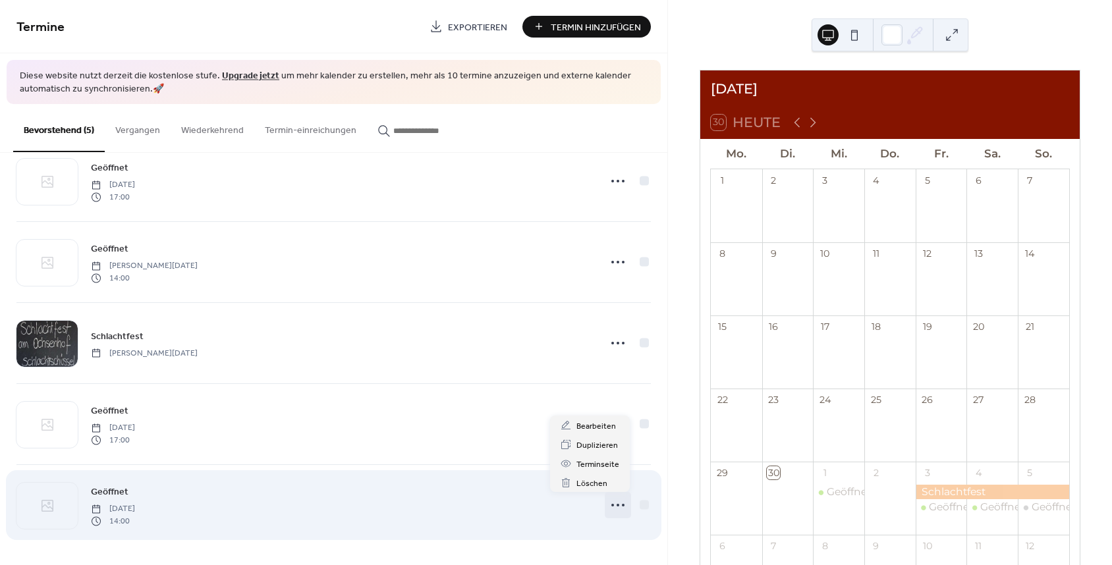
click at [609, 503] on icon at bounding box center [617, 505] width 21 height 21
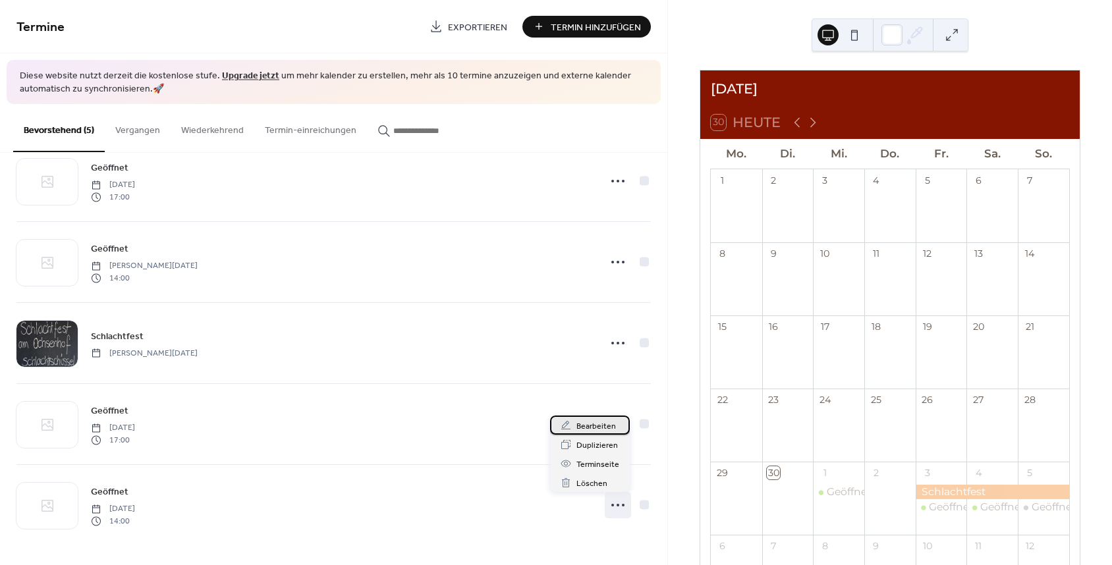
click at [595, 429] on span "Bearbeiten" at bounding box center [596, 427] width 40 height 14
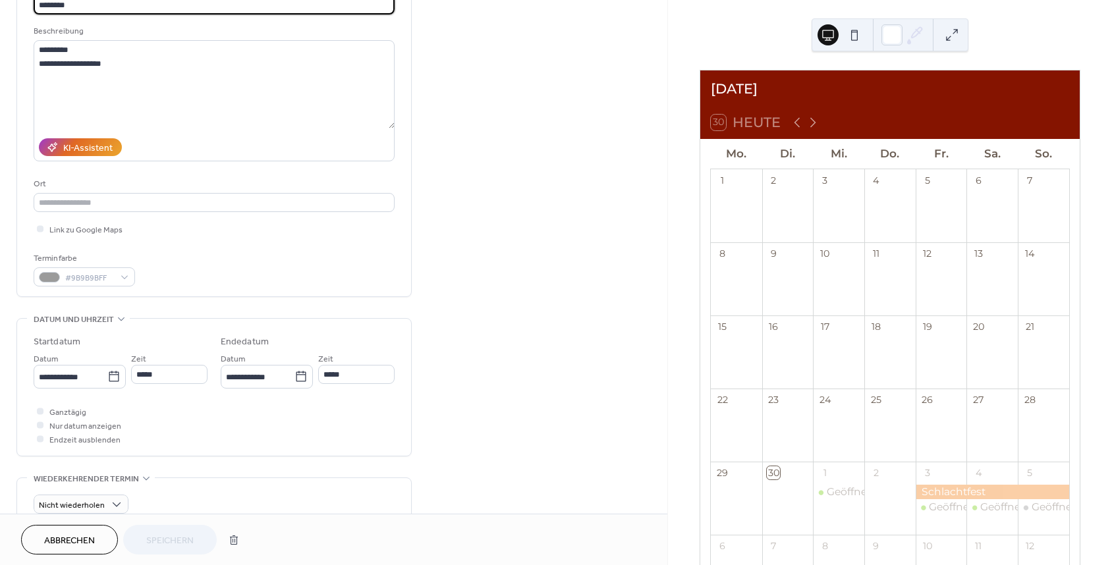
scroll to position [112, 0]
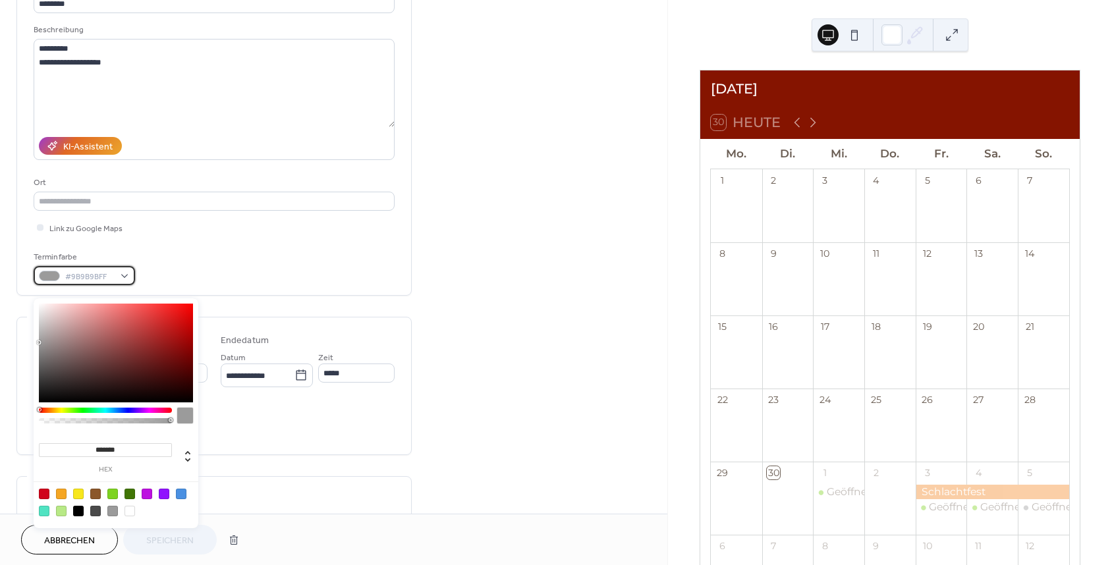
drag, startPoint x: 118, startPoint y: 285, endPoint x: 113, endPoint y: 290, distance: 7.5
click at [118, 285] on div "#9B9B9BFF" at bounding box center [84, 275] width 101 height 19
click at [110, 491] on div at bounding box center [112, 494] width 11 height 11
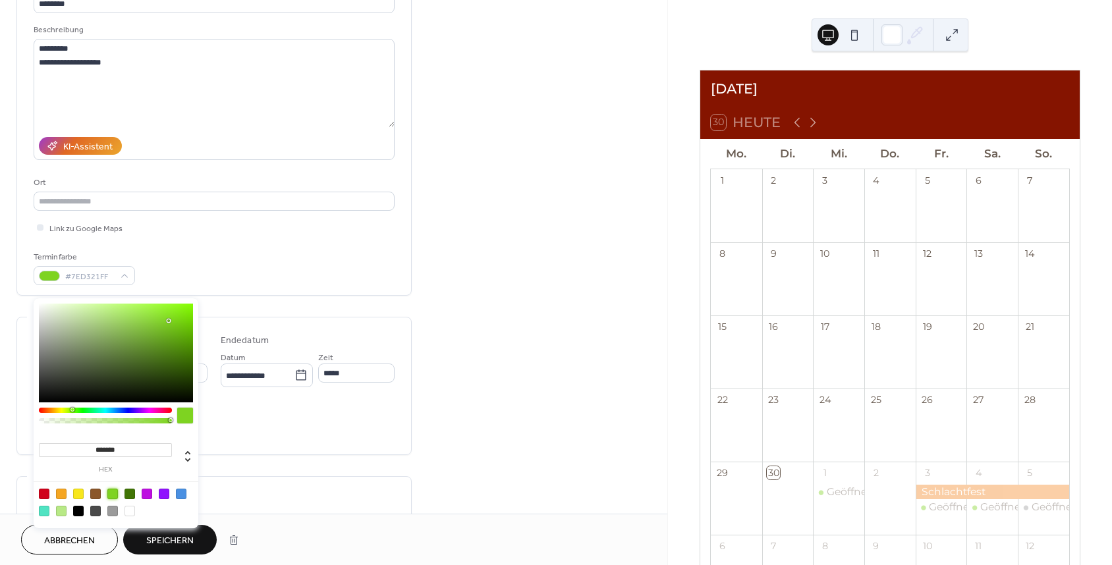
type input "*******"
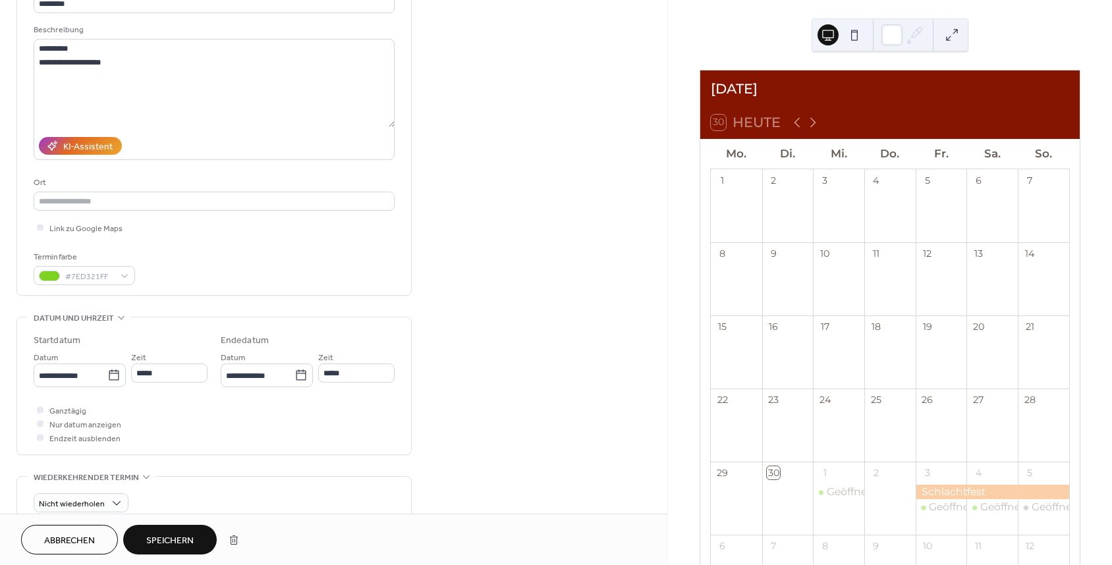
drag, startPoint x: 159, startPoint y: 542, endPoint x: 166, endPoint y: 540, distance: 7.5
click at [159, 542] on span "Speichern" at bounding box center [169, 541] width 47 height 14
